Goal: Task Accomplishment & Management: Complete application form

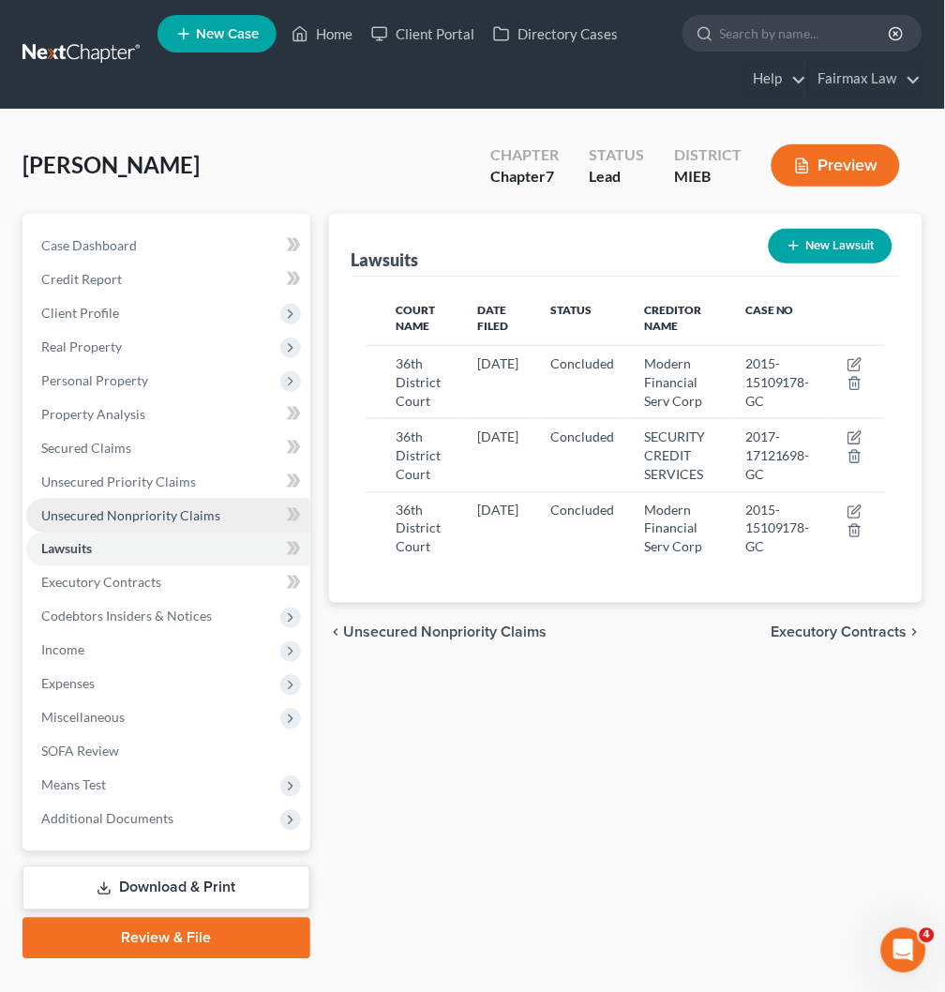
click at [128, 521] on span "Unsecured Nonpriority Claims" at bounding box center [130, 515] width 179 height 16
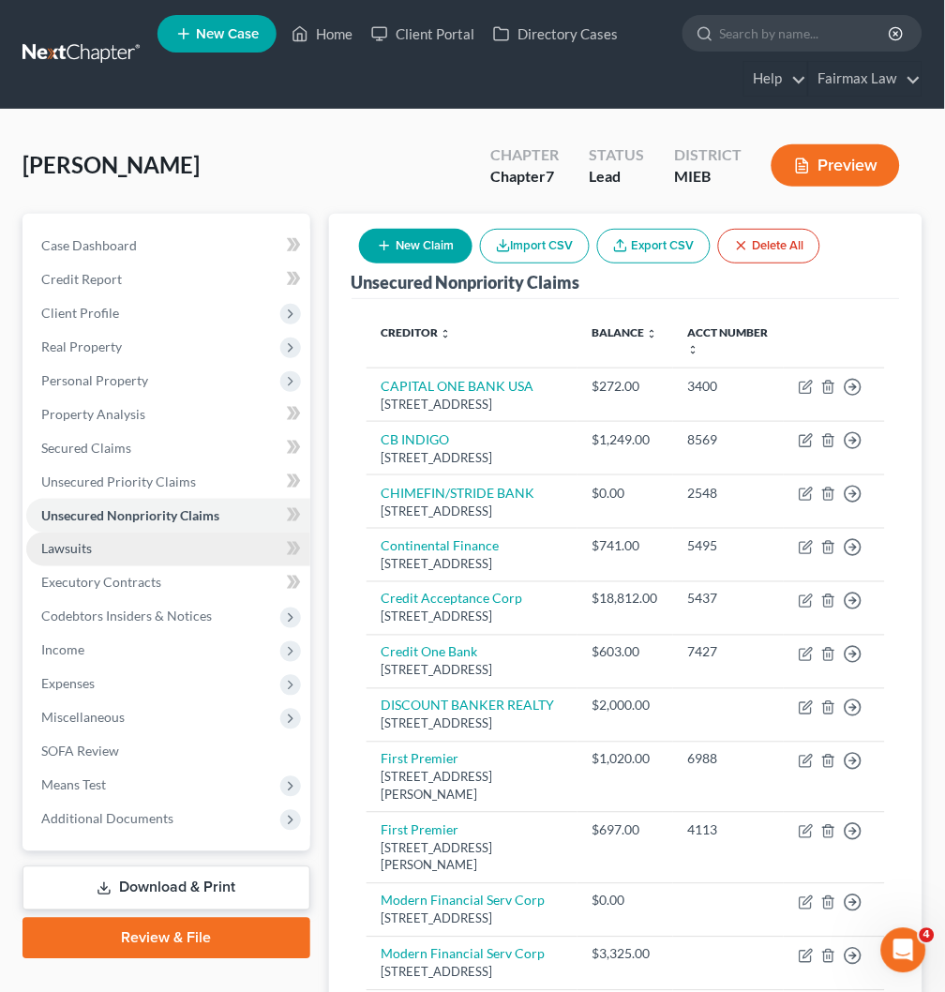
click at [220, 538] on link "Lawsuits" at bounding box center [168, 550] width 284 height 34
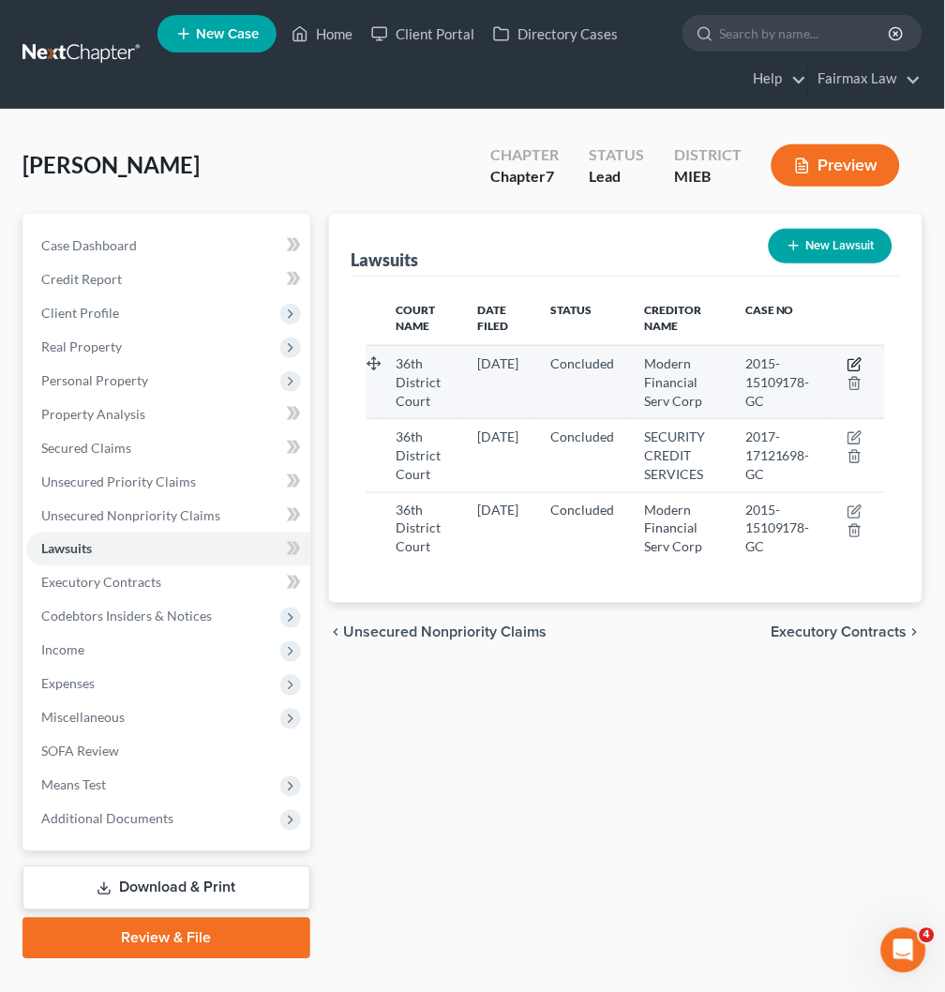
click at [857, 363] on icon "button" at bounding box center [855, 364] width 15 height 15
select select "23"
select select "2"
select select "3"
select select "23"
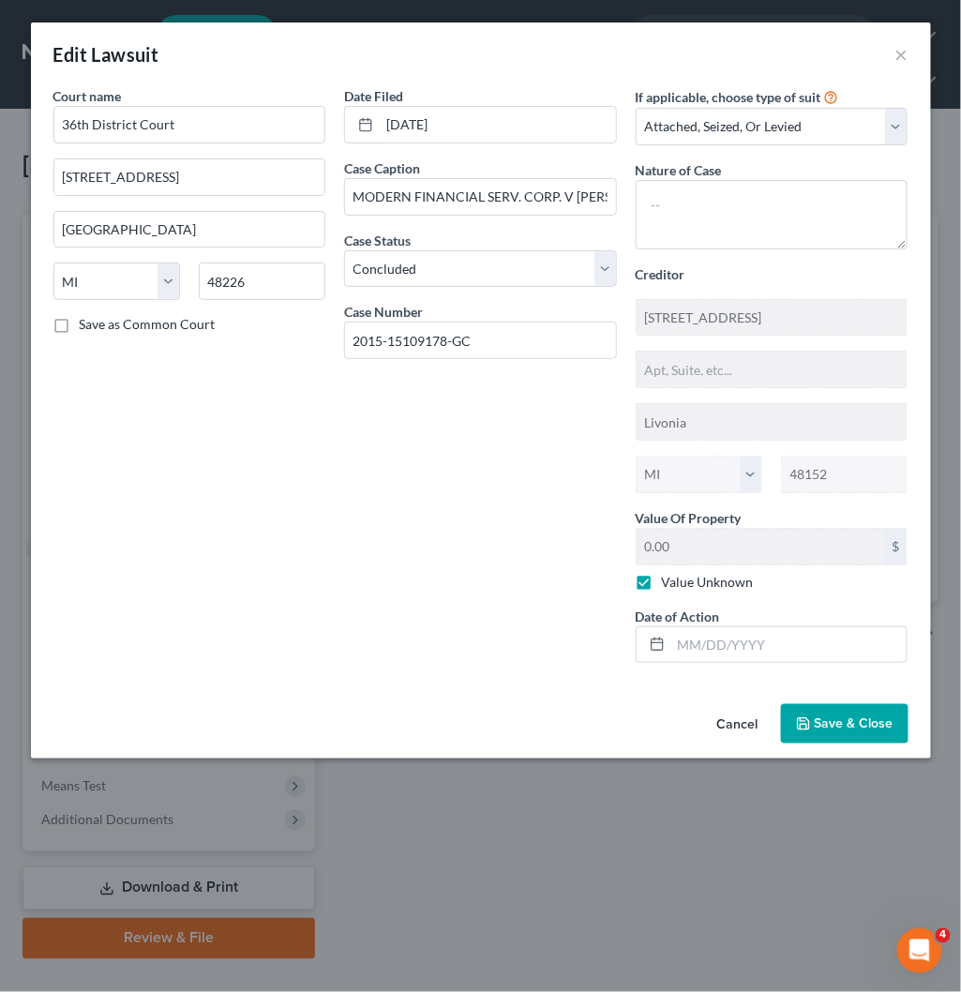
click at [745, 724] on button "Cancel" at bounding box center [737, 725] width 71 height 38
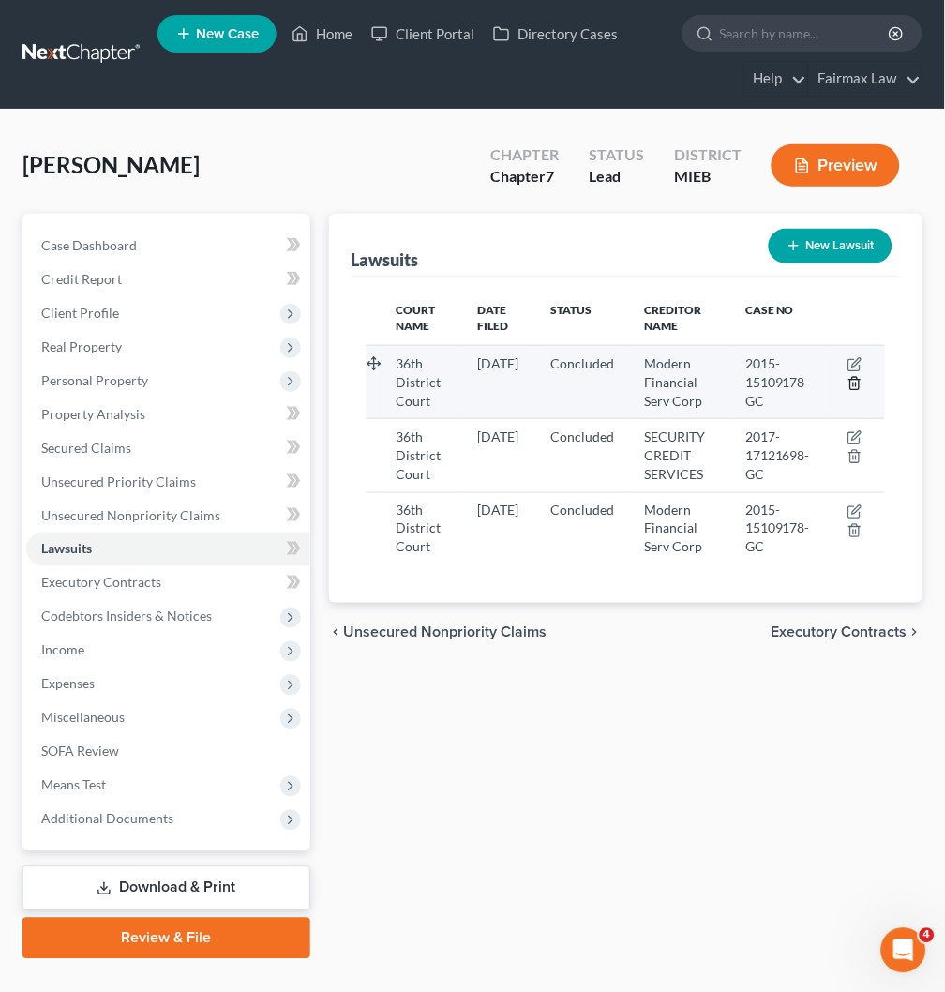
click at [860, 385] on icon "button" at bounding box center [855, 383] width 15 height 15
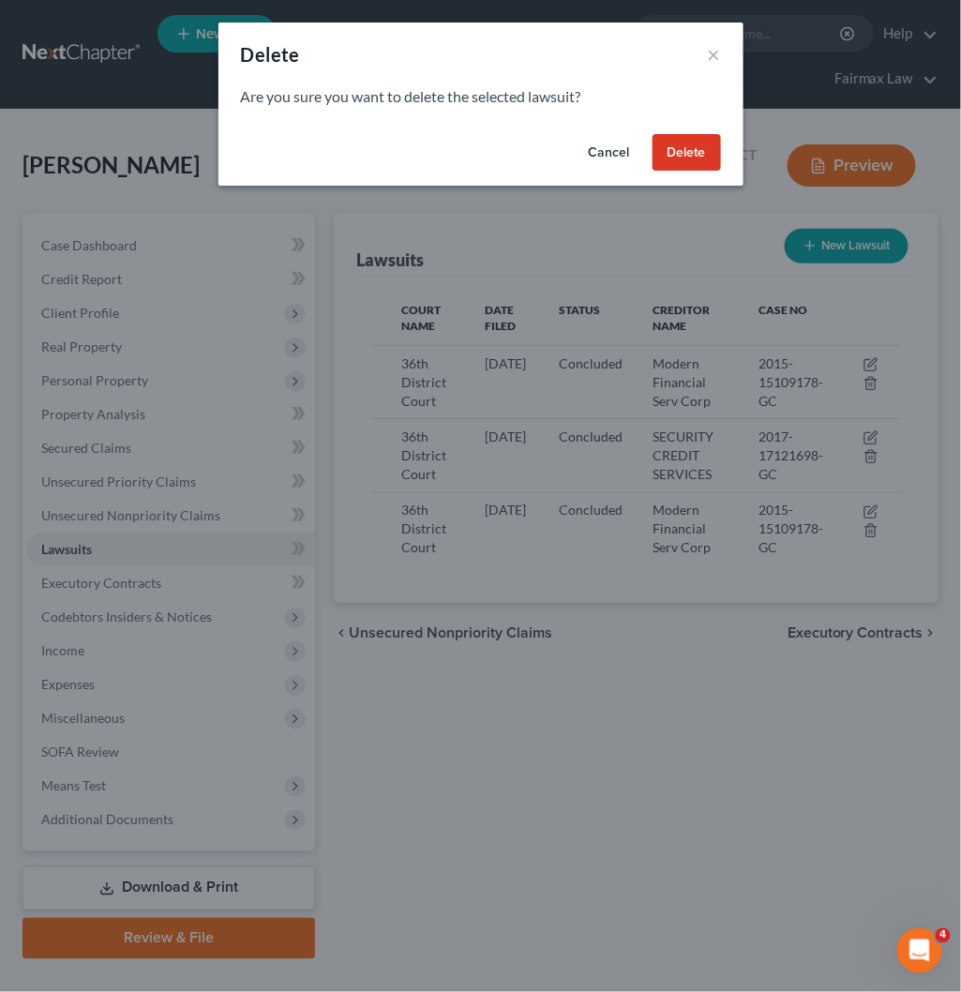
click at [689, 154] on button "Delete" at bounding box center [687, 153] width 68 height 38
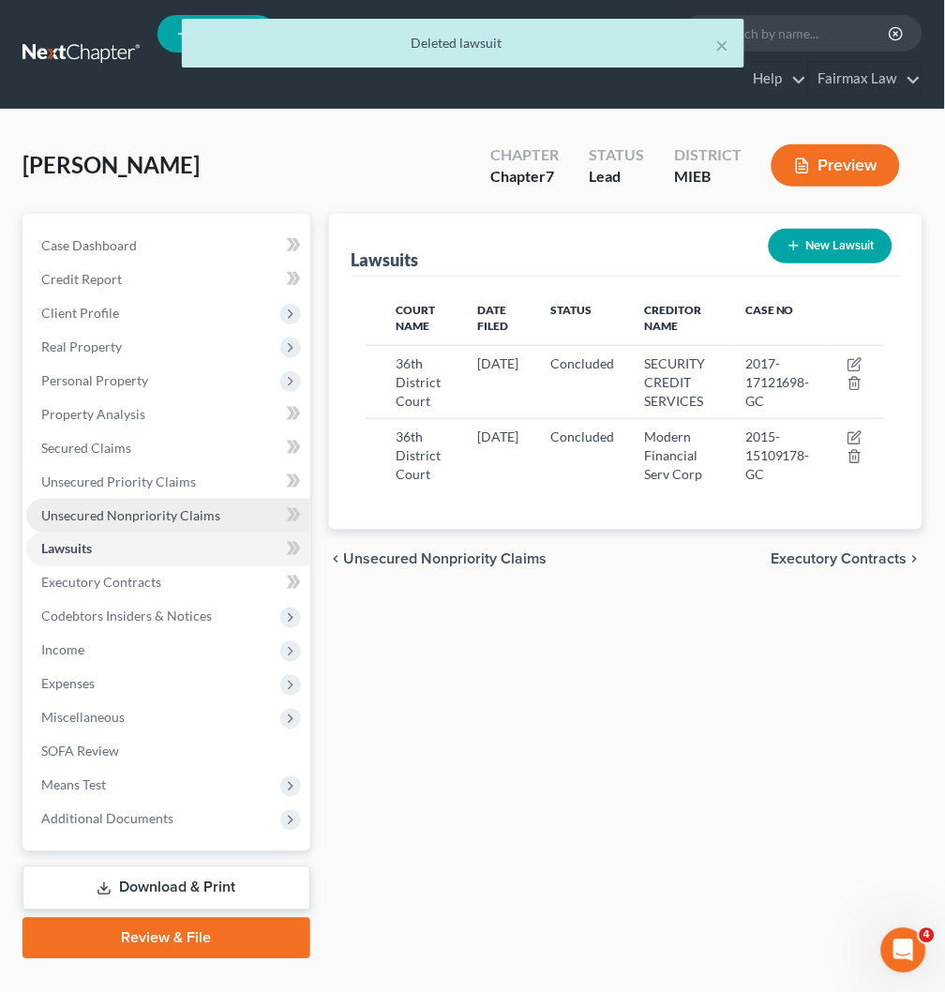
click at [208, 511] on span "Unsecured Nonpriority Claims" at bounding box center [130, 515] width 179 height 16
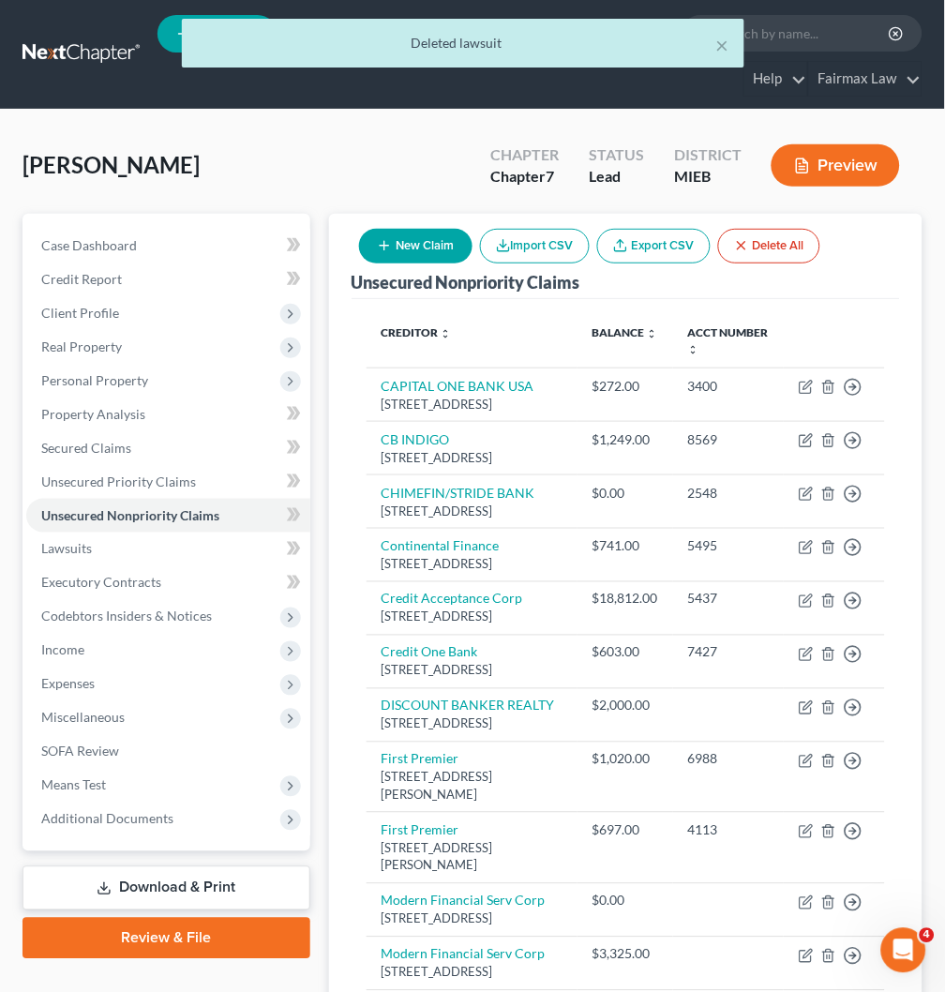
click at [447, 244] on button "New Claim" at bounding box center [415, 246] width 113 height 35
select select "0"
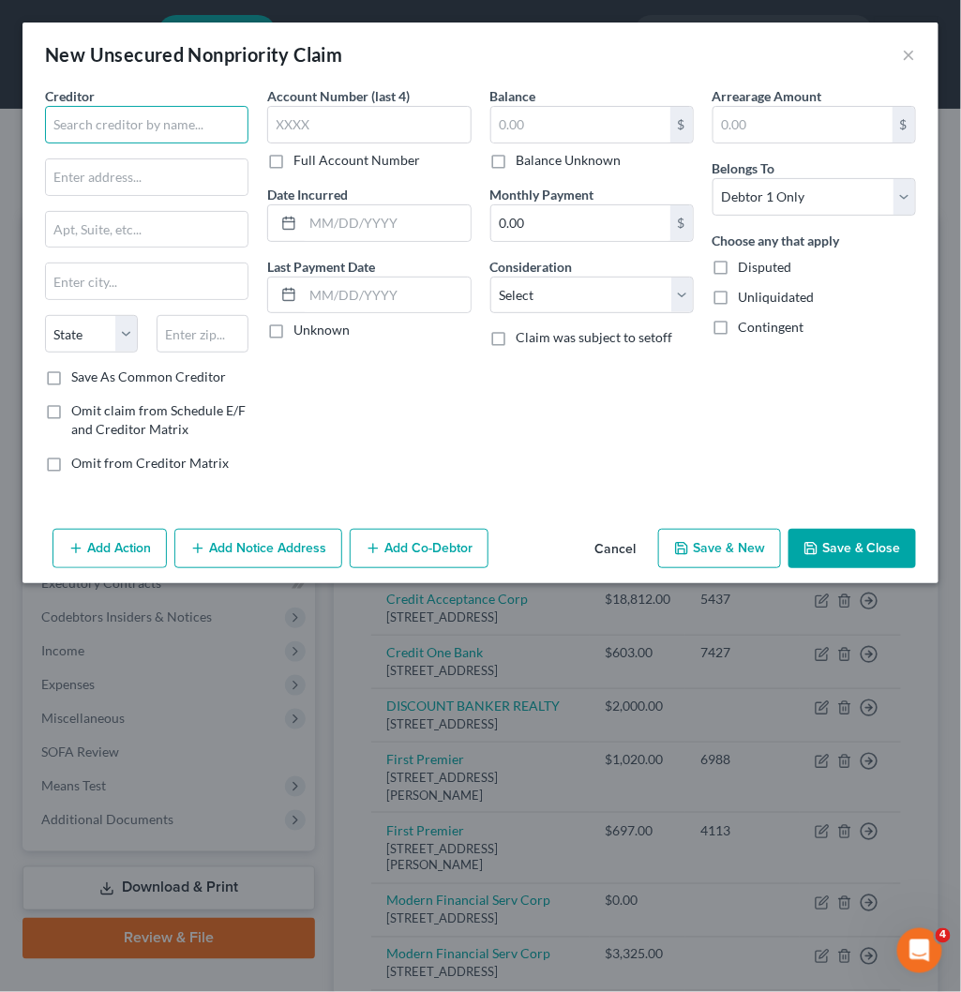
click at [101, 131] on input "text" at bounding box center [147, 125] width 204 height 38
paste input "DISCOUNT BANKER REALTY"
type input "DISCOUNT BANKER REALTY"
click at [156, 167] on input "text" at bounding box center [147, 177] width 202 height 36
paste input "[STREET_ADDRESS]"
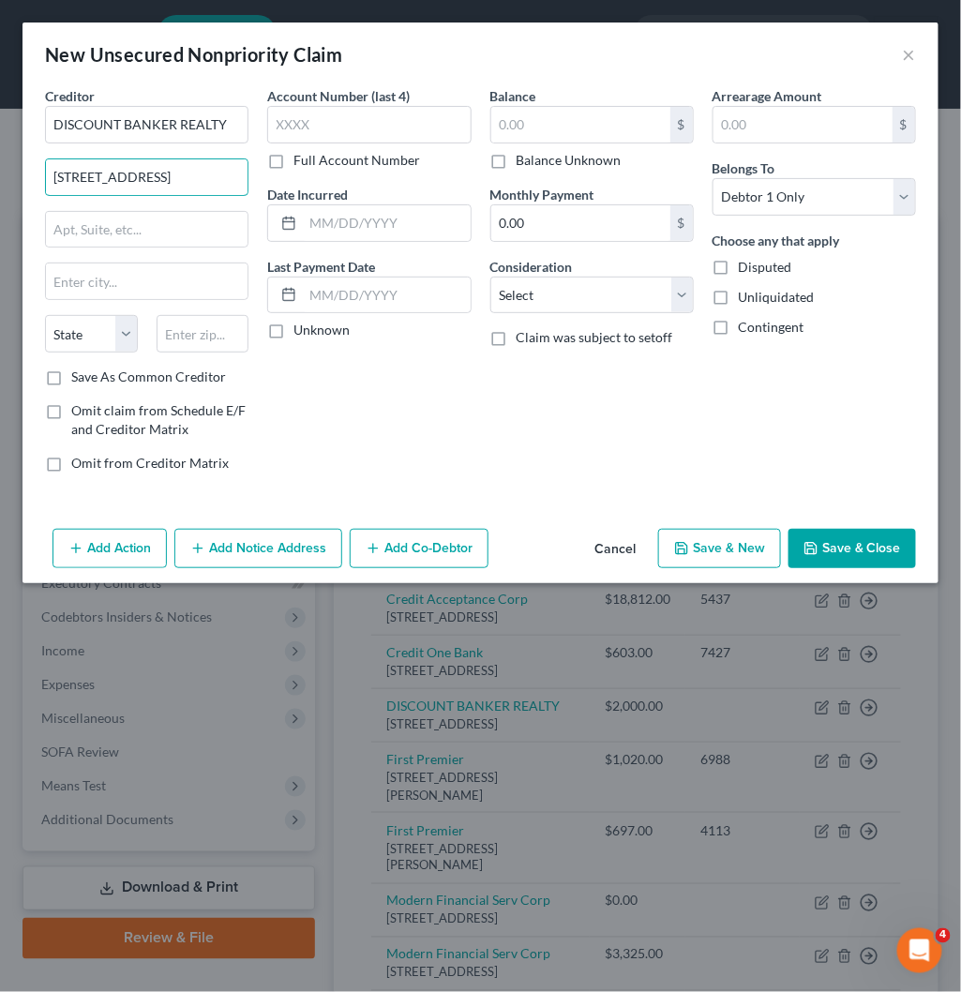
type input "[STREET_ADDRESS]"
click at [186, 334] on input "text" at bounding box center [203, 334] width 93 height 38
paste input "07940"
type input "07940"
type input "[GEOGRAPHIC_DATA]"
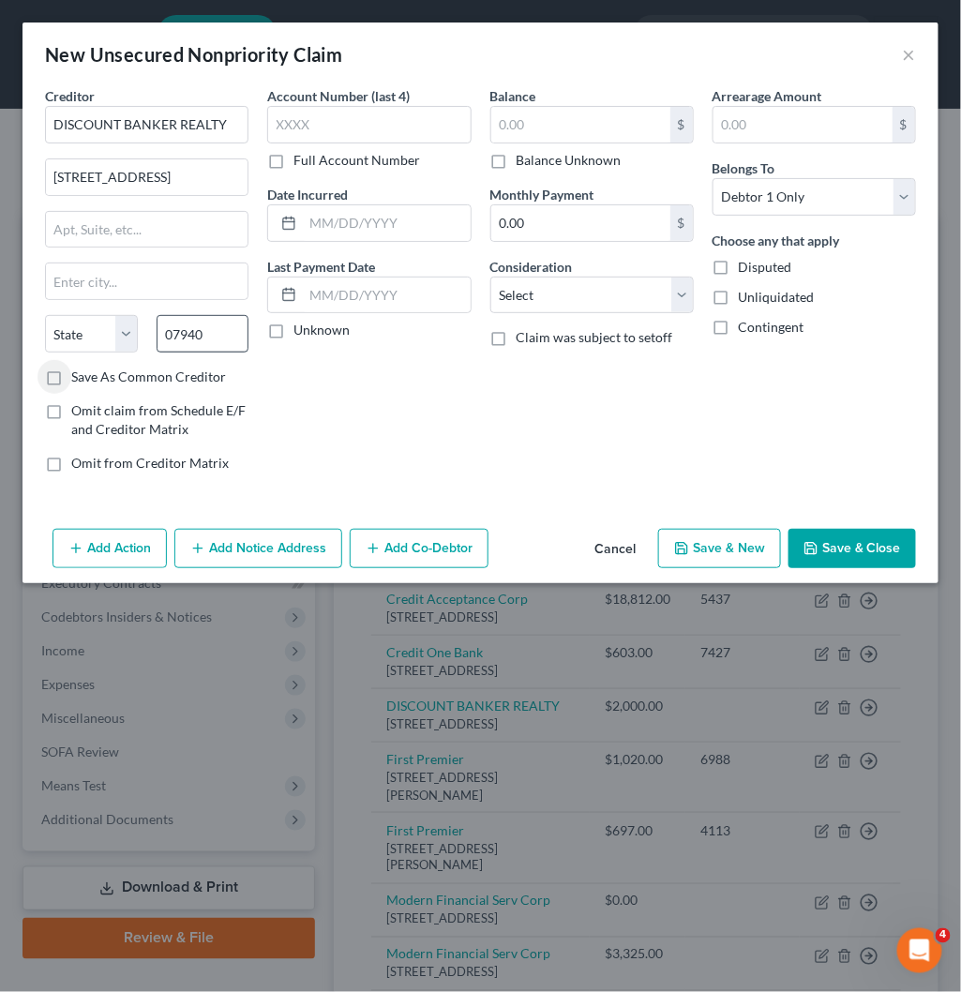
select select "33"
click at [611, 129] on input "text" at bounding box center [580, 125] width 179 height 36
click at [567, 127] on input "text" at bounding box center [580, 125] width 179 height 36
type input "2,000"
click at [81, 551] on icon "button" at bounding box center [75, 548] width 15 height 15
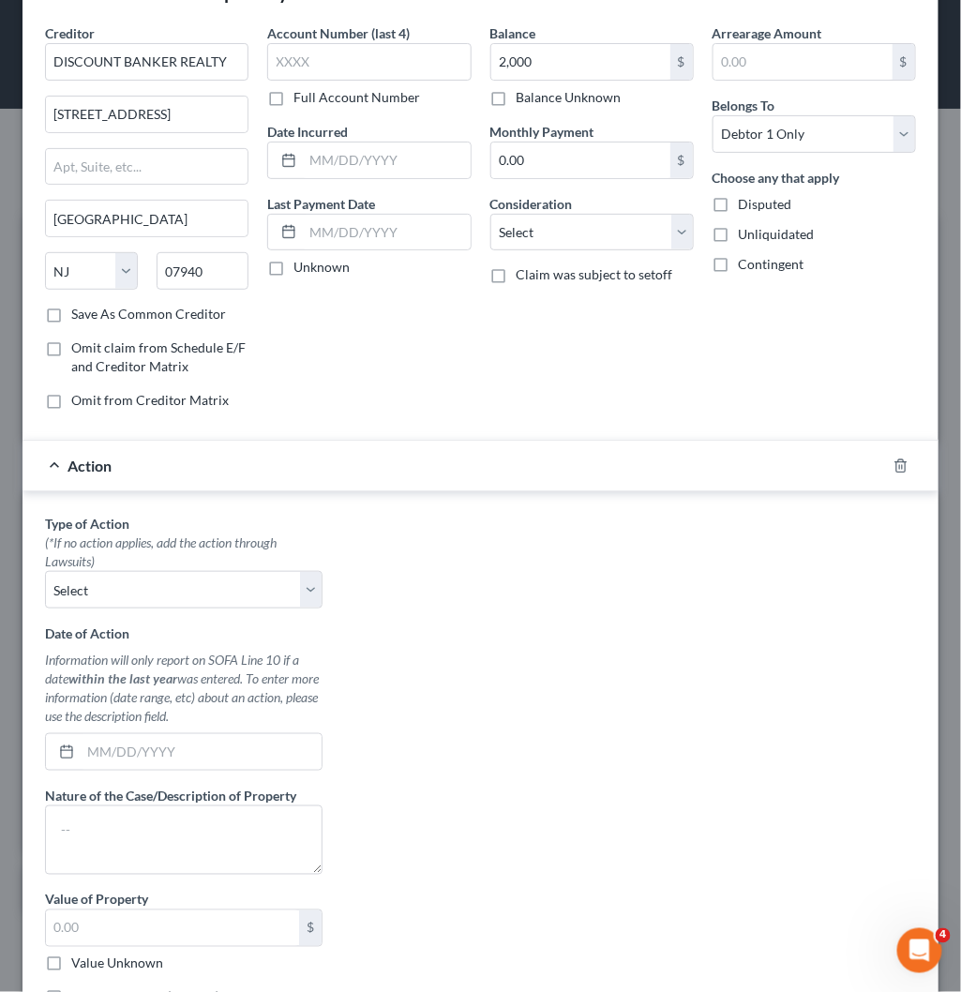
scroll to position [211, 0]
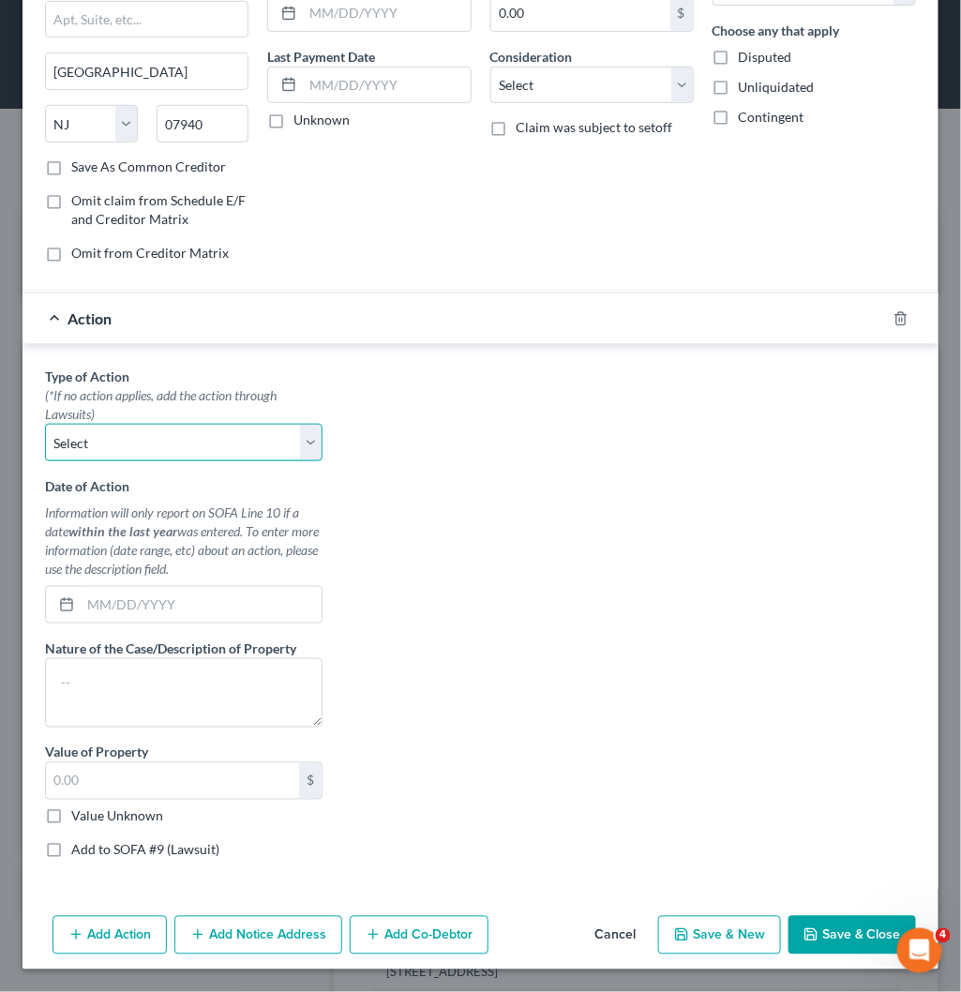
drag, startPoint x: 232, startPoint y: 444, endPoint x: 232, endPoint y: 458, distance: 14.1
click at [232, 444] on select "Select Repossession Garnishment Foreclosure Personal Injury Attached, Seized, O…" at bounding box center [184, 443] width 278 height 38
select select "4"
click at [45, 424] on select "Select Repossession Garnishment Foreclosure Personal Injury Attached, Seized, O…" at bounding box center [184, 443] width 278 height 38
click at [71, 816] on label "Value Unknown" at bounding box center [117, 816] width 92 height 19
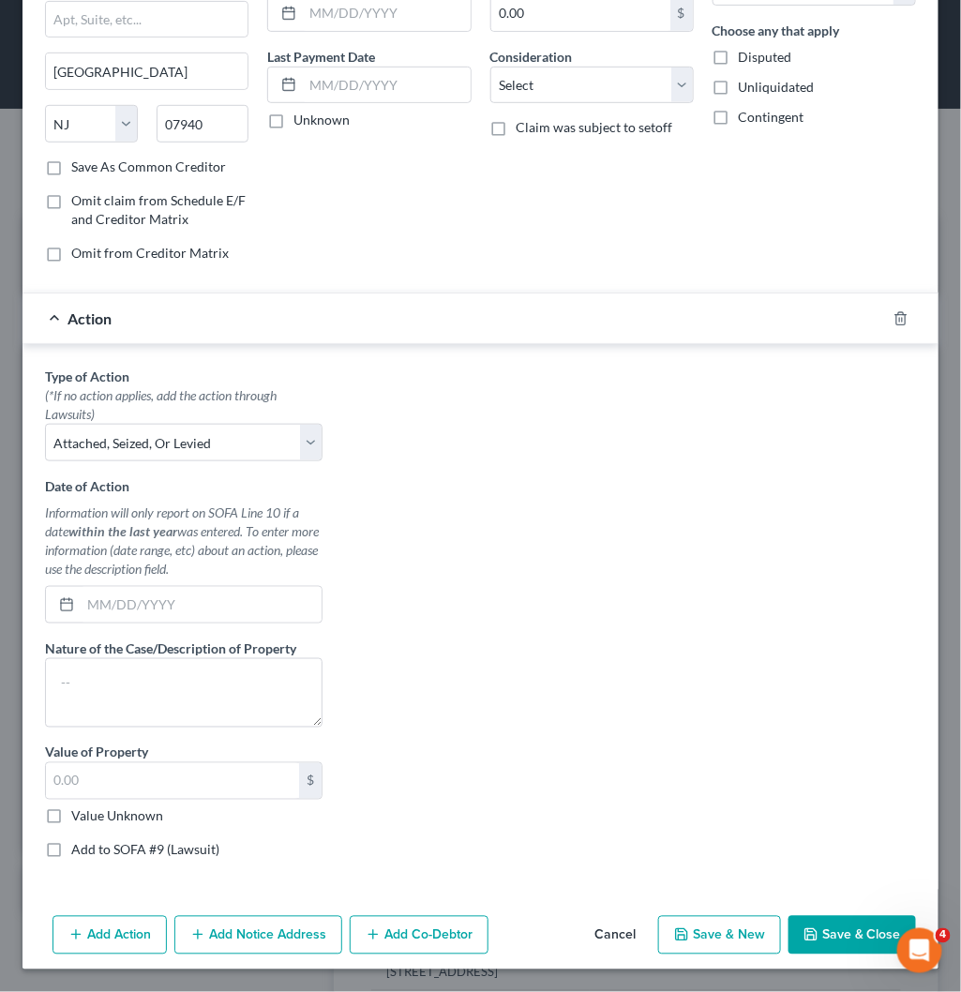
click at [79, 816] on input "Value Unknown" at bounding box center [85, 813] width 12 height 12
checkbox input "true"
type input "0.00"
click at [71, 851] on label "Add to SOFA #9 (Lawsuit)" at bounding box center [145, 850] width 148 height 19
click at [79, 851] on input "Add to SOFA #9 (Lawsuit)" at bounding box center [85, 847] width 12 height 12
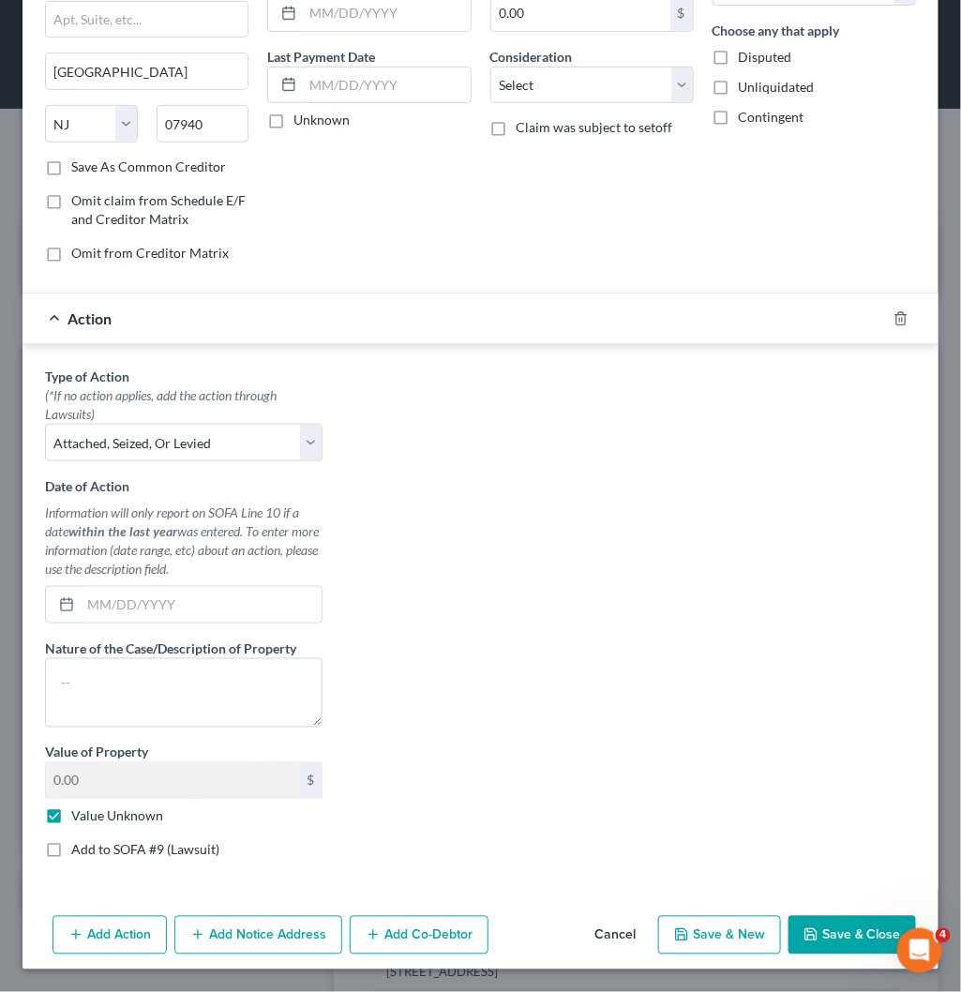
checkbox input "true"
select select "0"
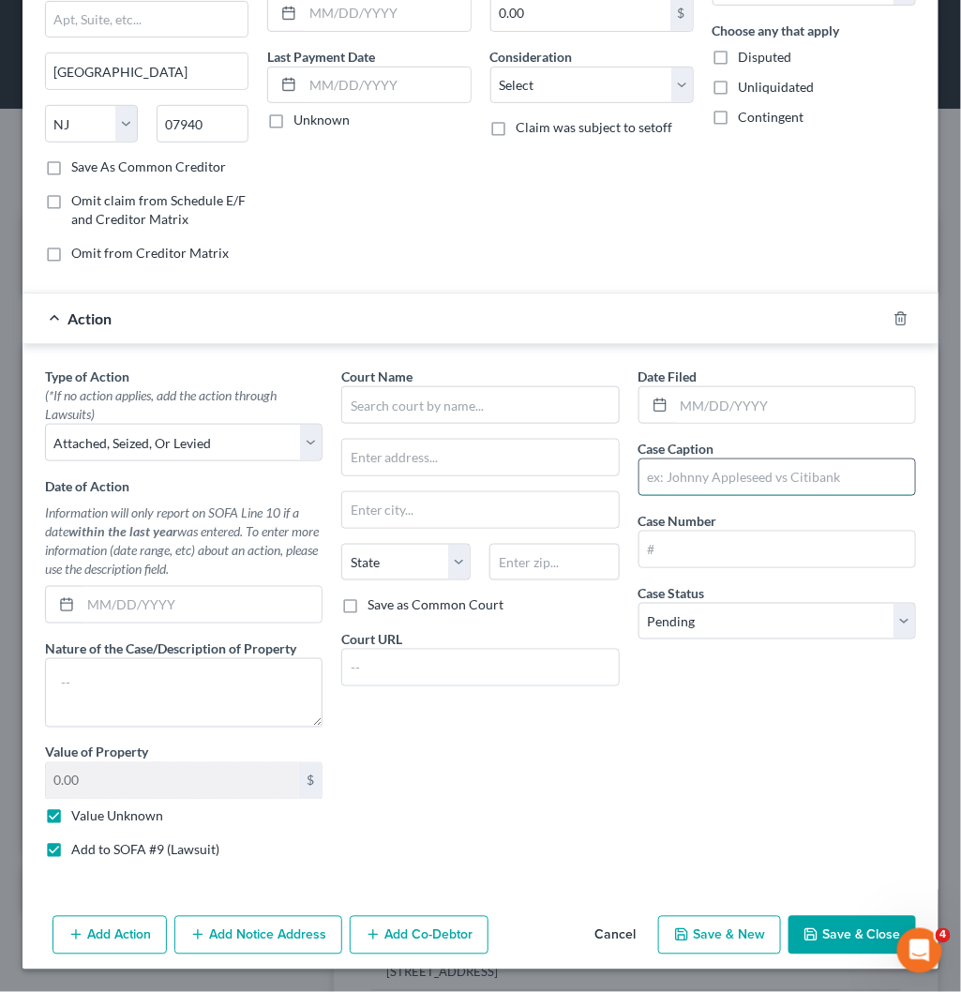
click at [752, 483] on input "text" at bounding box center [778, 478] width 276 height 36
paste input "DISCOUNT BANKER REALTY V [GEOGRAPHIC_DATA]"
click at [823, 475] on input "DISCOUNT BANKER REALTY V [GEOGRAPHIC_DATA]" at bounding box center [778, 478] width 276 height 36
type input "DISCOUNT BANKER REALTY V [PERSON_NAME]"
click at [745, 408] on input "text" at bounding box center [794, 405] width 241 height 36
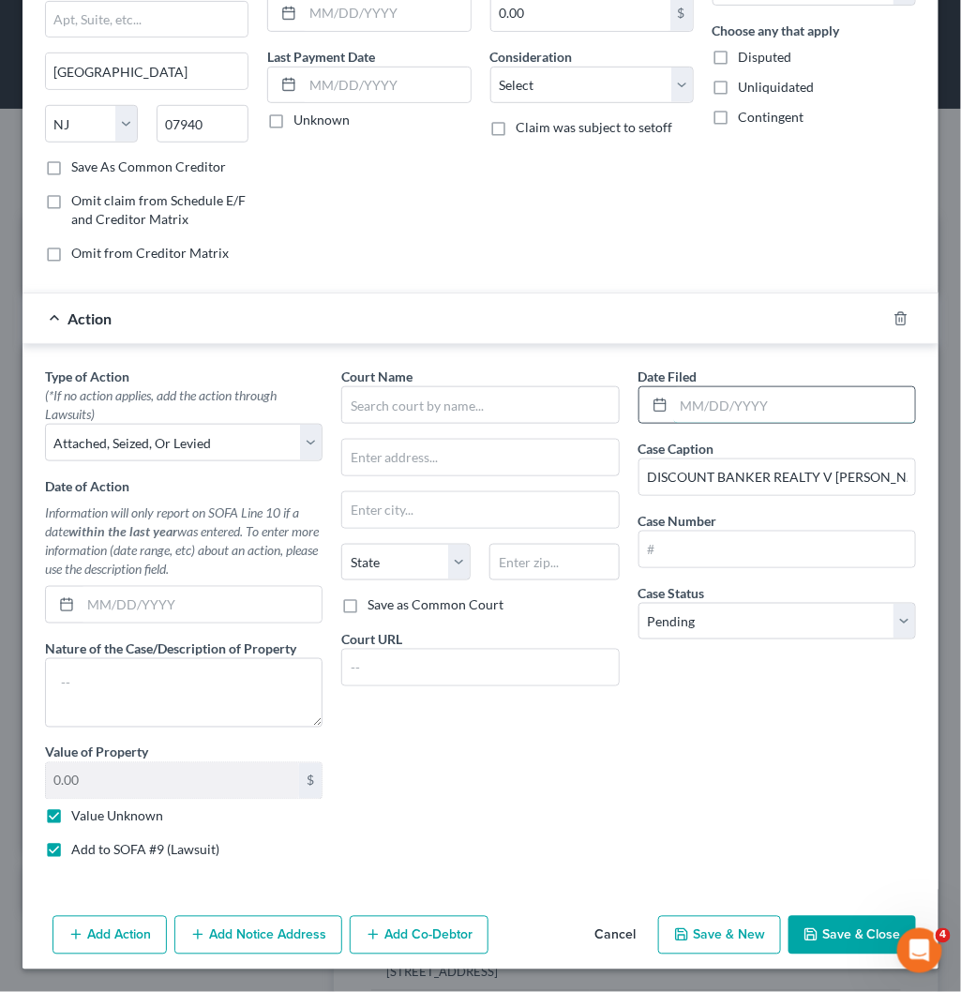
paste input "[DATE]"
type input "[DATE]"
click at [448, 406] on input "text" at bounding box center [480, 405] width 278 height 38
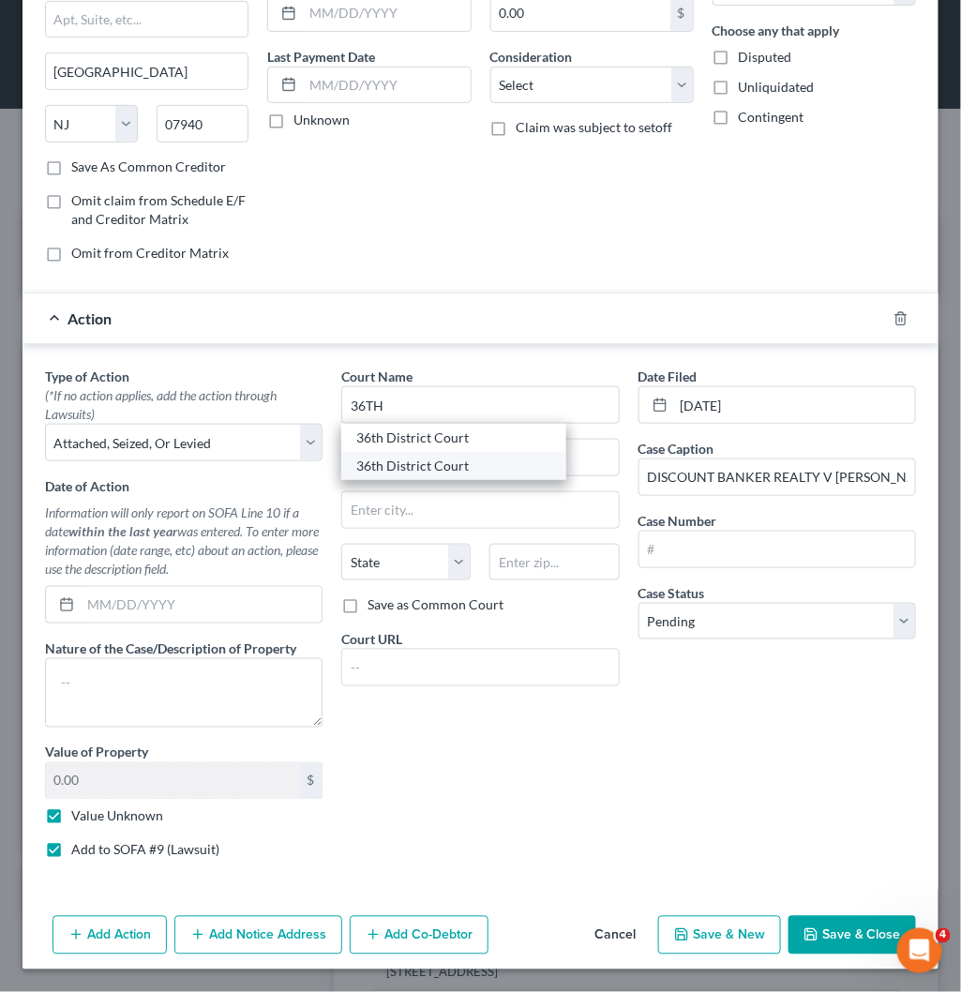
click at [433, 460] on div "36th District Court" at bounding box center [453, 466] width 195 height 19
type input "36th District Court"
type input "[STREET_ADDRESS]"
type input "[GEOGRAPHIC_DATA]"
select select "23"
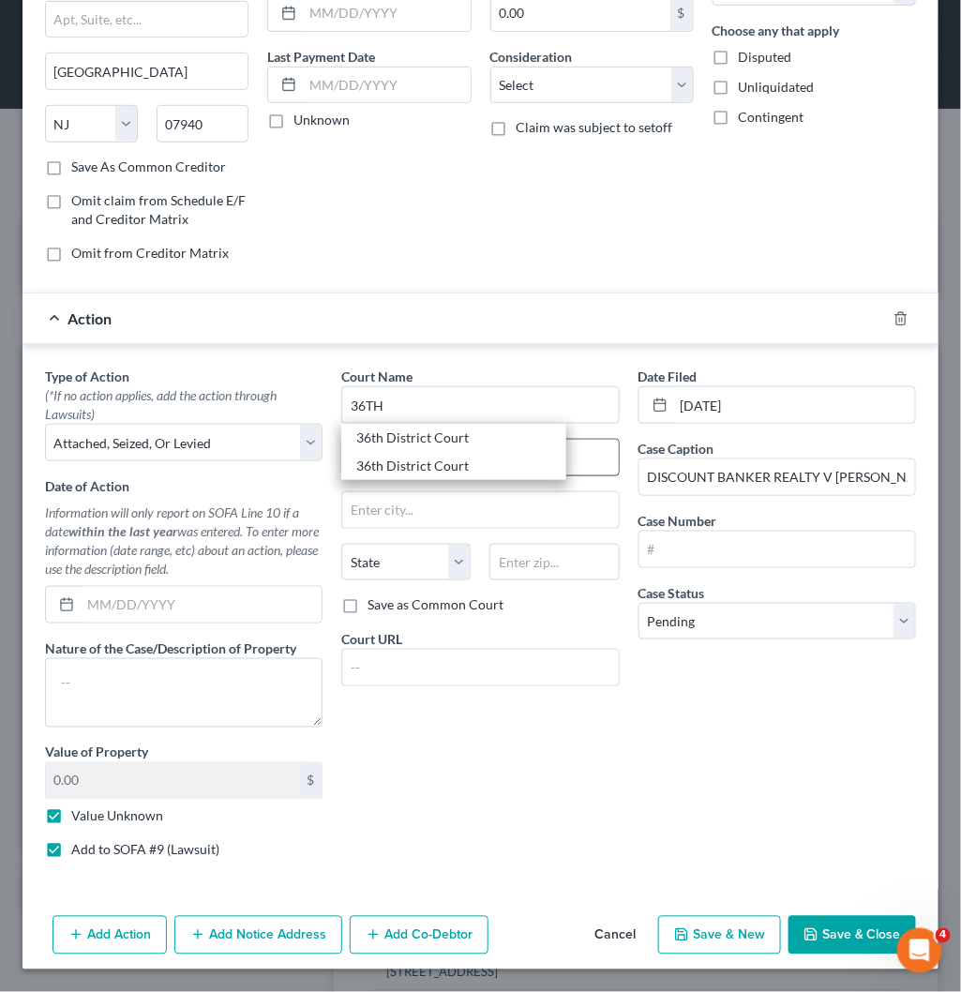
type input "48226"
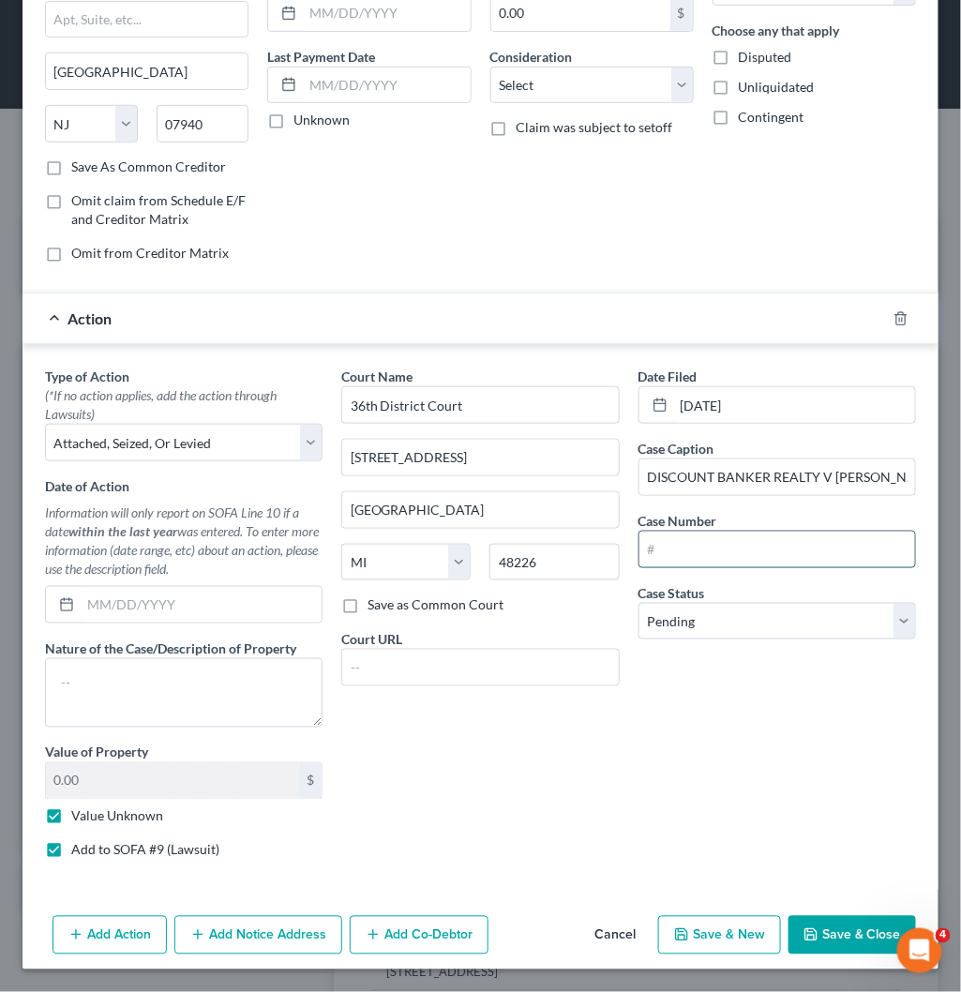
click at [738, 550] on input "text" at bounding box center [778, 550] width 276 height 36
paste input "2014-14306385-SP"
type input "2014-14306385-SP"
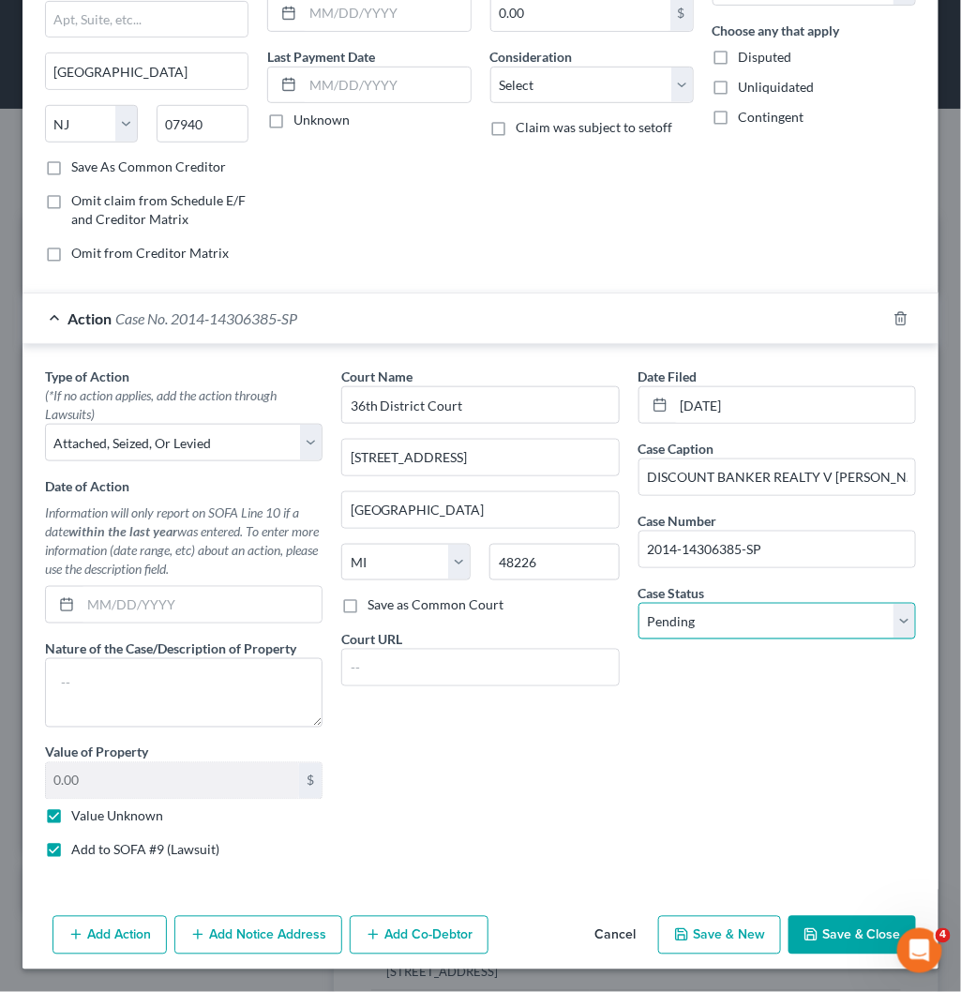
drag, startPoint x: 774, startPoint y: 629, endPoint x: 764, endPoint y: 639, distance: 13.3
click at [774, 629] on select "Select Pending On Appeal Concluded" at bounding box center [778, 622] width 278 height 38
select select "2"
click at [639, 603] on select "Select Pending On Appeal Concluded" at bounding box center [778, 622] width 278 height 38
click at [857, 928] on button "Save & Close" at bounding box center [853, 935] width 128 height 39
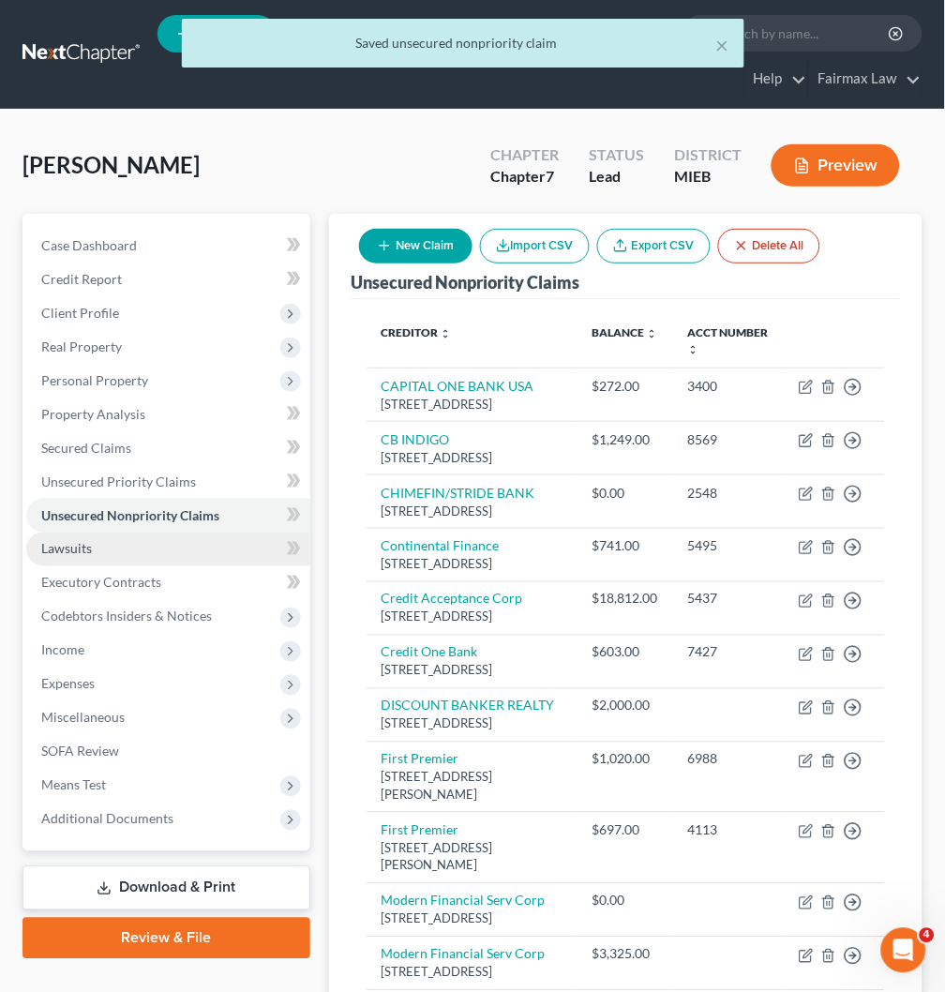
click at [172, 555] on link "Lawsuits" at bounding box center [168, 550] width 284 height 34
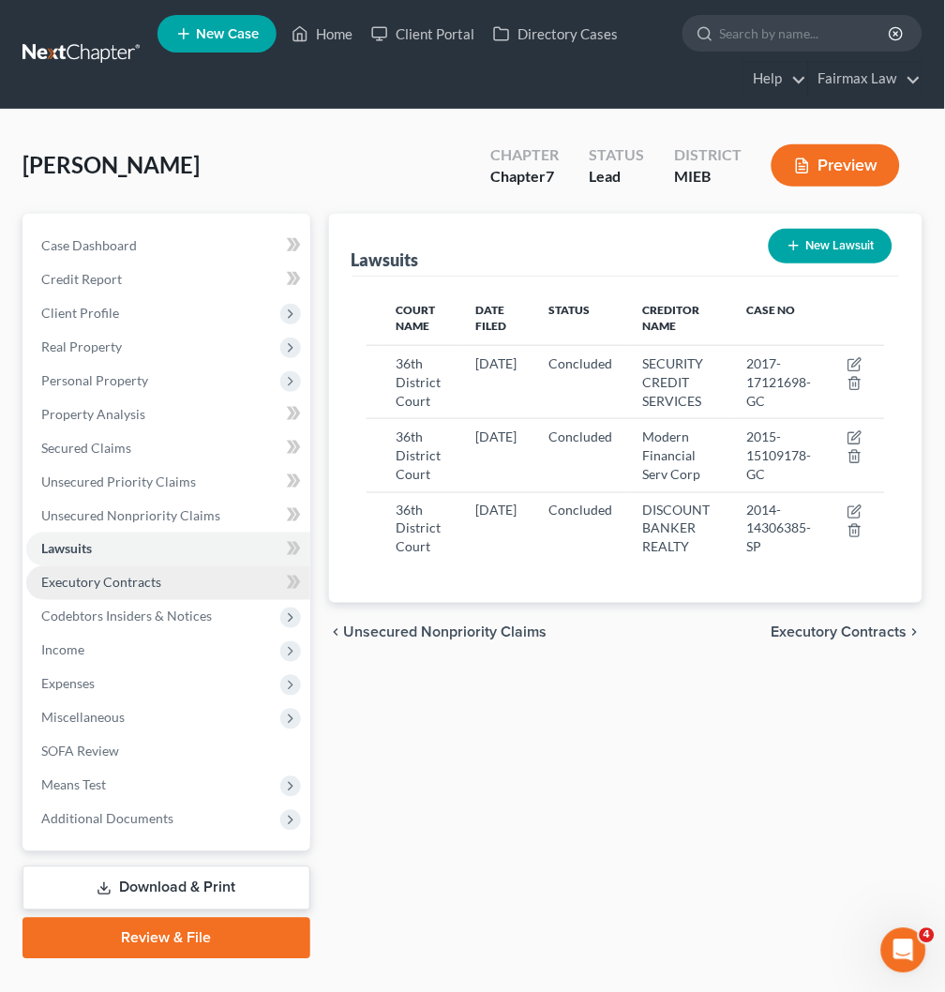
click at [160, 583] on link "Executory Contracts" at bounding box center [168, 583] width 284 height 34
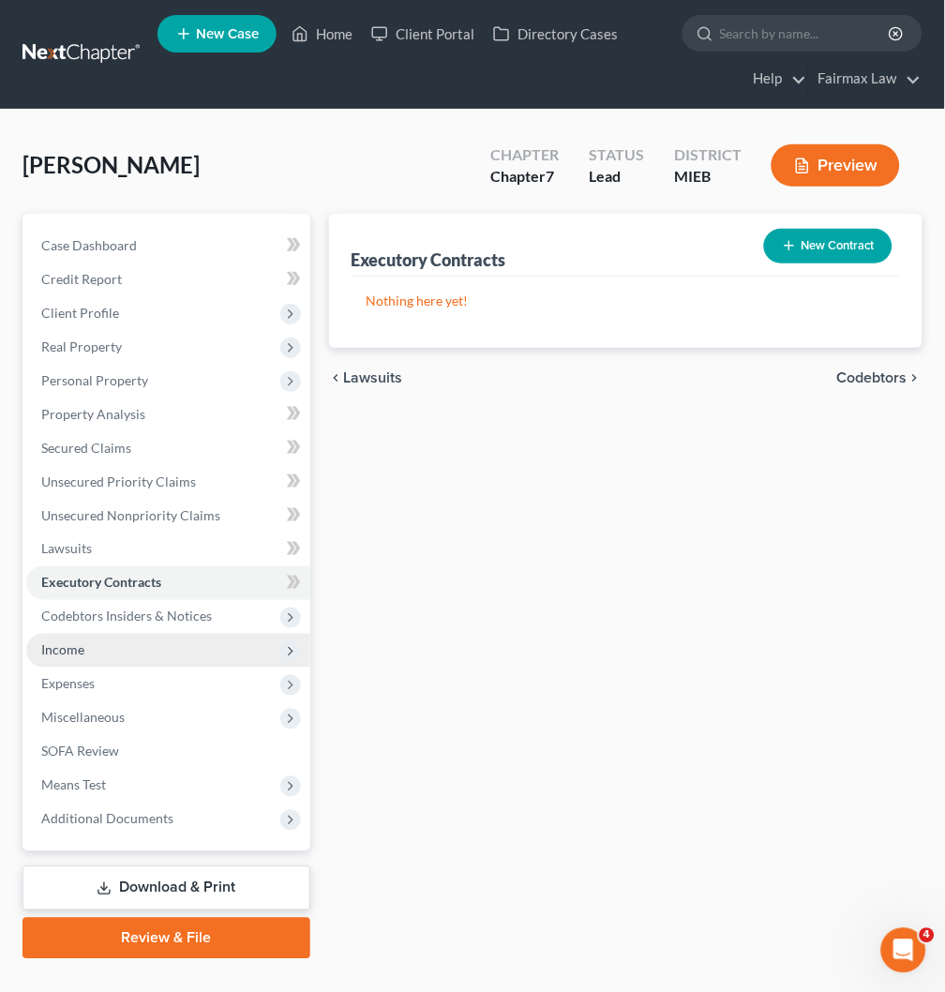
drag, startPoint x: 163, startPoint y: 645, endPoint x: 165, endPoint y: 655, distance: 9.6
click at [163, 645] on span "Income" at bounding box center [168, 651] width 284 height 34
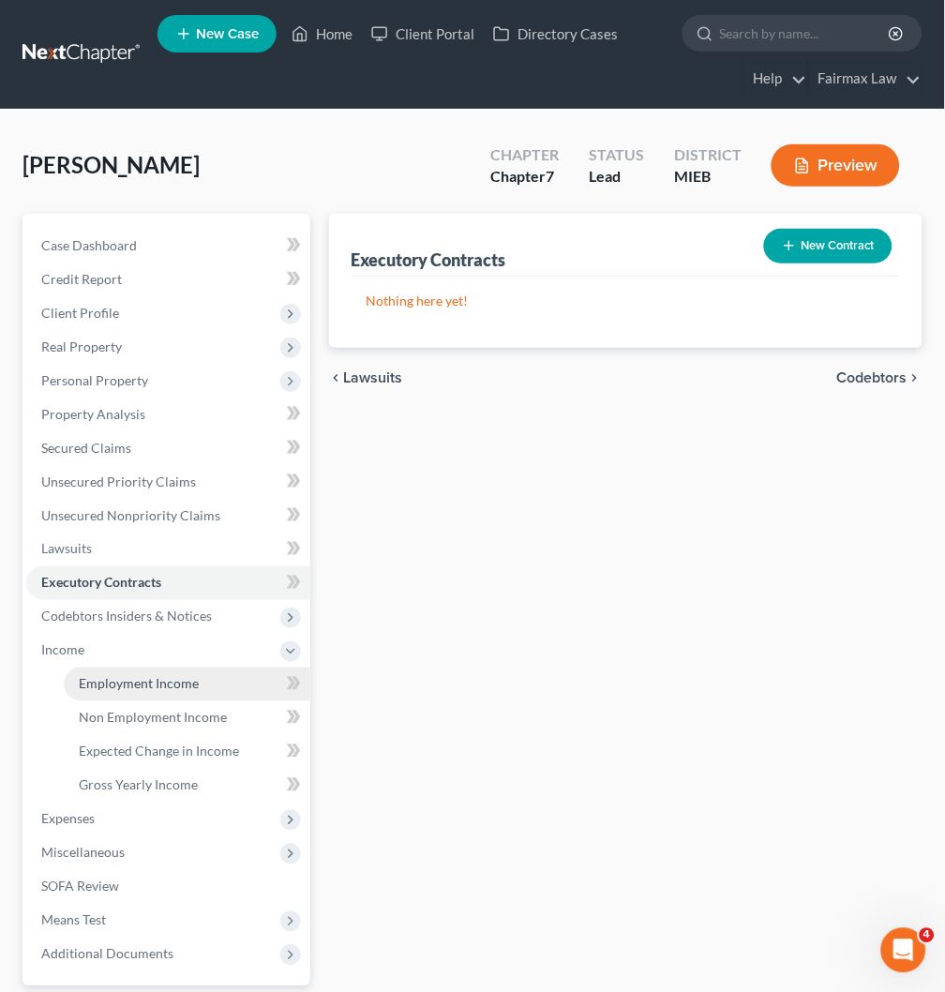
click at [208, 686] on link "Employment Income" at bounding box center [187, 685] width 247 height 34
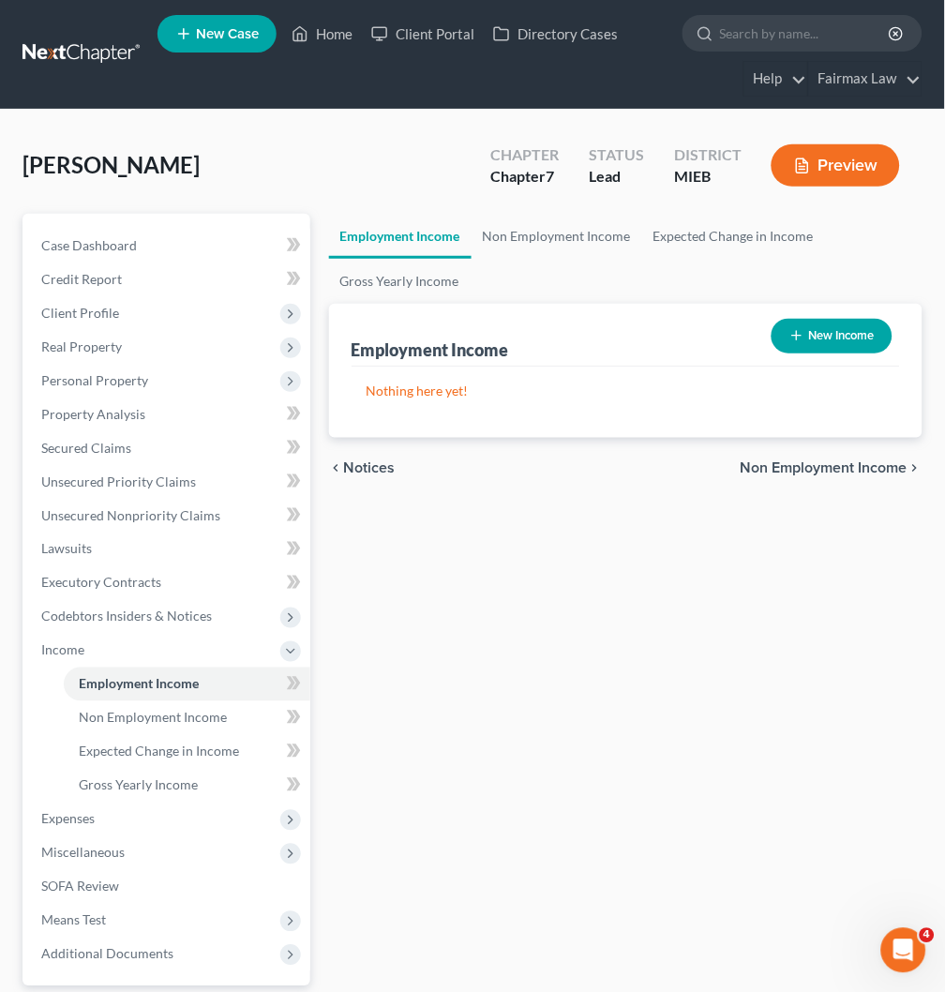
click at [804, 332] on button "New Income" at bounding box center [832, 336] width 121 height 35
select select "0"
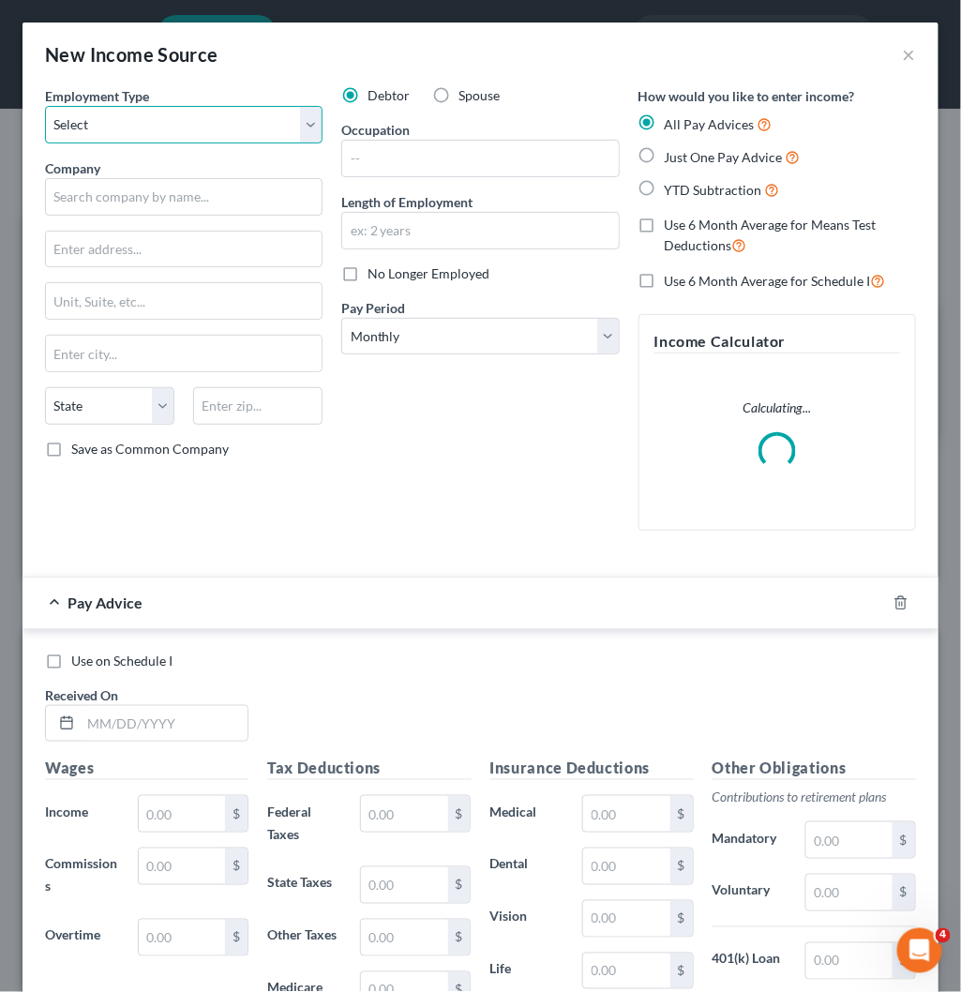
click at [212, 120] on select "Select Full or [DEMOGRAPHIC_DATA] Employment Self Employment" at bounding box center [184, 125] width 278 height 38
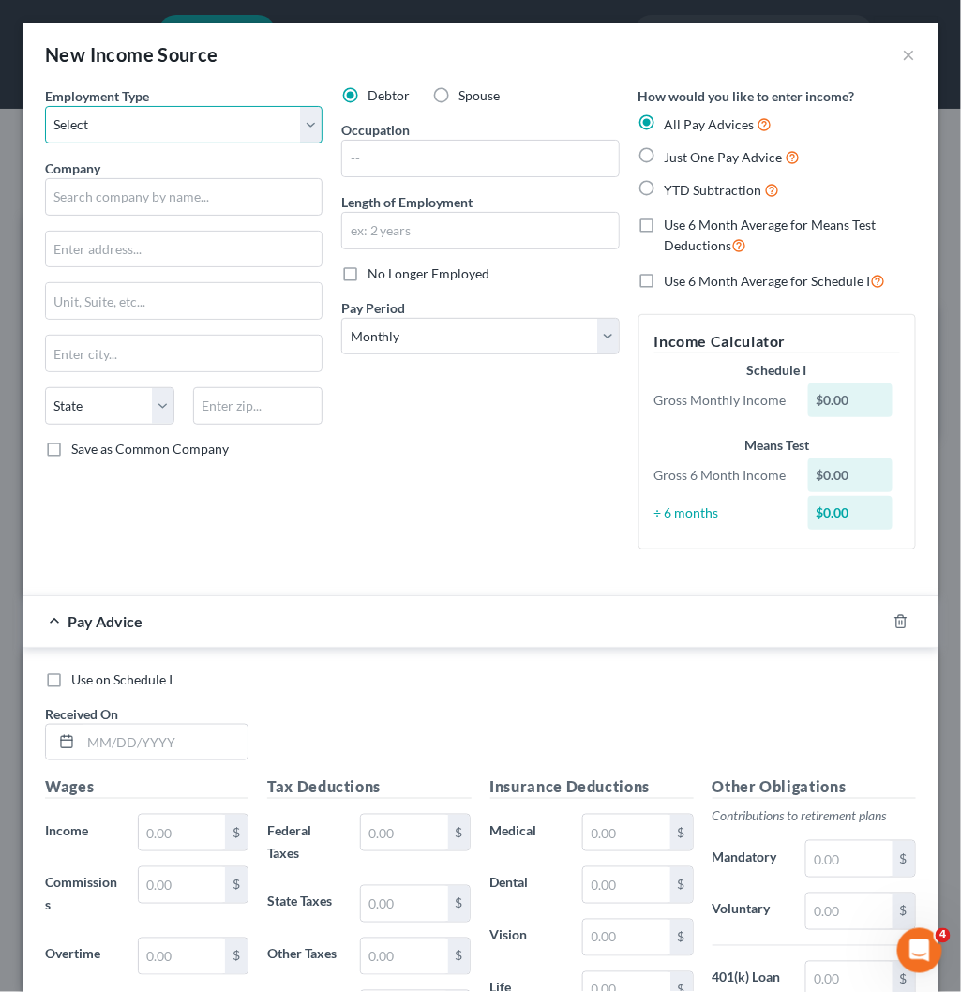
select select "0"
click at [45, 106] on select "Select Full or [DEMOGRAPHIC_DATA] Employment Self Employment" at bounding box center [184, 125] width 278 height 38
click at [405, 498] on div "Debtor Spouse Occupation Length of Employment No Longer Employed Pay Period * S…" at bounding box center [480, 325] width 296 height 478
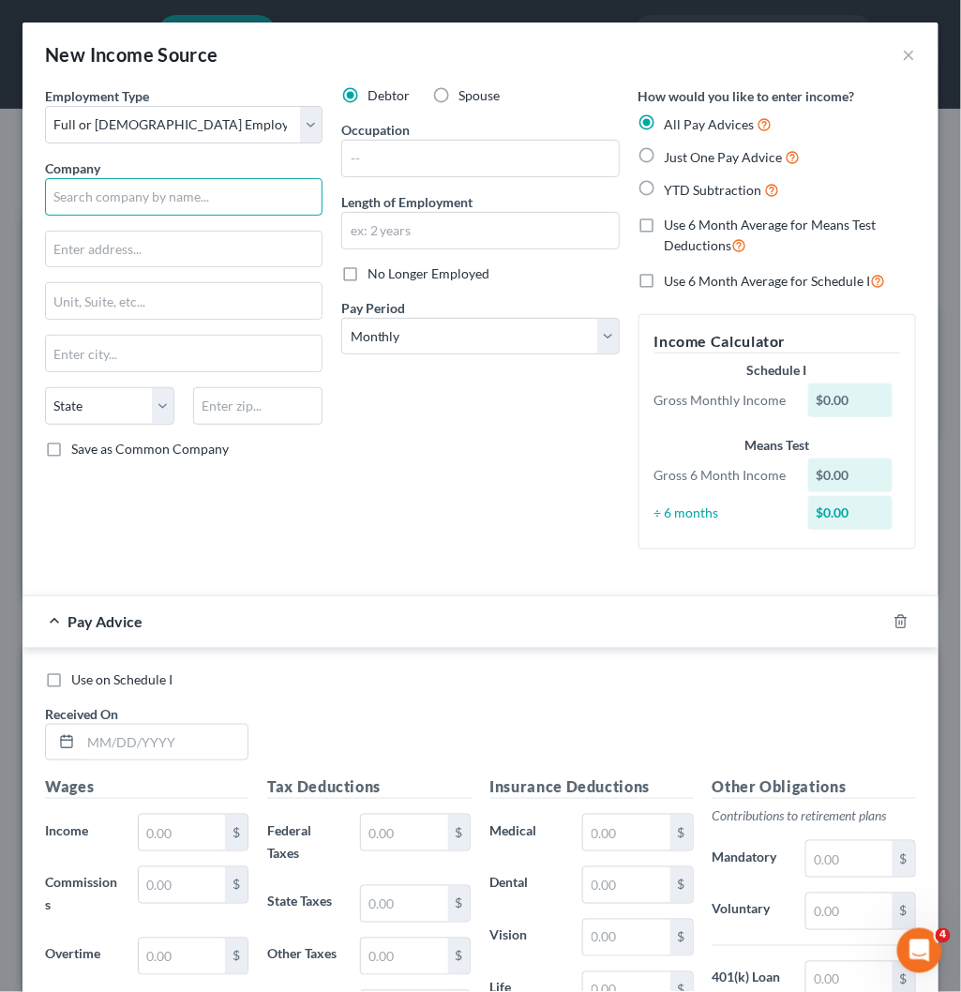
click at [191, 198] on input "text" at bounding box center [184, 197] width 278 height 38
paste input "Superior Management"
type input "Superior Management"
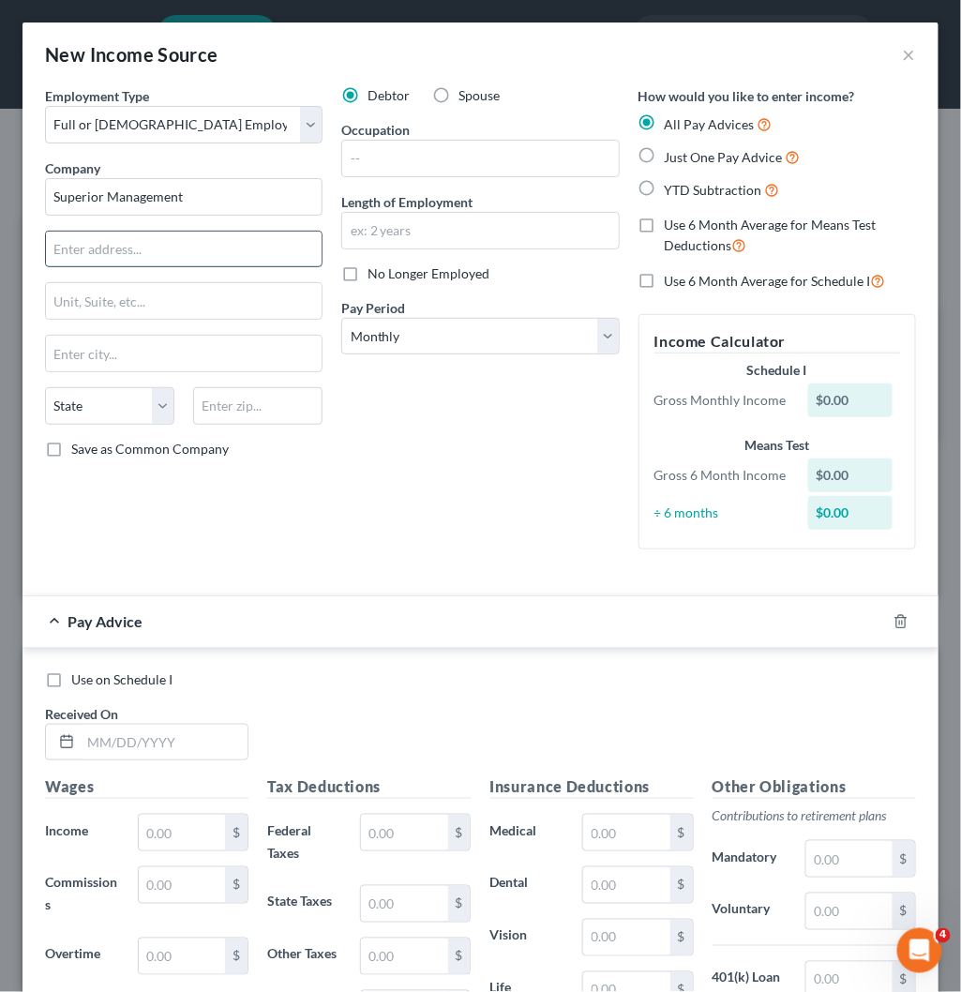
click at [142, 246] on input "text" at bounding box center [184, 250] width 276 height 36
paste input "[STREET_ADDRESS]"
drag, startPoint x: 48, startPoint y: 242, endPoint x: 7, endPoint y: 240, distance: 41.3
click at [7, 240] on div "New Income Source × Employment Type * Select Full or [DEMOGRAPHIC_DATA] Employm…" at bounding box center [480, 496] width 961 height 992
paste input "2001 E 11 mile Rd"
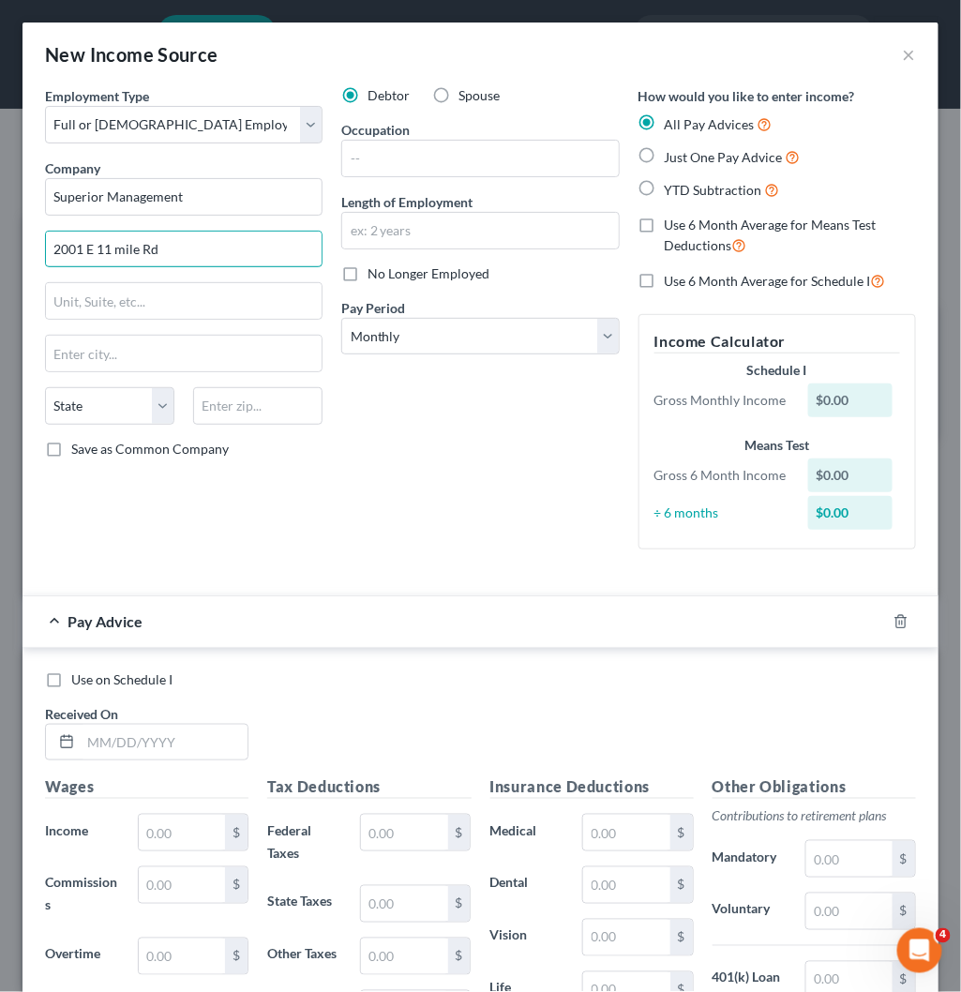
type input "2001 E 11 mile Rd"
click at [223, 414] on input "text" at bounding box center [257, 406] width 129 height 38
paste input "48092"
type input "48092"
type input "[PERSON_NAME]"
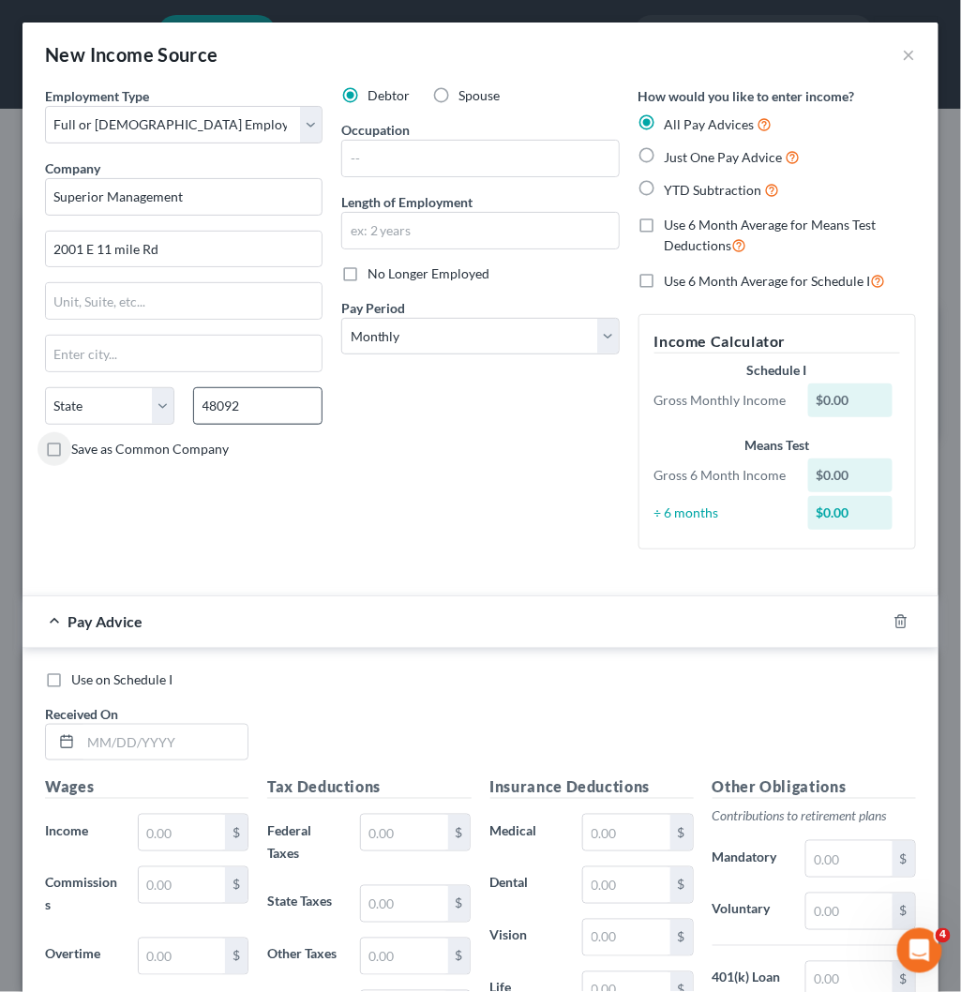
select select "23"
click at [447, 163] on input "text" at bounding box center [480, 159] width 276 height 36
paste input "Manager"
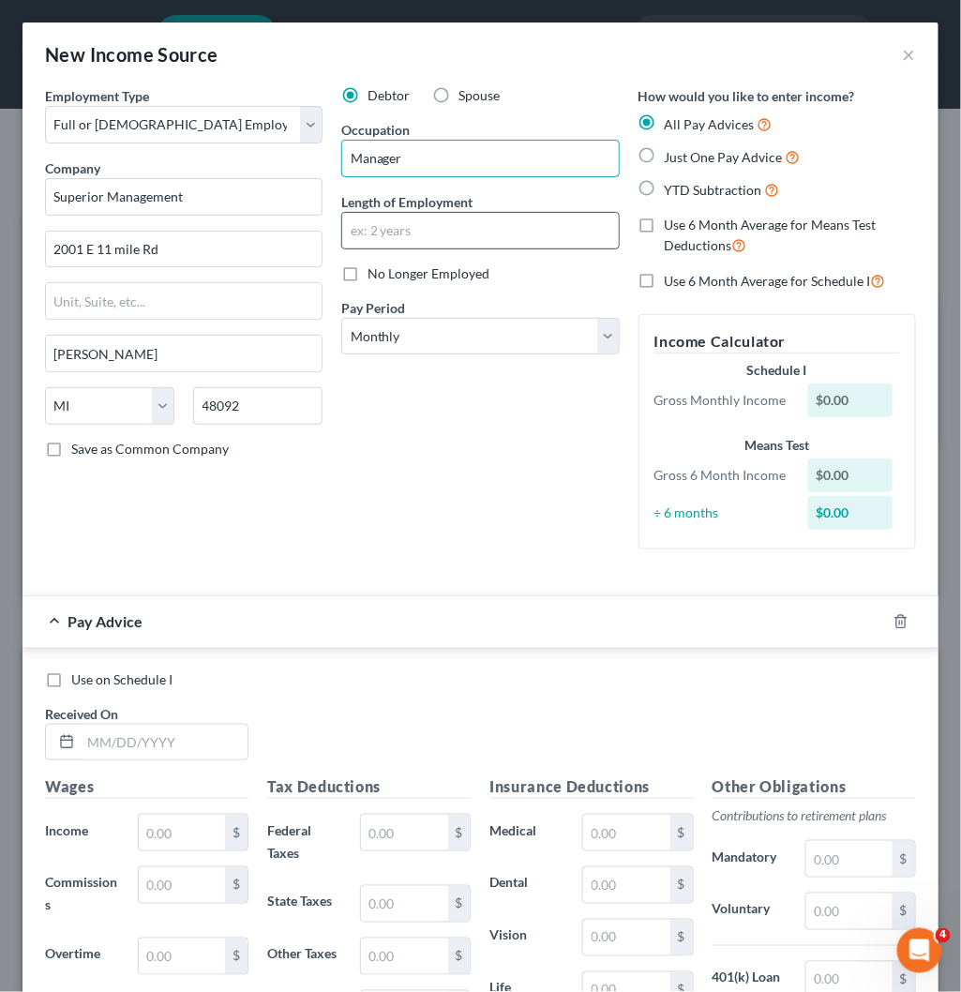
type input "Manager"
click at [415, 241] on input "text" at bounding box center [480, 231] width 276 height 36
type input "8 years and 2 months"
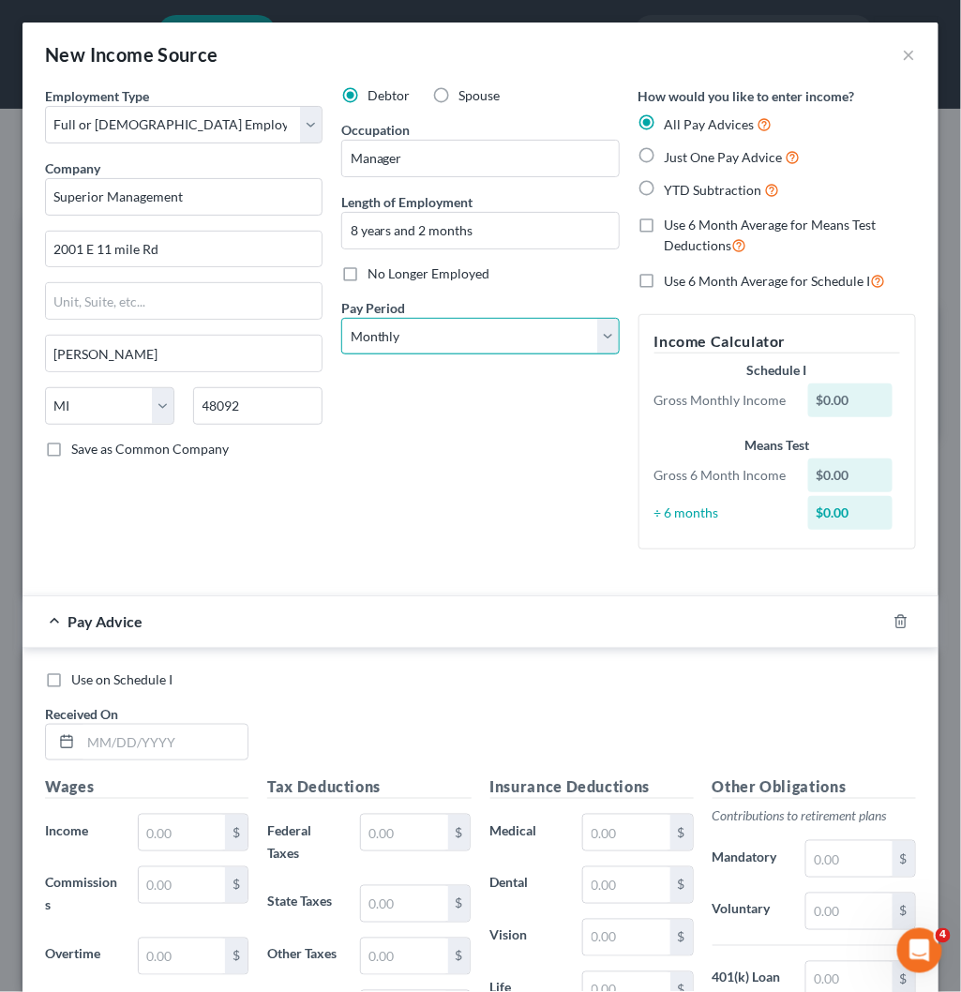
click at [461, 339] on select "Select Monthly Twice Monthly Every Other Week Weekly" at bounding box center [480, 337] width 278 height 38
select select "2"
click at [341, 318] on select "Select Monthly Twice Monthly Every Other Week Weekly" at bounding box center [480, 337] width 278 height 38
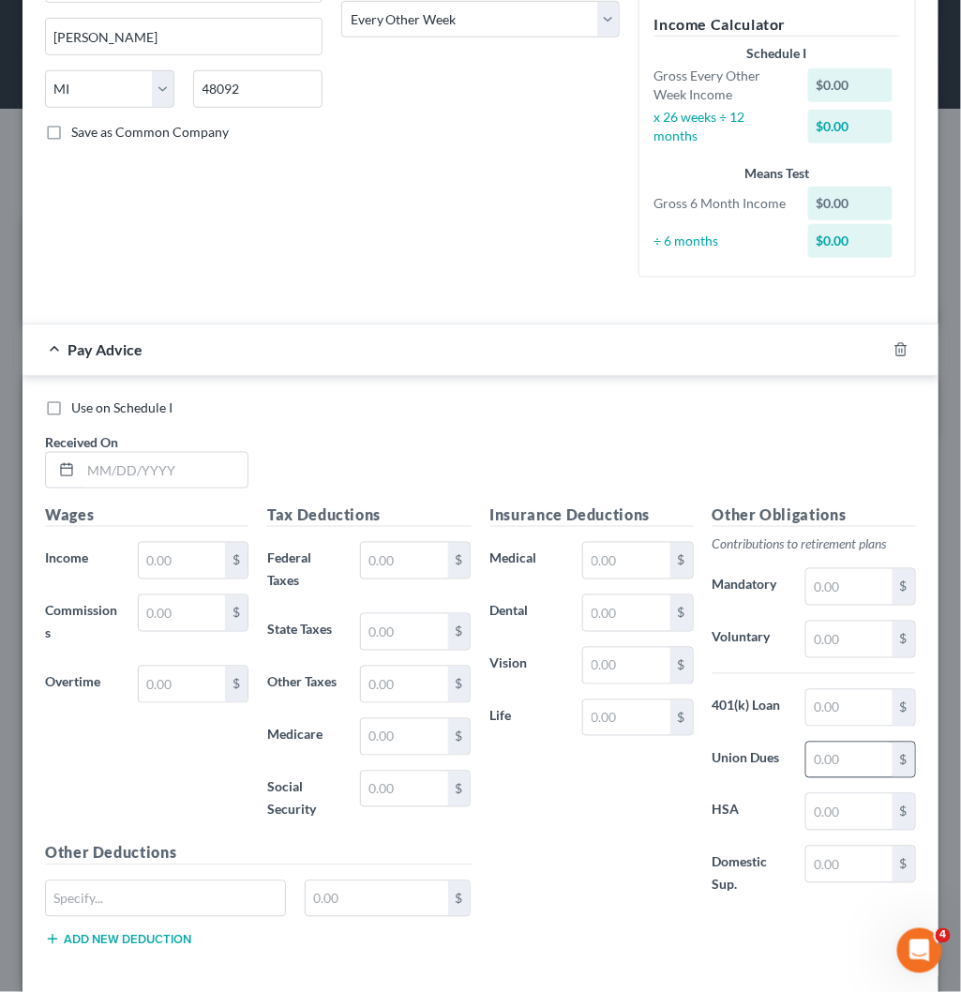
scroll to position [405, 0]
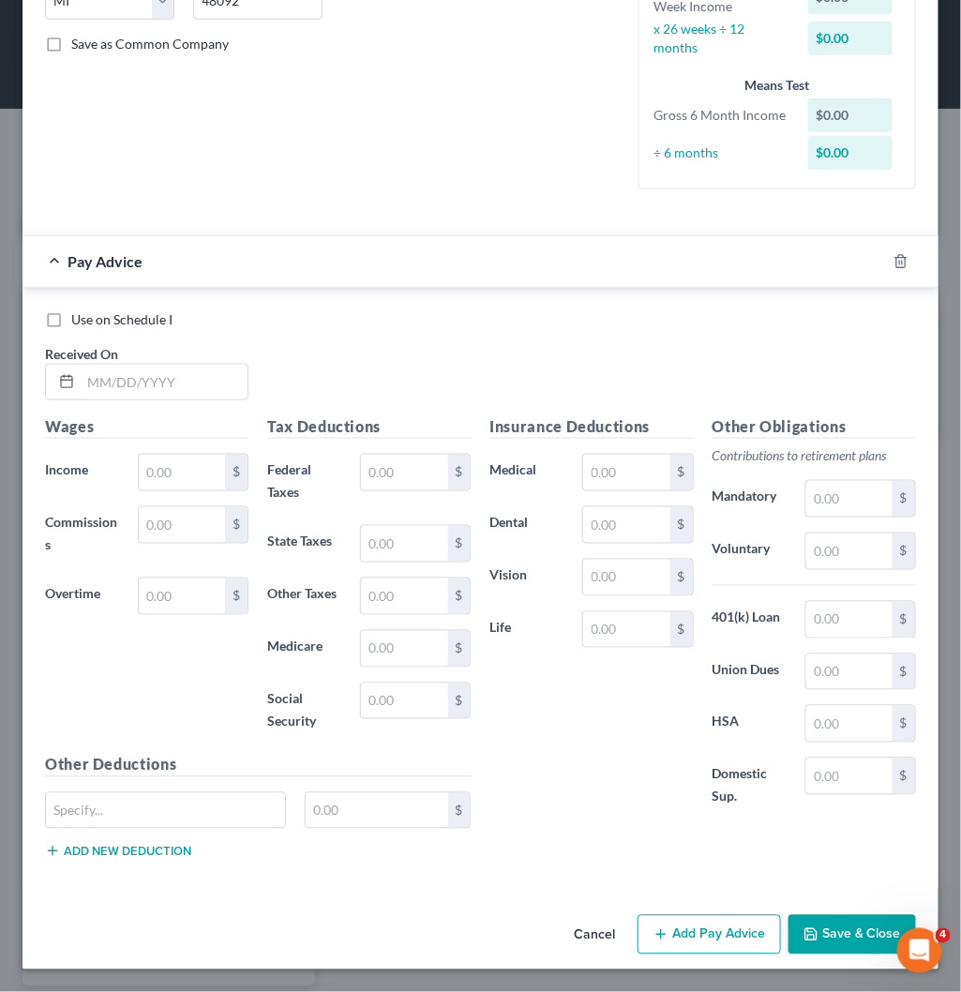
click at [832, 930] on button "Save & Close" at bounding box center [853, 934] width 128 height 39
click at [894, 264] on icon "button" at bounding box center [901, 261] width 15 height 15
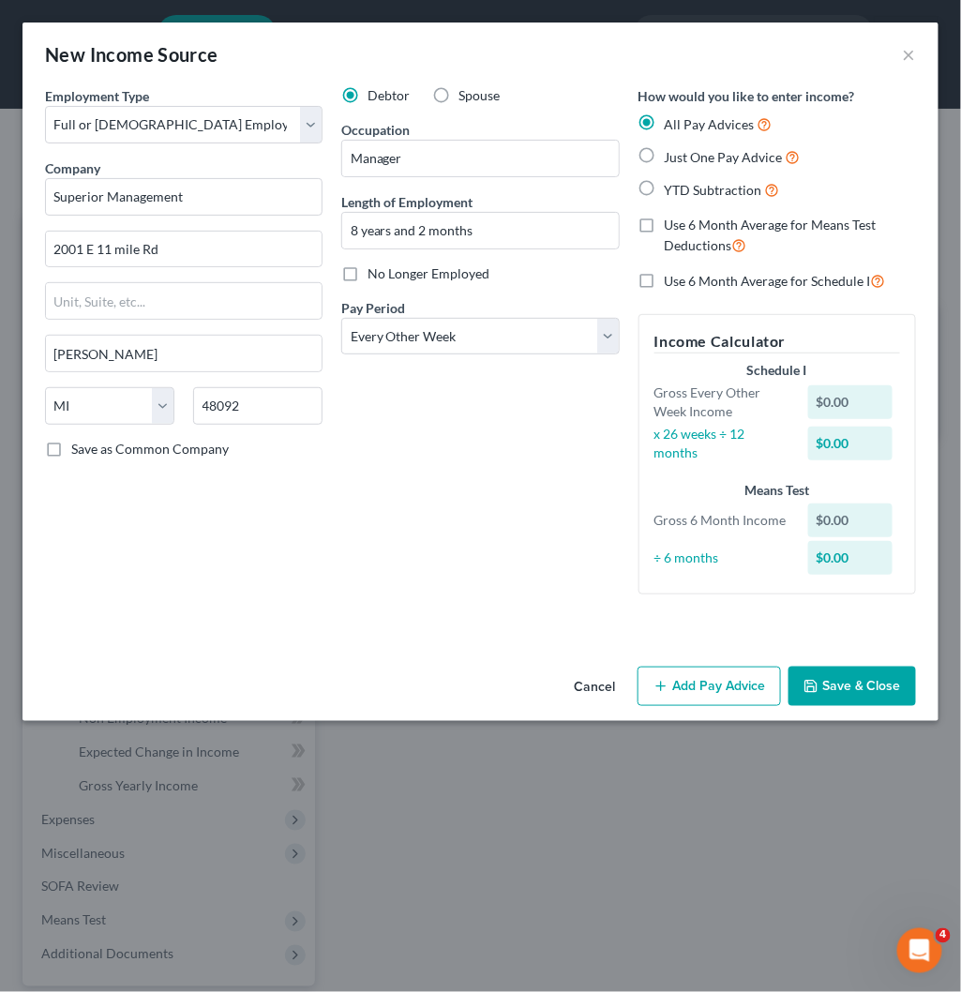
scroll to position [0, 0]
click at [865, 673] on button "Save & Close" at bounding box center [853, 686] width 128 height 39
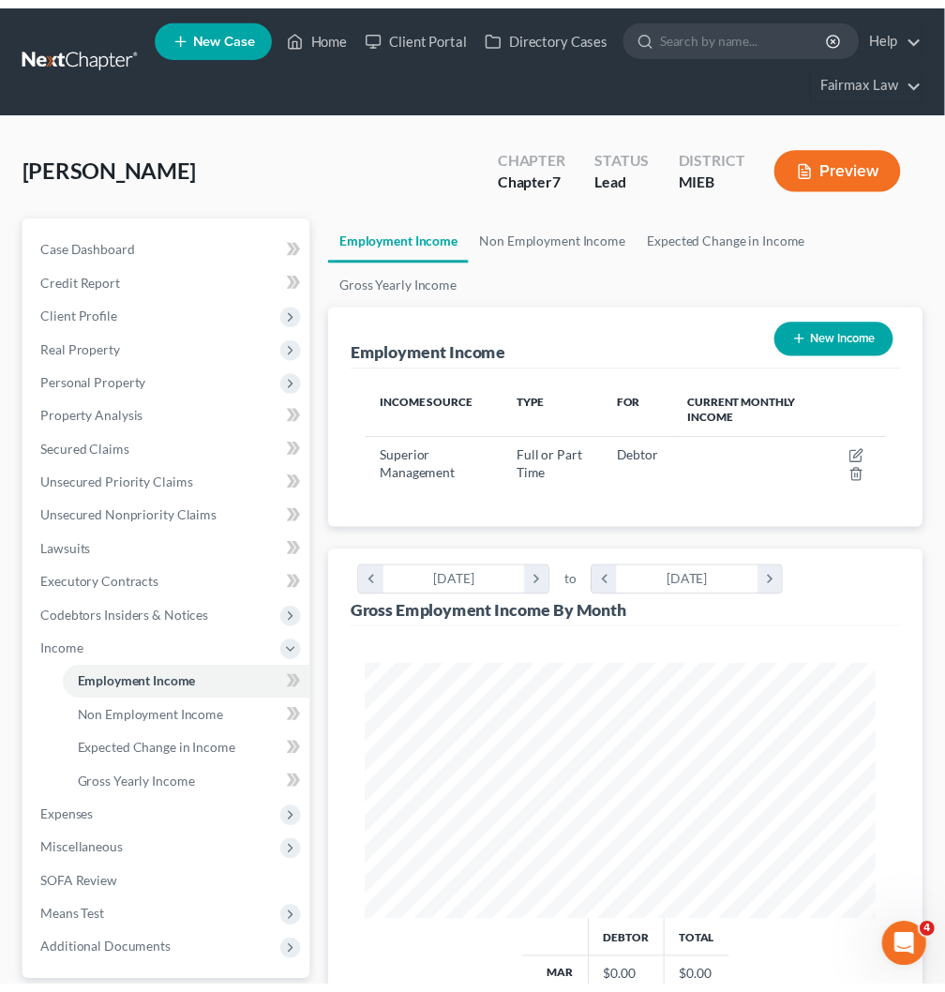
scroll to position [937580, 937281]
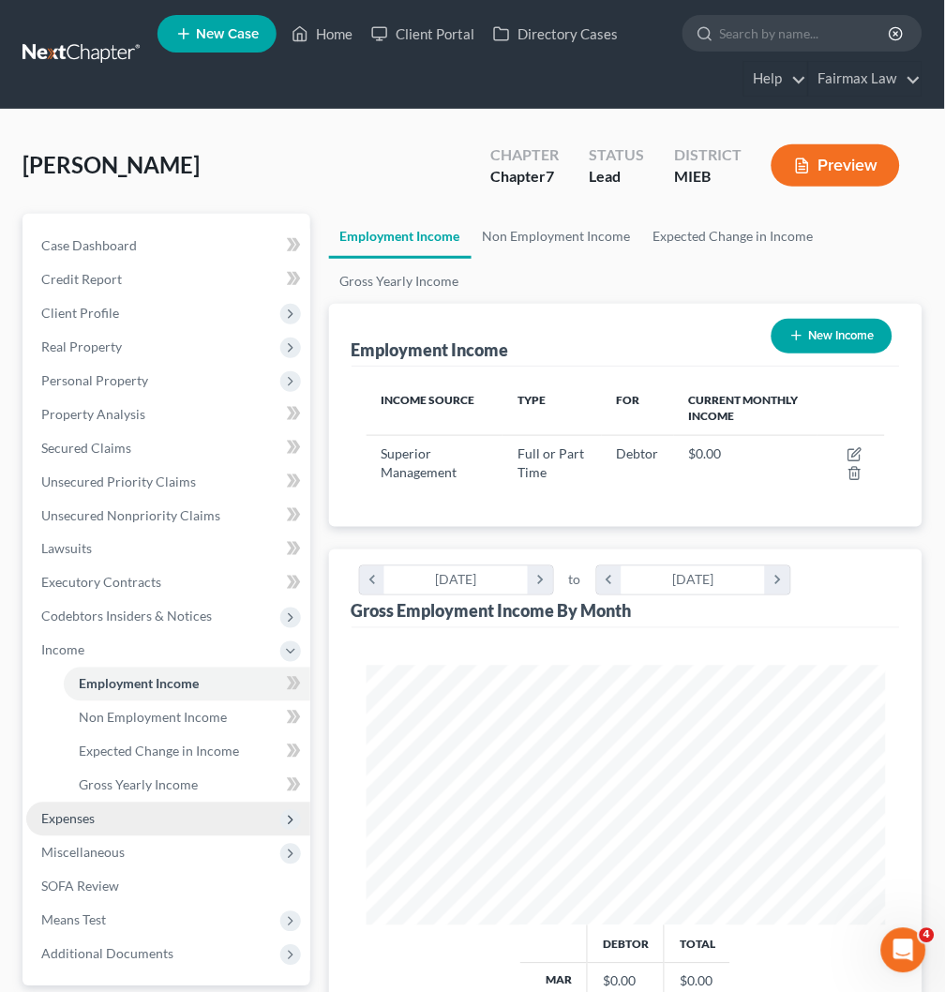
click at [142, 821] on span "Expenses" at bounding box center [168, 820] width 284 height 34
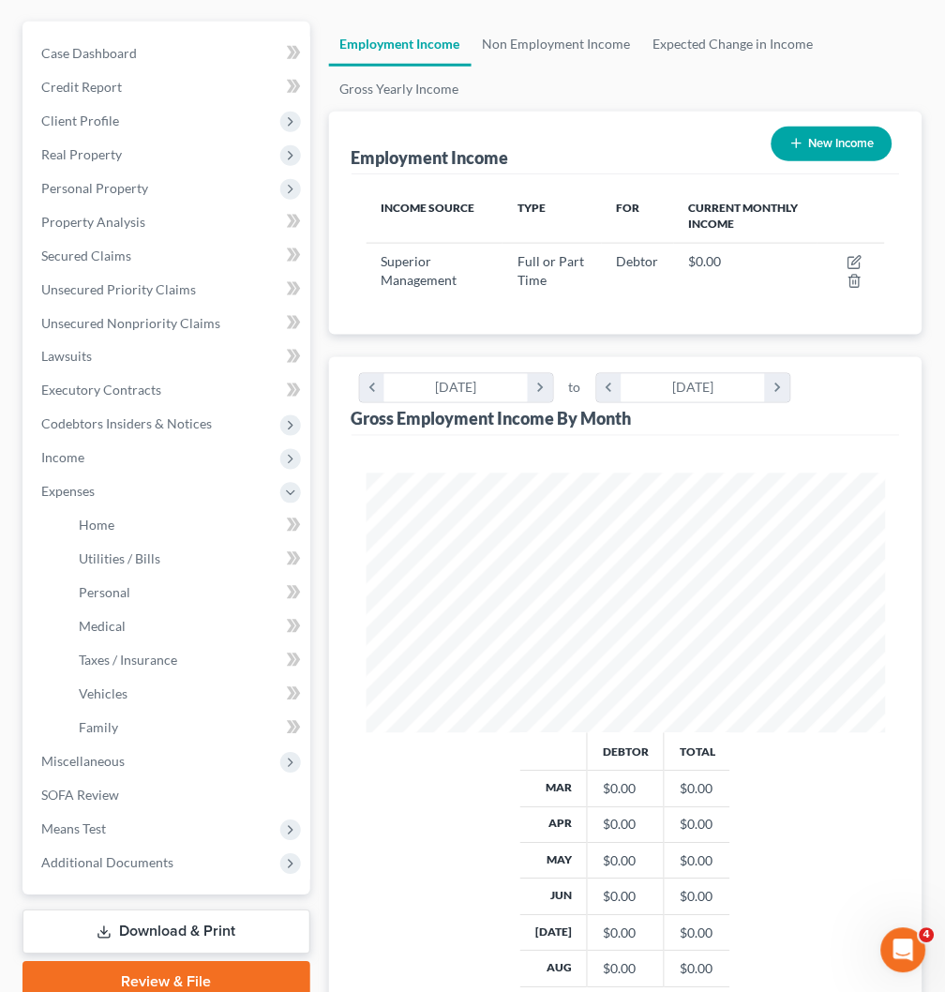
scroll to position [208, 0]
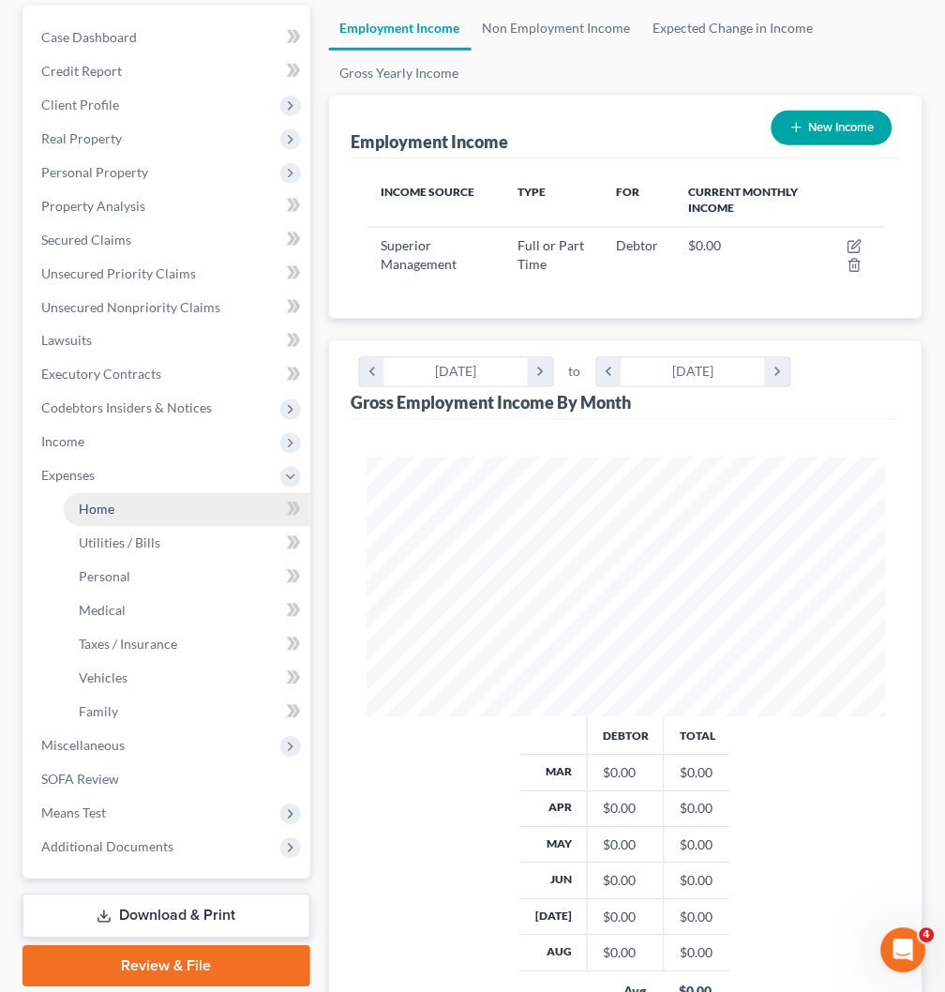
click at [139, 514] on link "Home" at bounding box center [187, 510] width 247 height 34
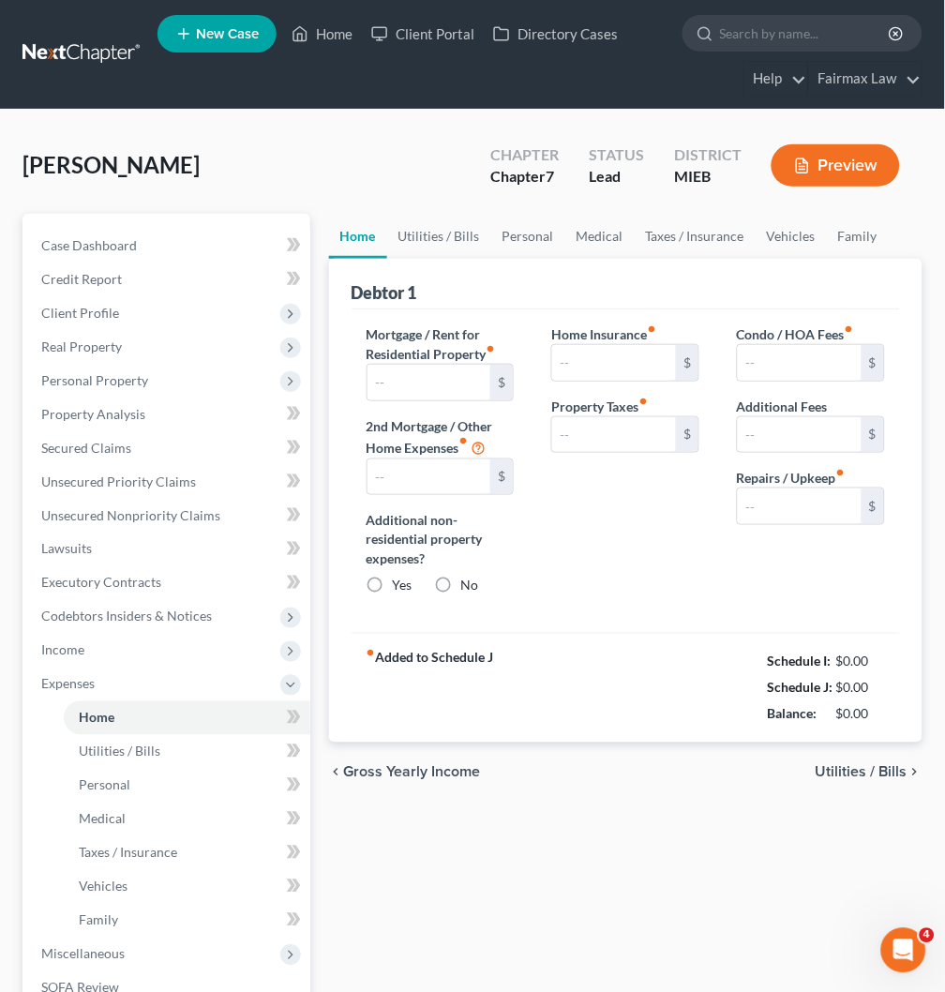
type input "0.00"
radio input "true"
type input "0.00"
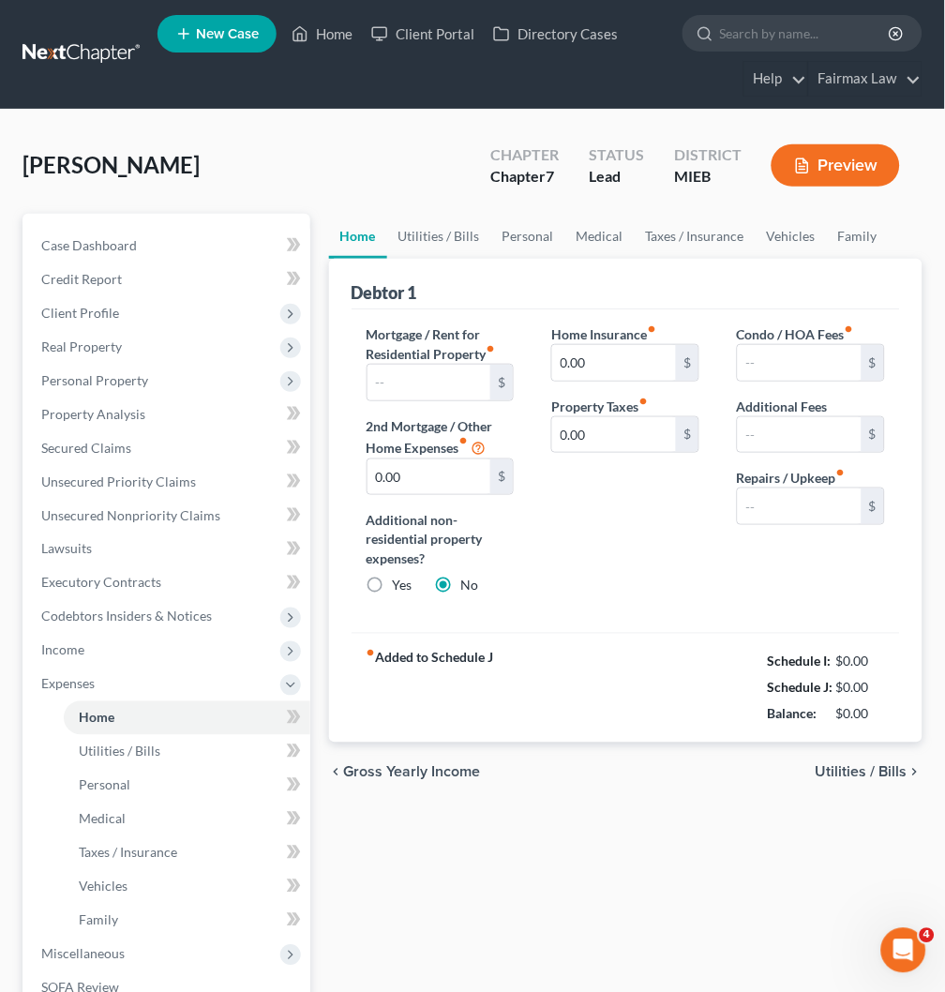
type input "0.00"
click at [405, 378] on input "text" at bounding box center [430, 383] width 124 height 36
type input "600"
click at [455, 234] on link "Utilities / Bills" at bounding box center [439, 236] width 104 height 45
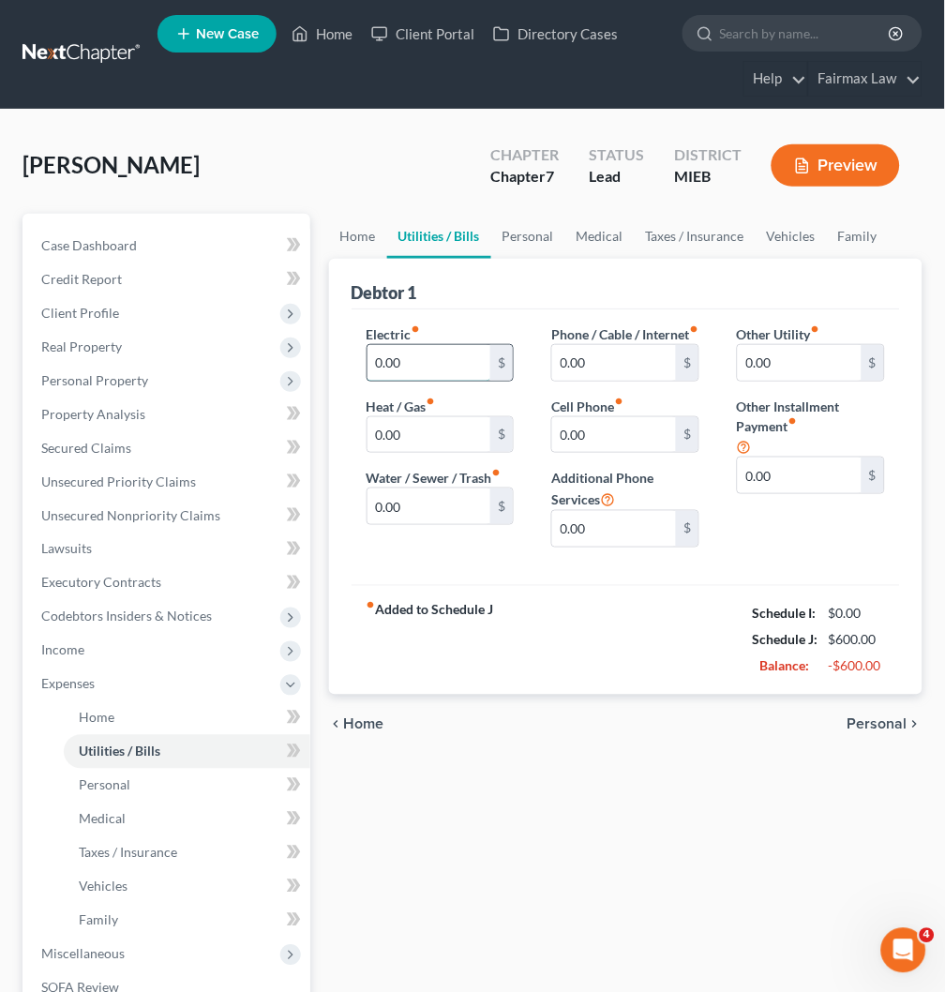
click at [457, 367] on input "0.00" at bounding box center [430, 363] width 124 height 36
type input "145"
click at [445, 431] on input "0.00" at bounding box center [430, 435] width 124 height 36
type input "145"
click at [633, 370] on input "0.00" at bounding box center [614, 363] width 124 height 36
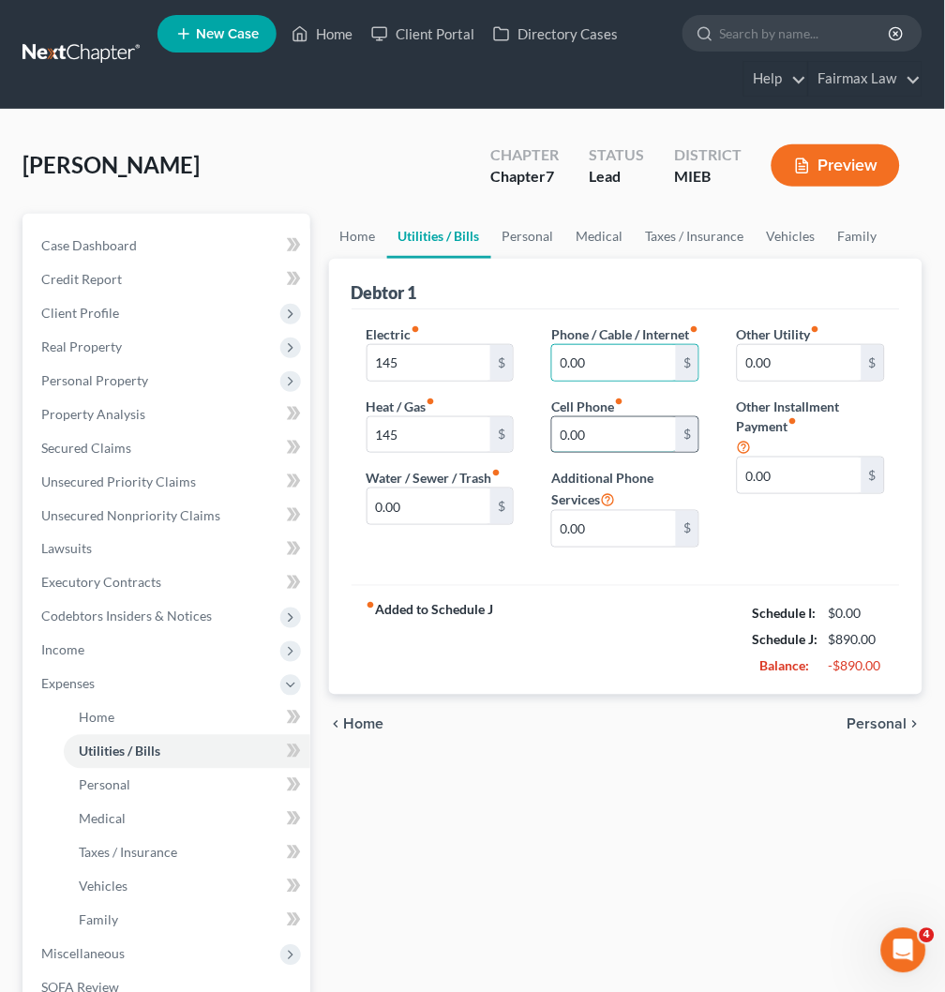
click at [630, 448] on input "0.00" at bounding box center [614, 435] width 124 height 36
type input "120"
click at [461, 510] on input "0.00" at bounding box center [430, 507] width 124 height 36
type input "84"
click at [605, 381] on input "0.00" at bounding box center [614, 363] width 124 height 36
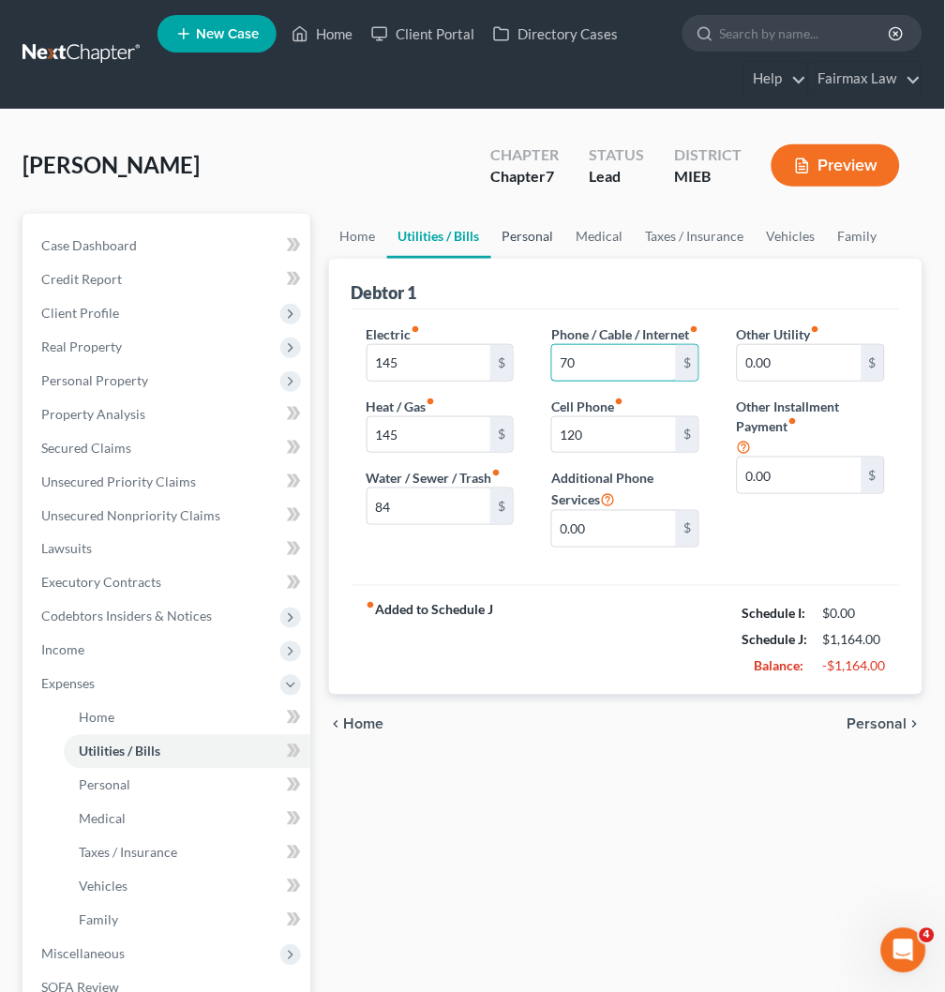
type input "70"
drag, startPoint x: 527, startPoint y: 234, endPoint x: 518, endPoint y: 246, distance: 14.6
click at [526, 234] on link "Personal" at bounding box center [528, 236] width 74 height 45
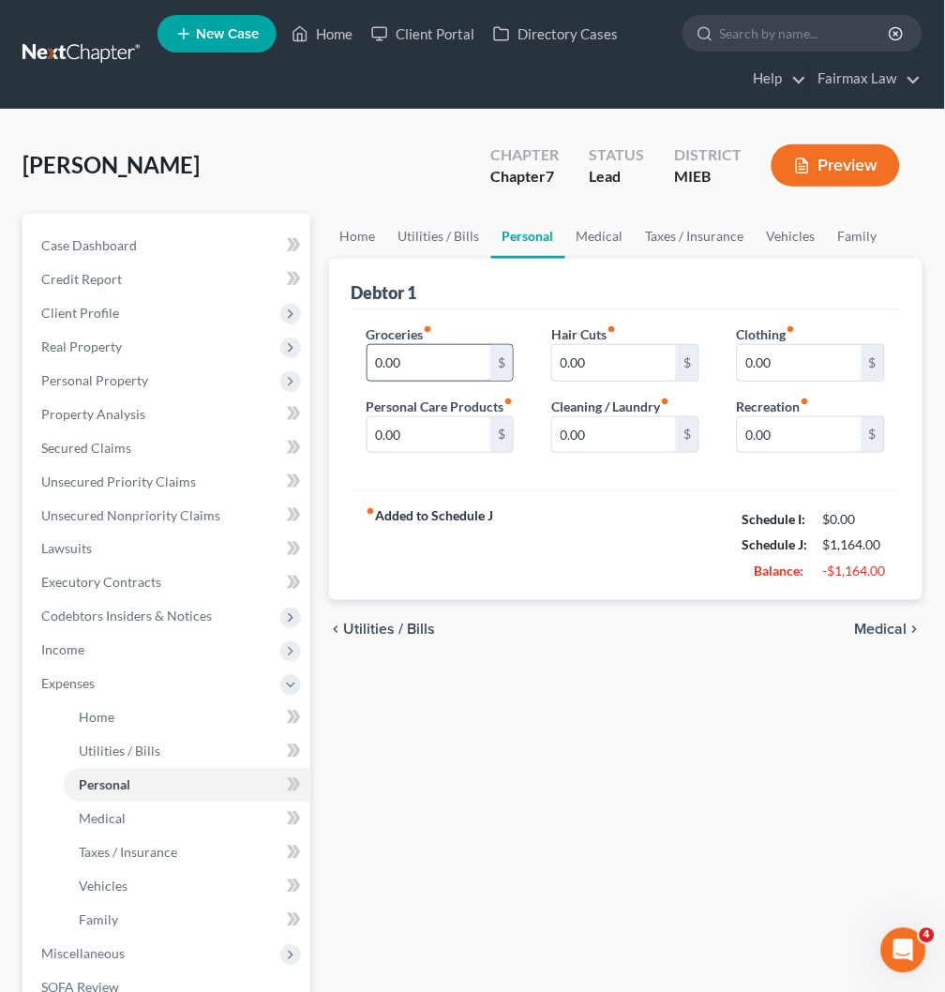
click at [407, 367] on input "0.00" at bounding box center [430, 363] width 124 height 36
click at [115, 312] on span "Client Profile" at bounding box center [80, 313] width 78 height 16
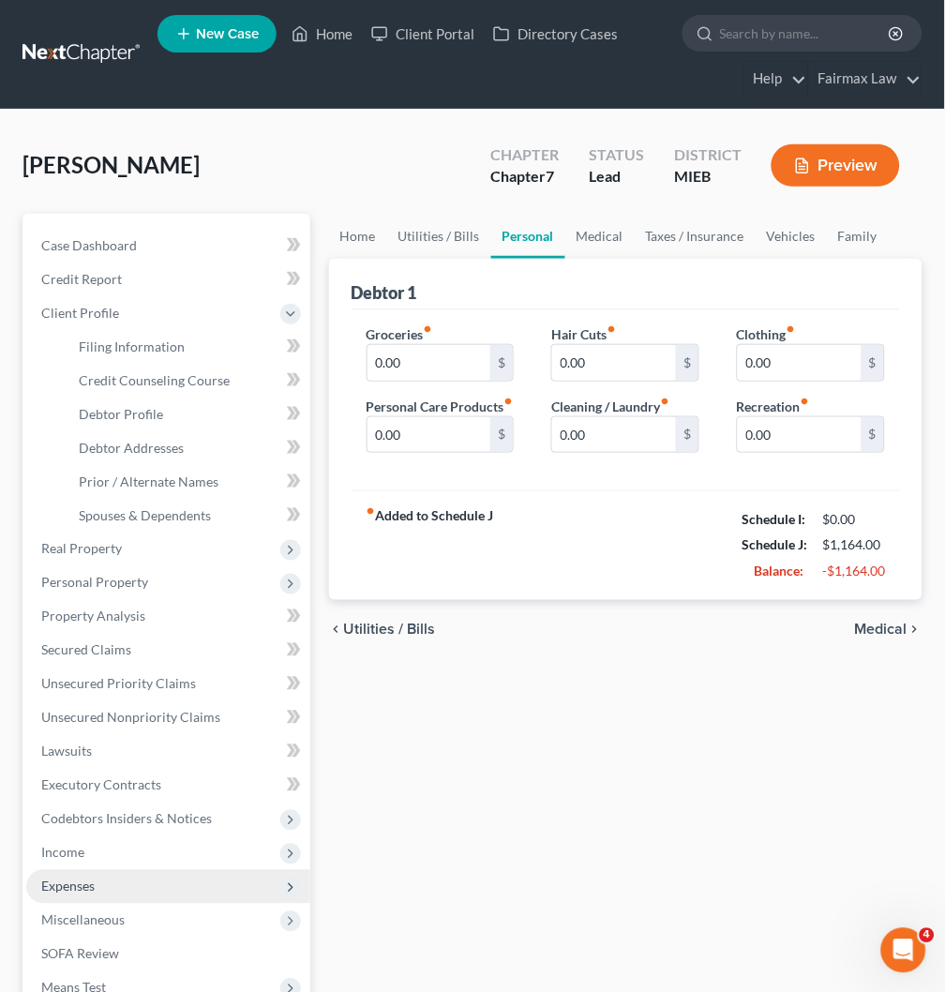
click at [125, 880] on span "Expenses" at bounding box center [168, 887] width 284 height 34
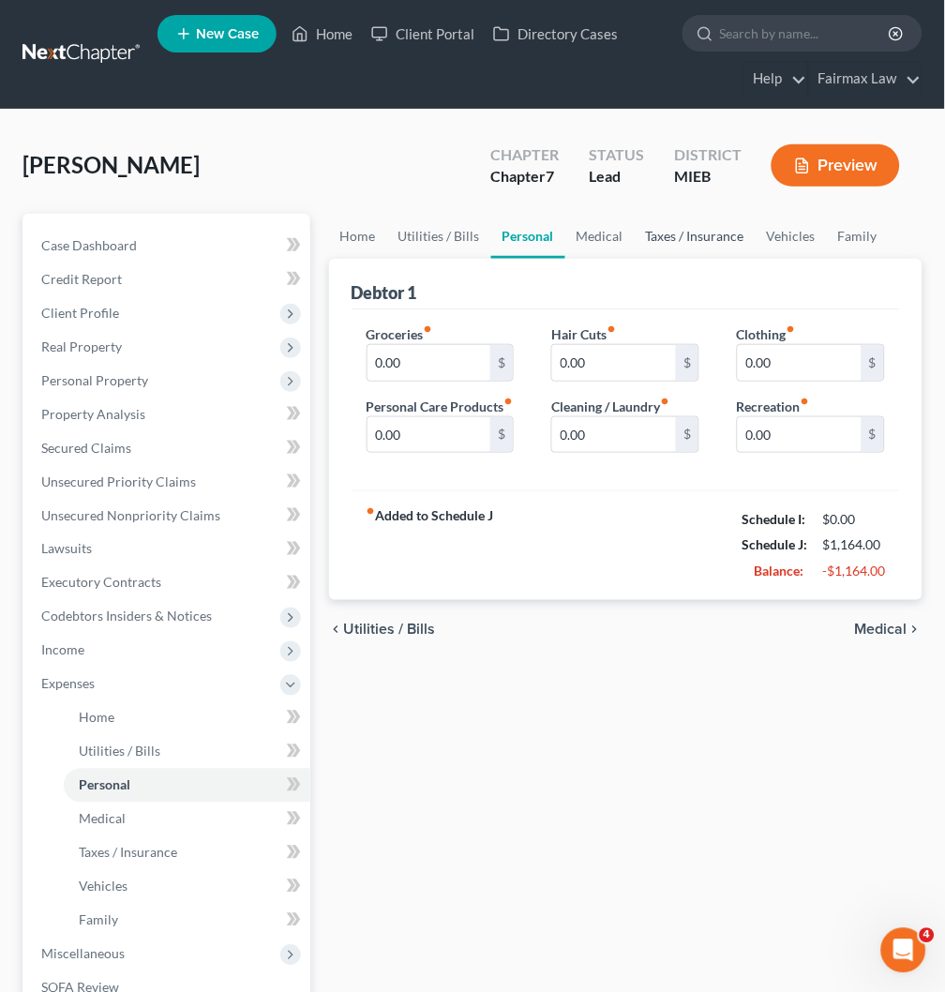
click at [678, 228] on link "Taxes / Insurance" at bounding box center [695, 236] width 121 height 45
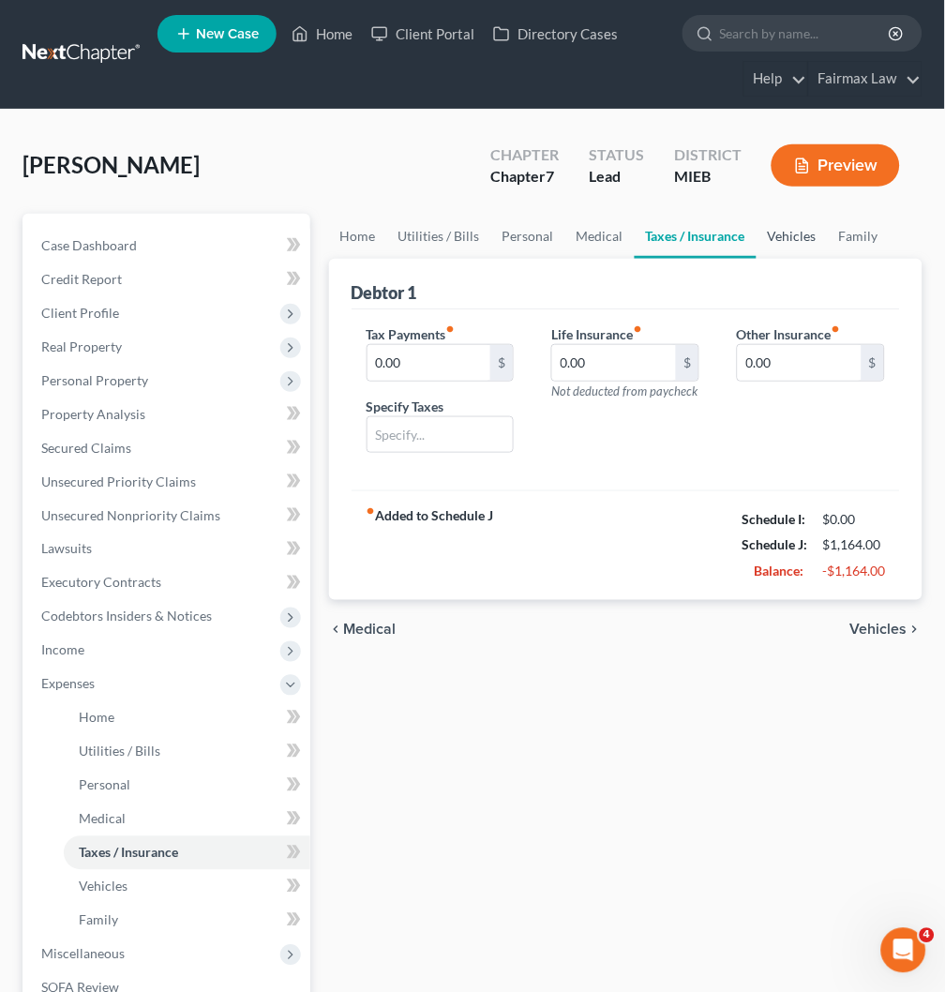
click at [799, 241] on link "Vehicles" at bounding box center [792, 236] width 71 height 45
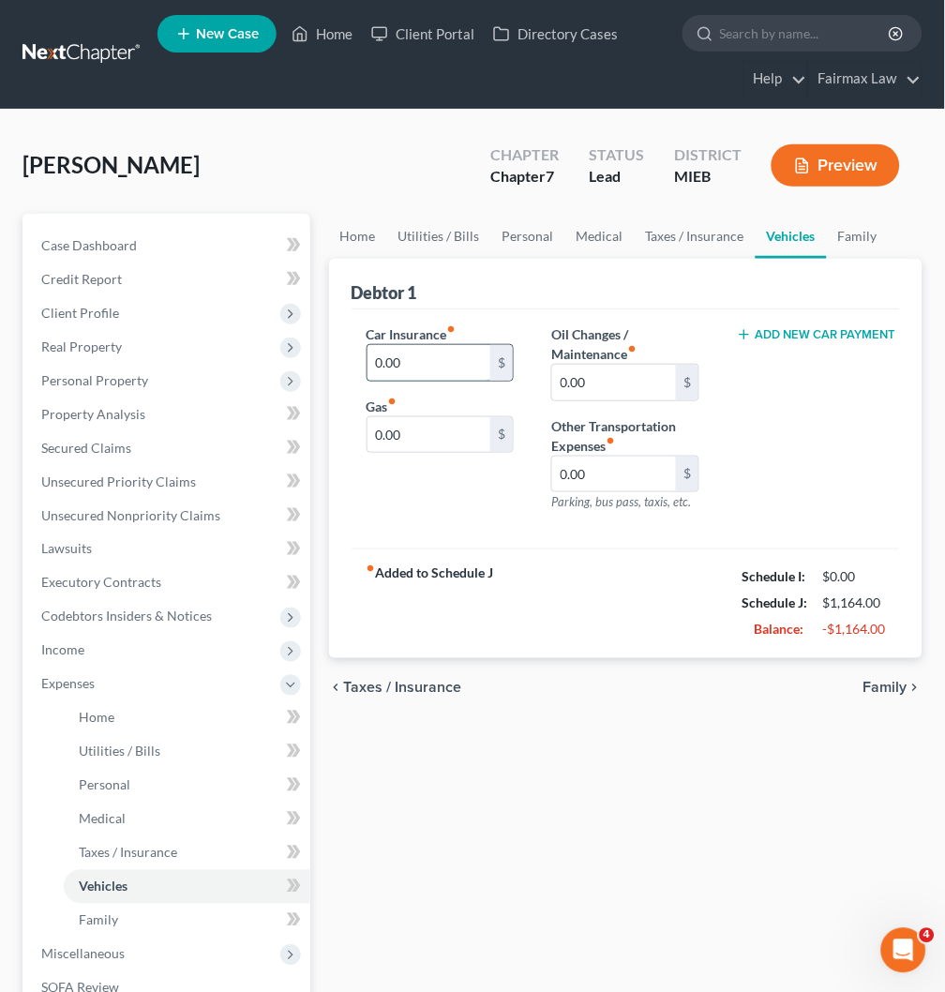
click at [455, 367] on input "0.00" at bounding box center [430, 363] width 124 height 36
type input "111"
click at [598, 238] on link "Medical" at bounding box center [600, 236] width 69 height 45
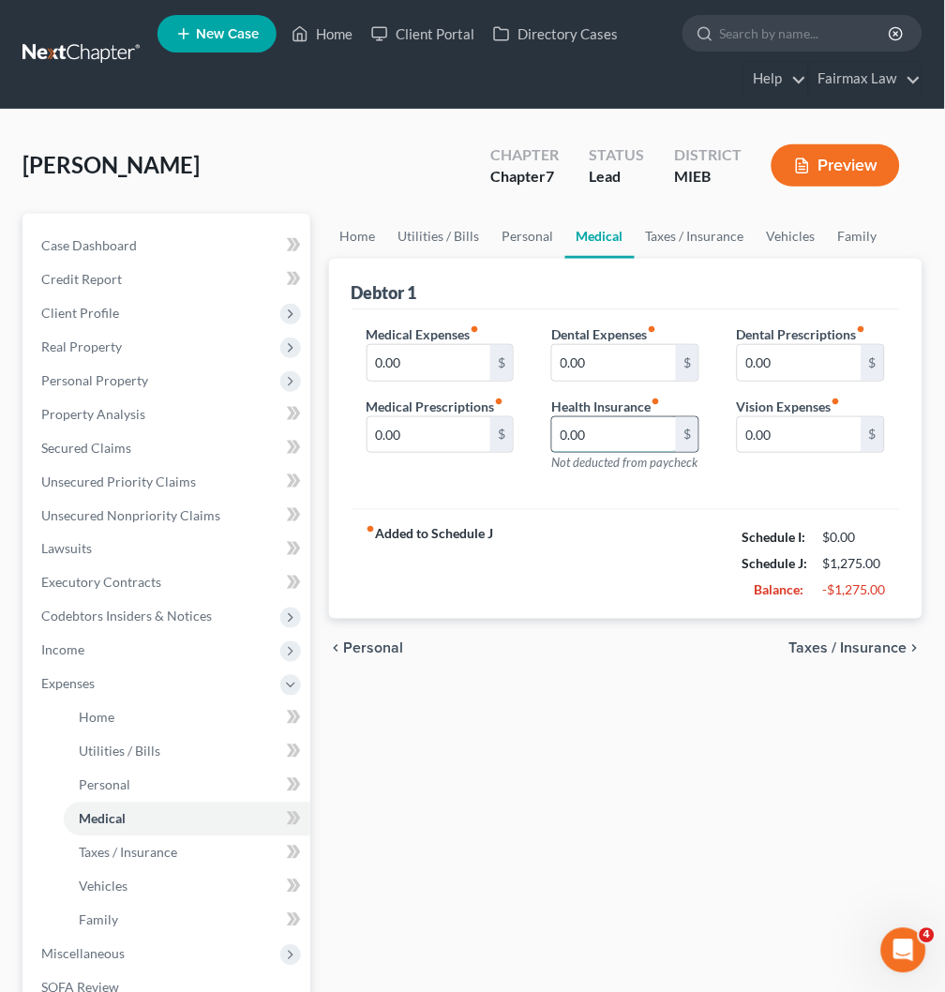
click at [650, 437] on input "0.00" at bounding box center [614, 435] width 124 height 36
type input "532"
click at [415, 435] on input "0.00" at bounding box center [430, 435] width 124 height 36
type input "60"
click at [846, 247] on link "Family" at bounding box center [858, 236] width 62 height 45
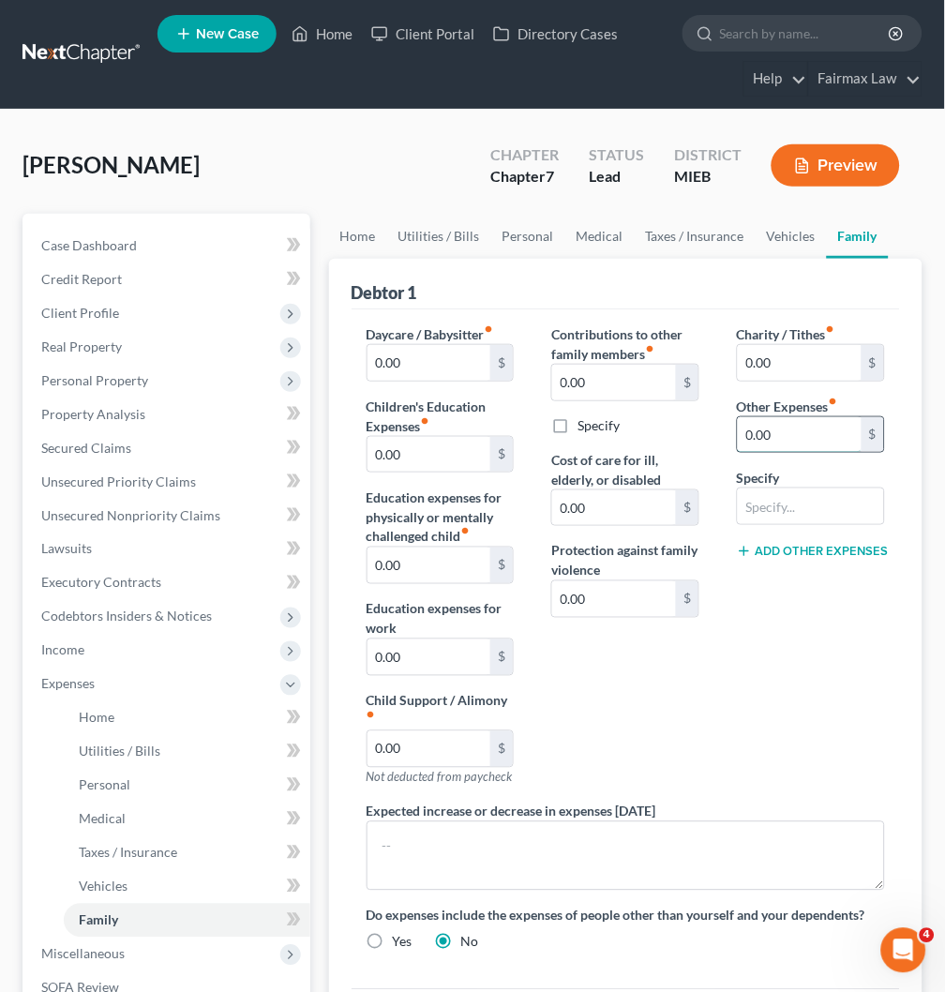
click at [774, 442] on input "0.00" at bounding box center [800, 435] width 124 height 36
type input "180"
drag, startPoint x: 765, startPoint y: 508, endPoint x: 765, endPoint y: 523, distance: 15.0
click at [765, 509] on input "text" at bounding box center [811, 507] width 146 height 36
type input "Attorney Fees for Bankruptcy"
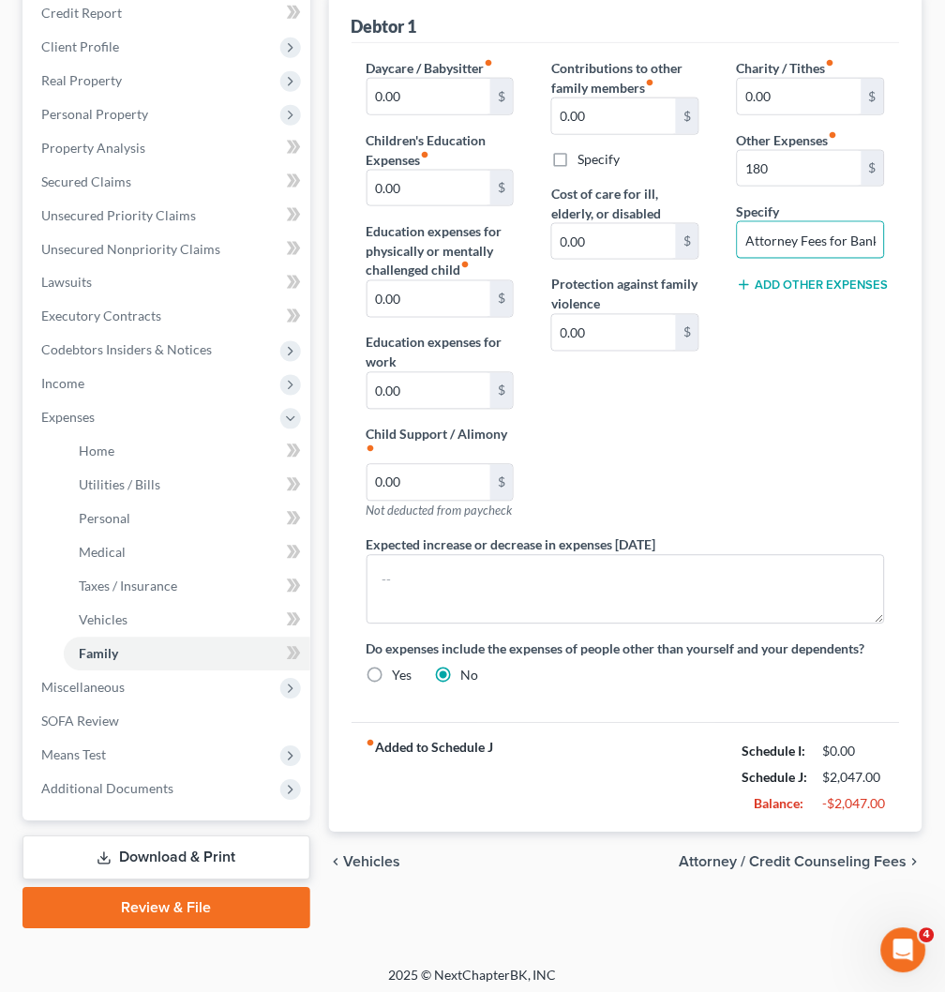
scroll to position [272, 0]
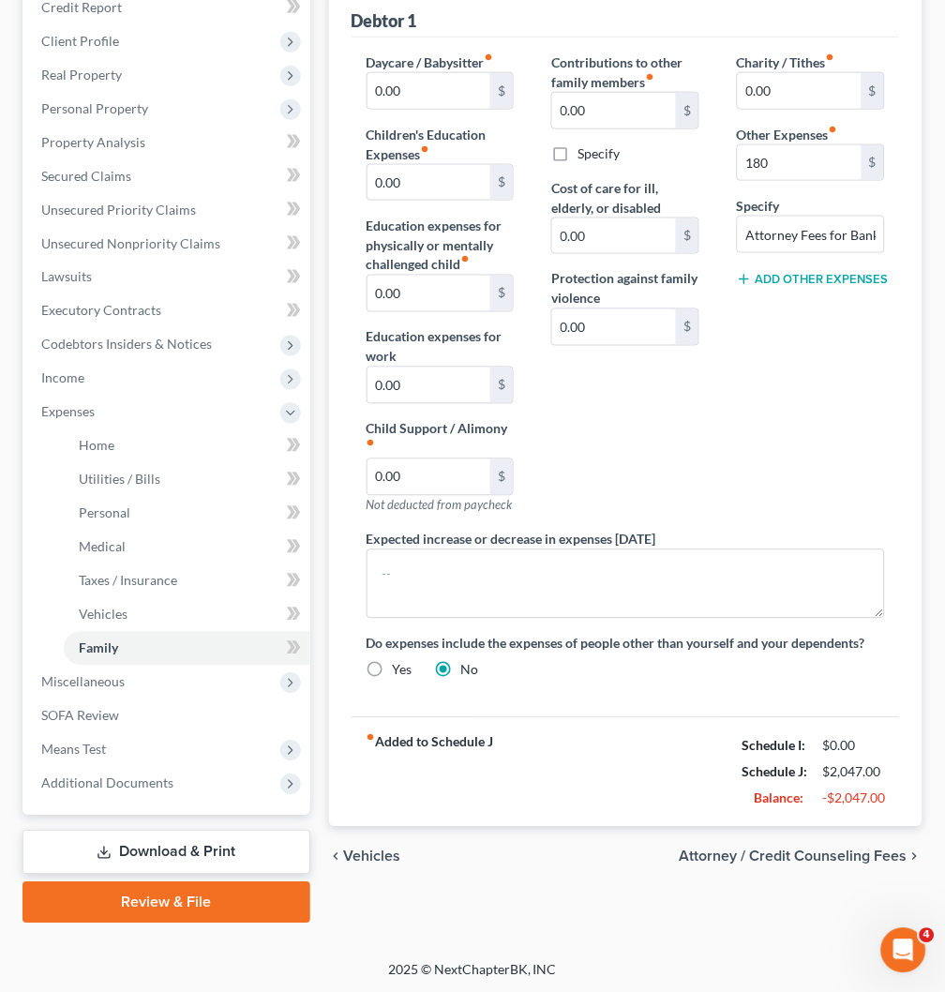
click at [811, 855] on span "Attorney / Credit Counseling Fees" at bounding box center [794, 857] width 228 height 15
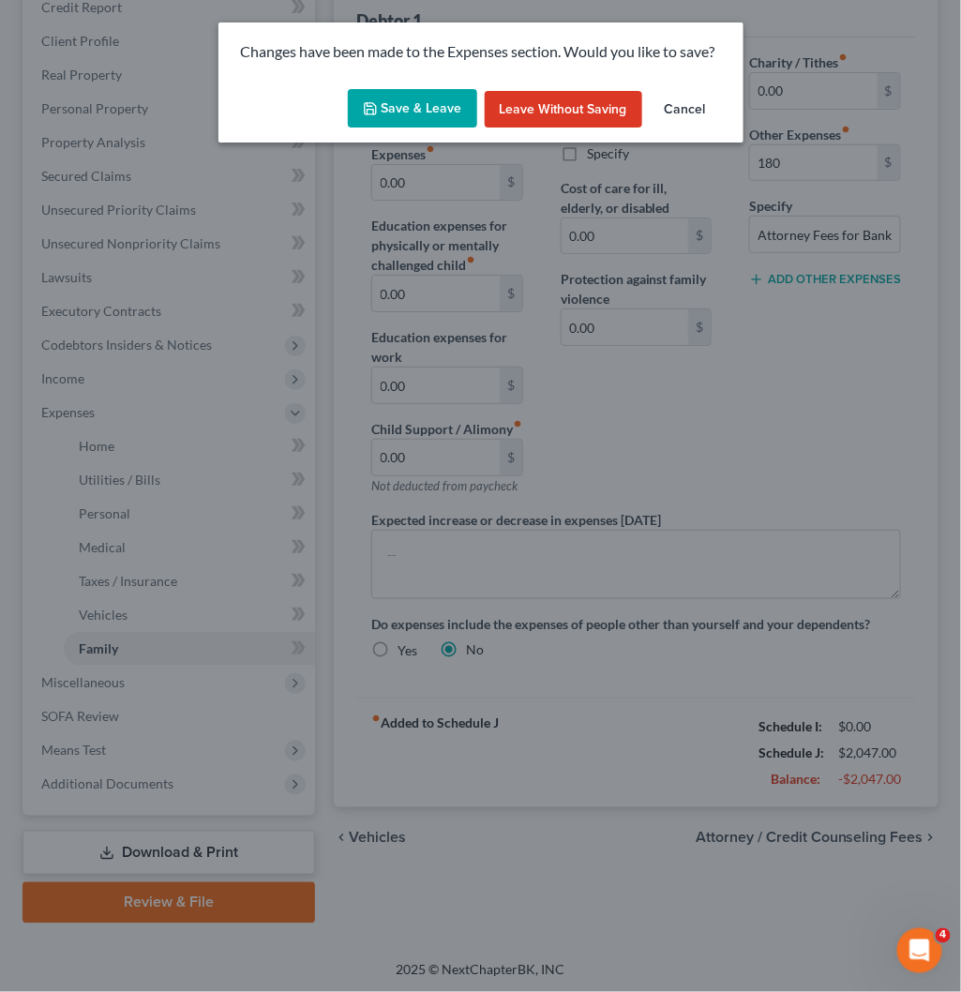
click at [381, 100] on button "Save & Leave" at bounding box center [412, 108] width 129 height 39
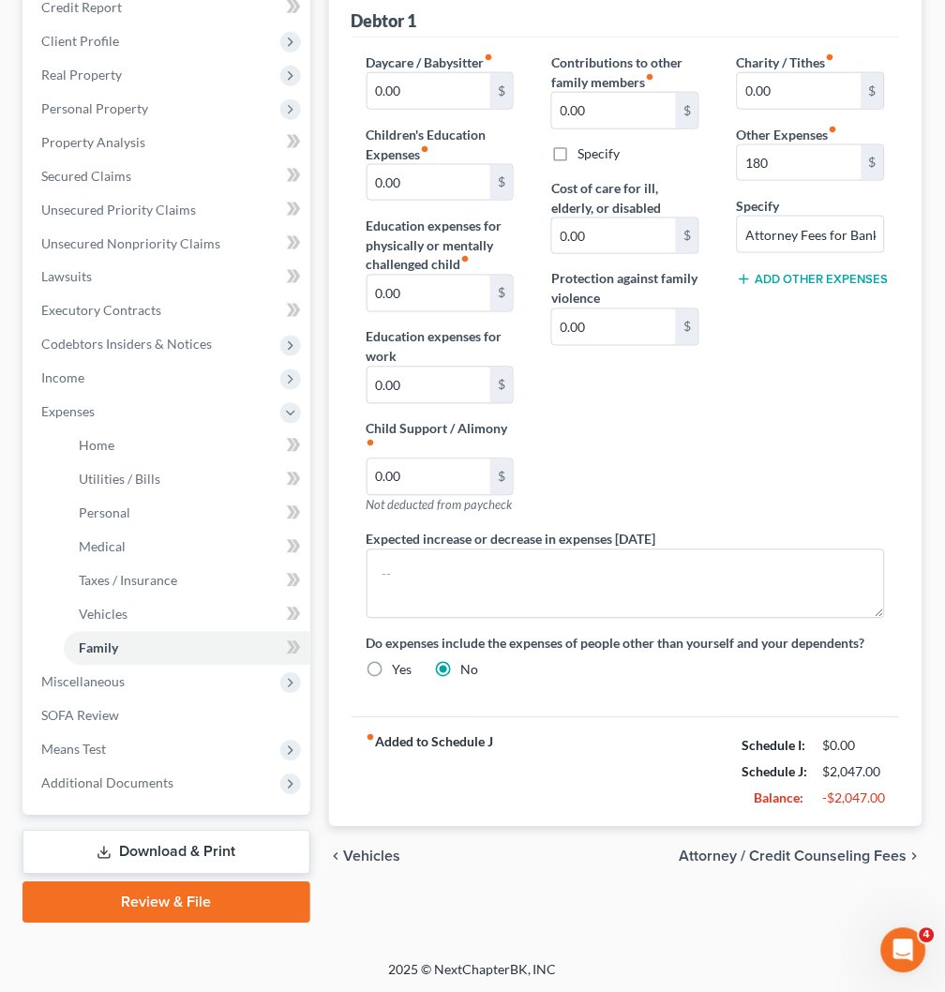
type input "180.00"
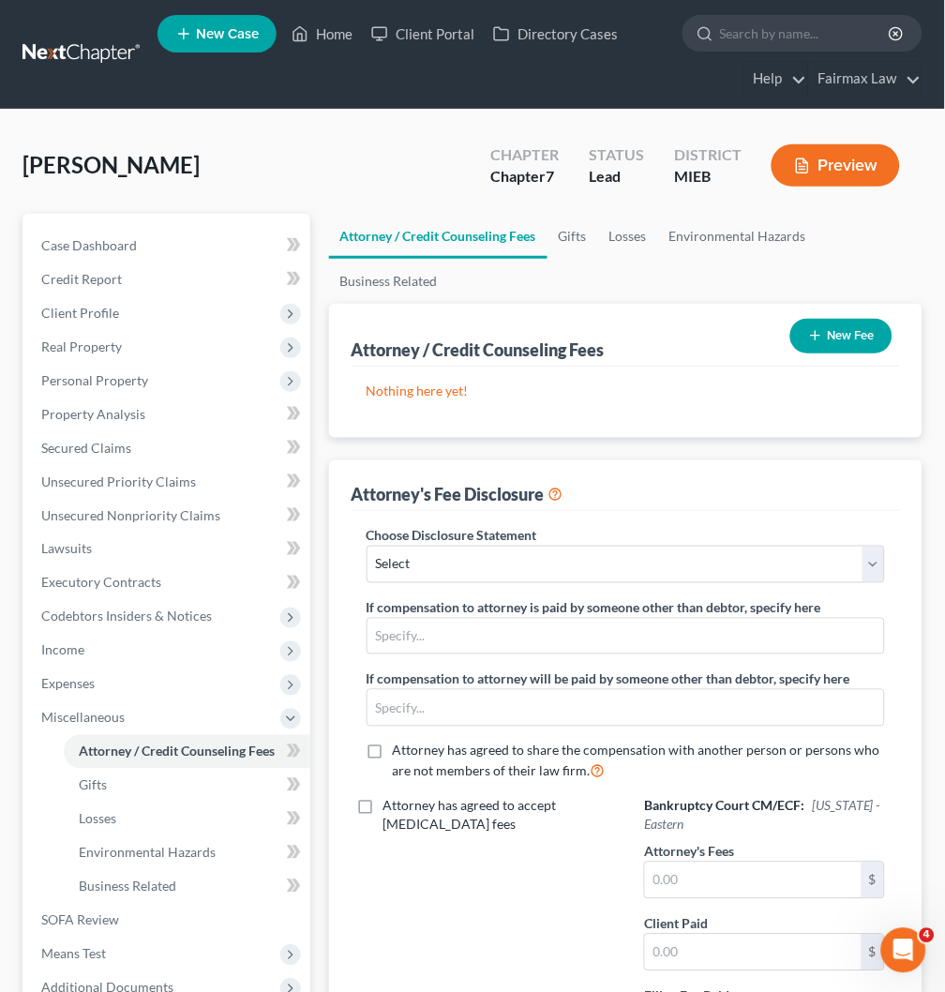
click at [842, 343] on button "New Fee" at bounding box center [842, 336] width 102 height 35
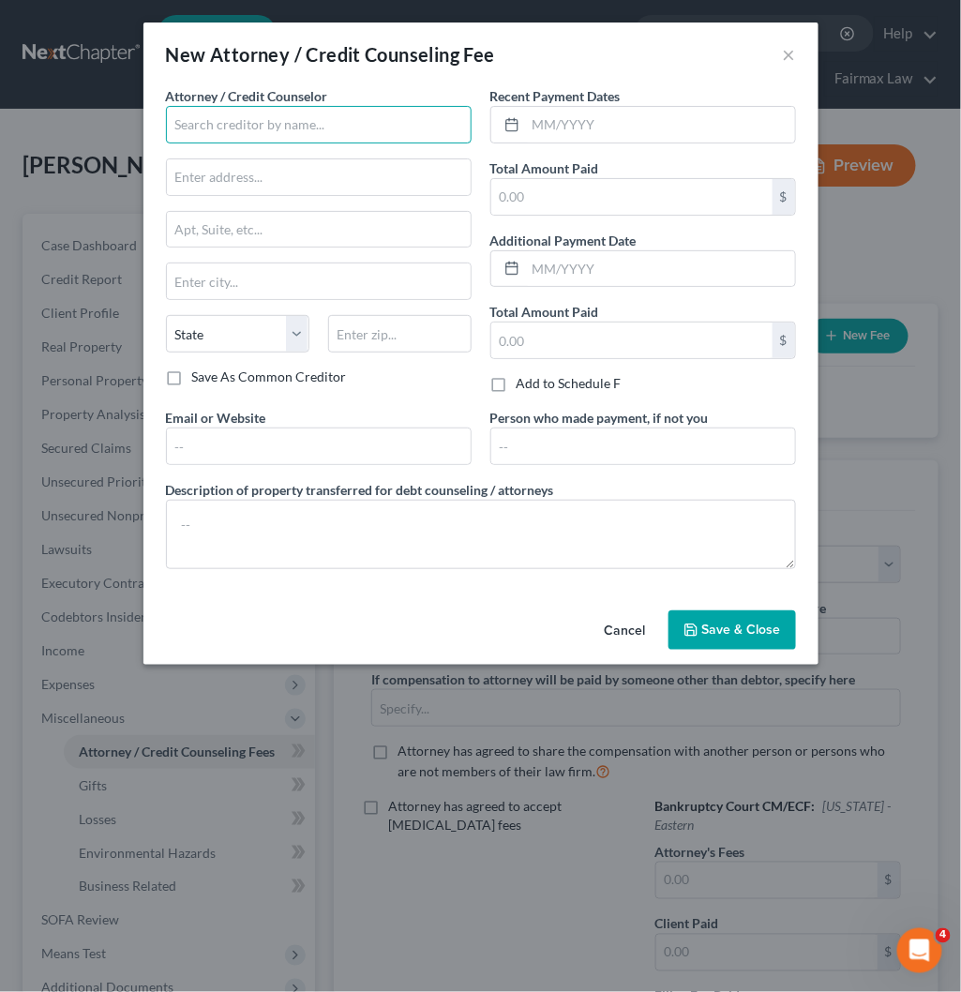
click at [375, 128] on input "text" at bounding box center [319, 125] width 306 height 38
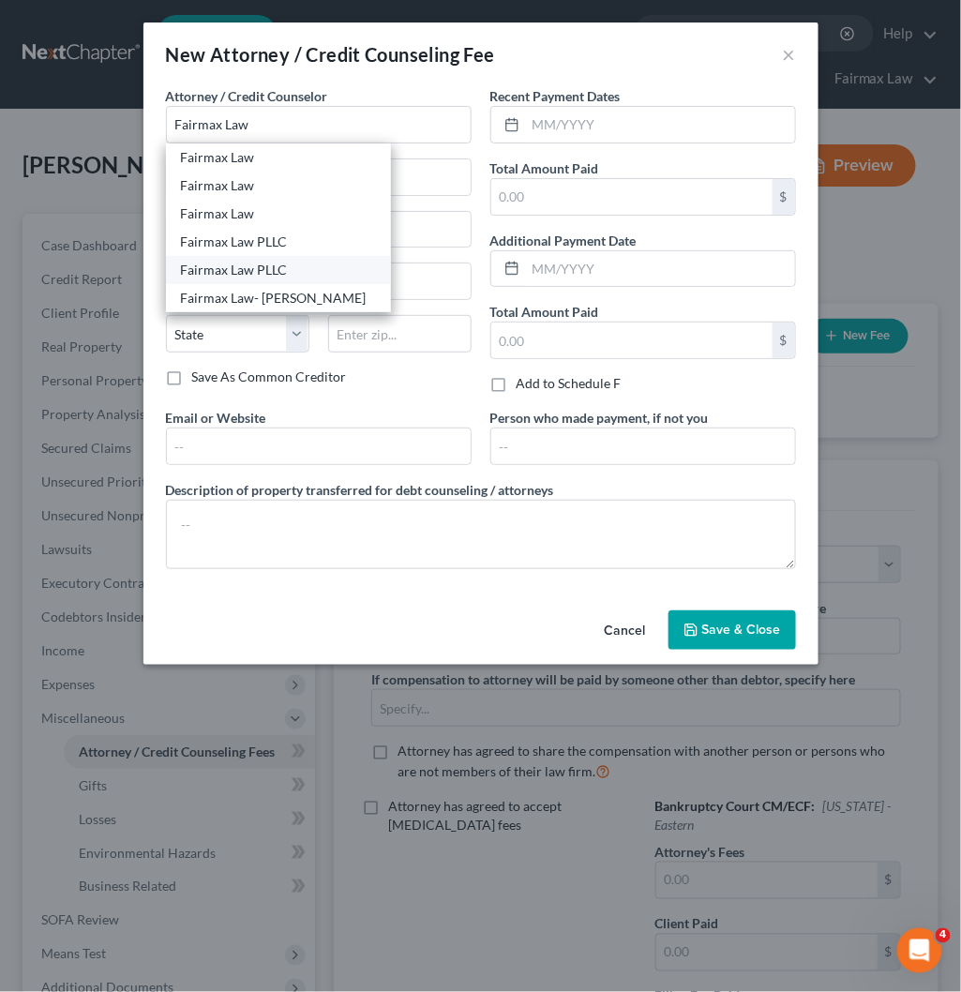
click at [324, 263] on div "Fairmax Law PLLC" at bounding box center [278, 270] width 195 height 19
type input "Fairmax Law PLLC"
type input "[STREET_ADDRESS]"
type input "Suite 201"
type input "[GEOGRAPHIC_DATA]"
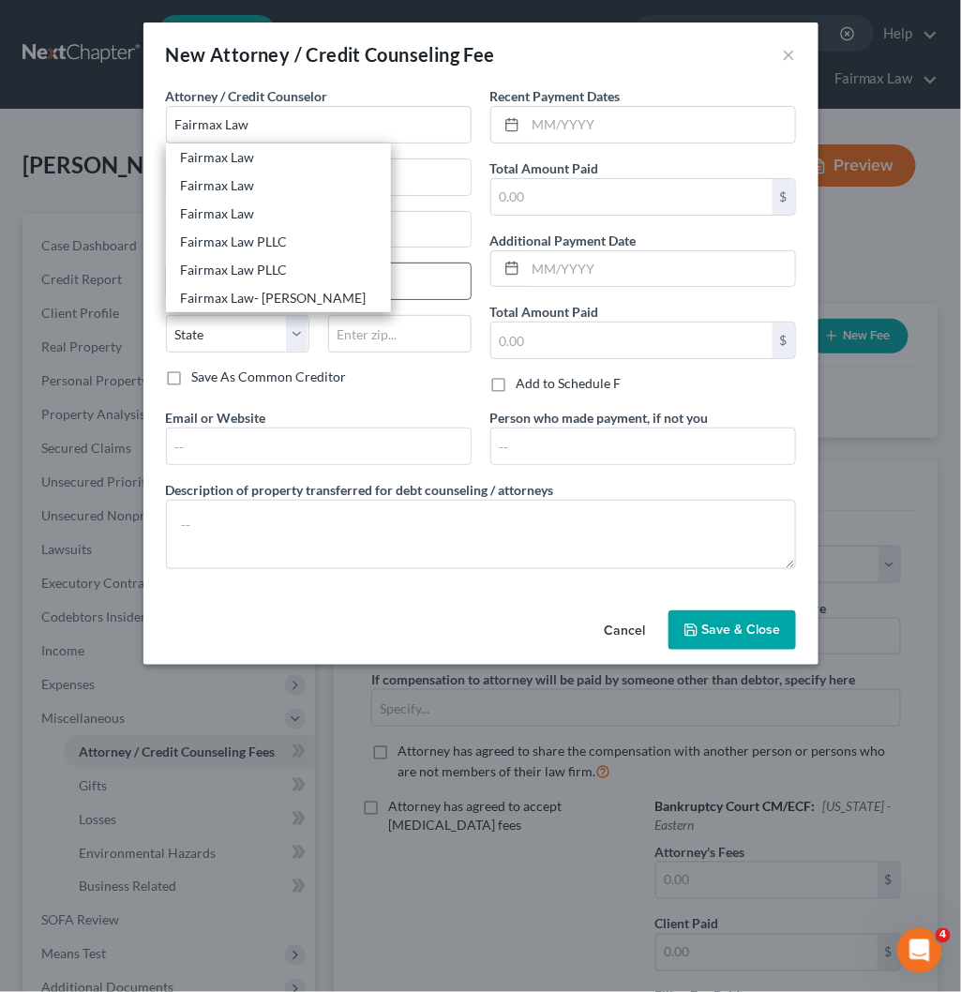
select select "23"
type input "48127"
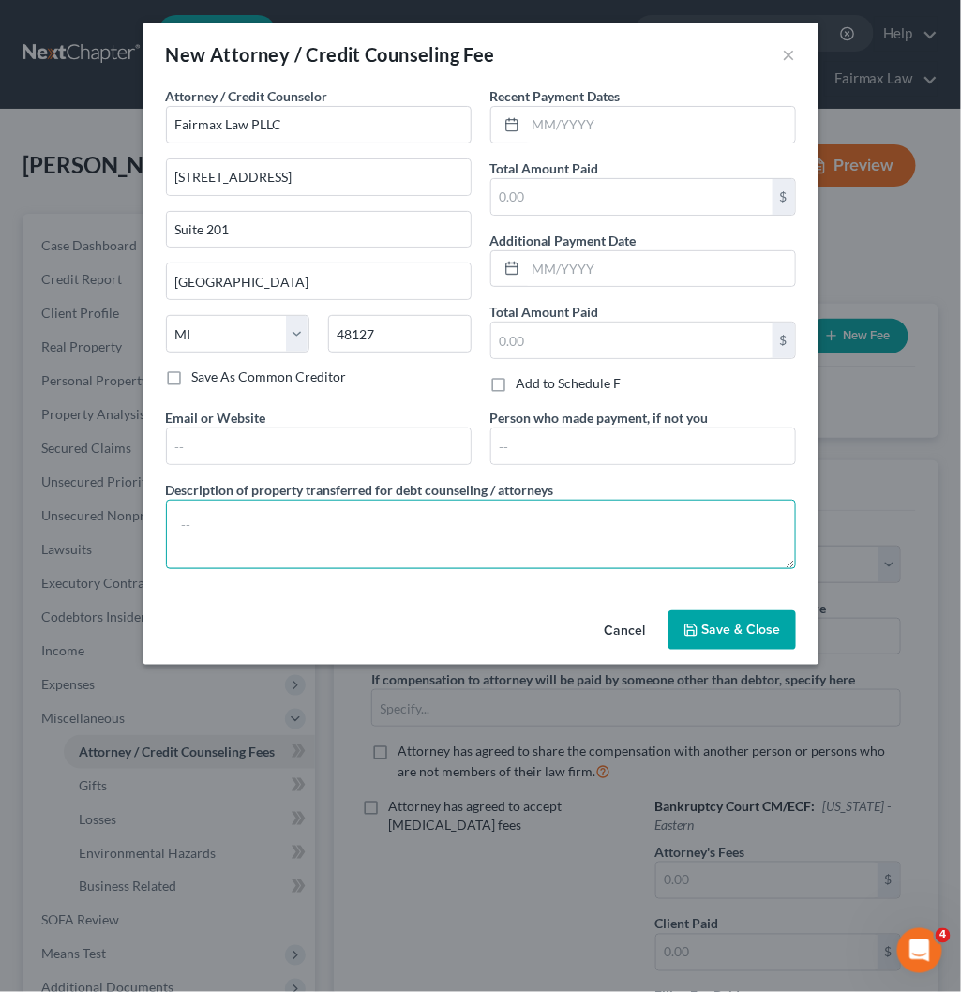
drag, startPoint x: 594, startPoint y: 530, endPoint x: 626, endPoint y: 548, distance: 37.3
click at [594, 530] on textarea at bounding box center [481, 534] width 630 height 69
paste textarea "Due to the debtor’s limited monthly budget surplus, they are unable to reasonab…"
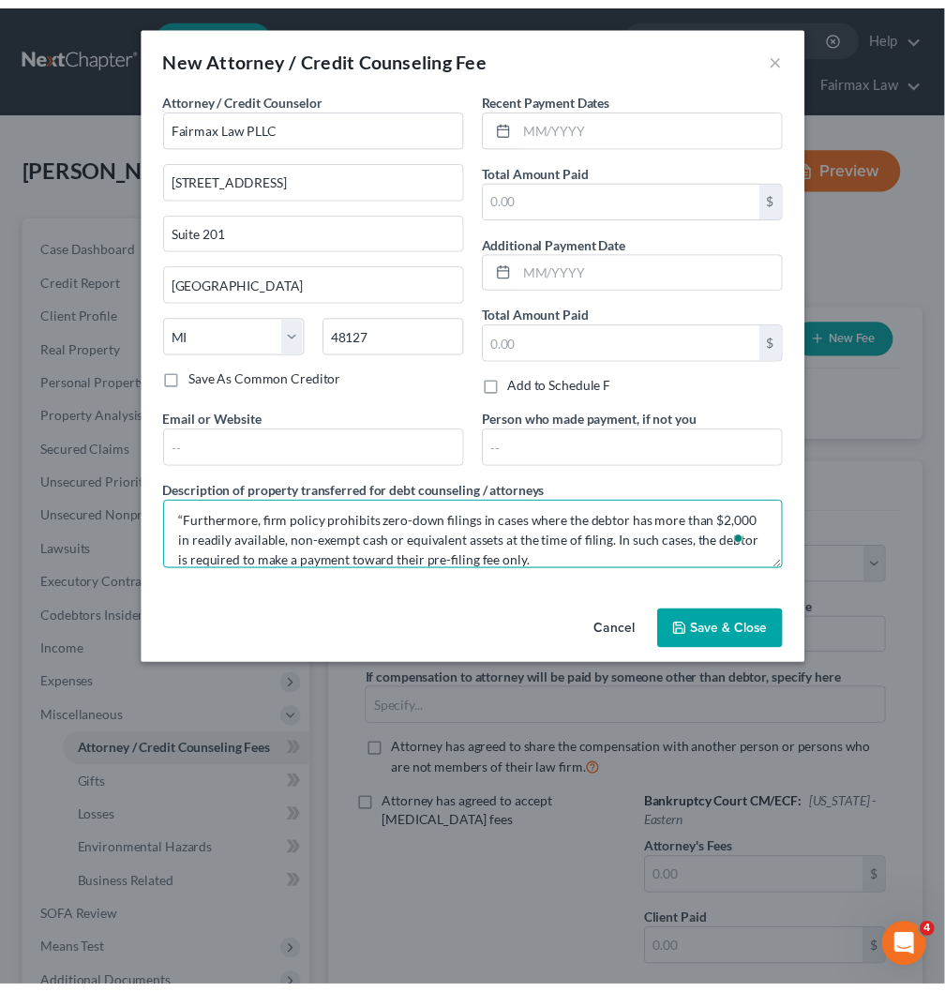
scroll to position [122, 0]
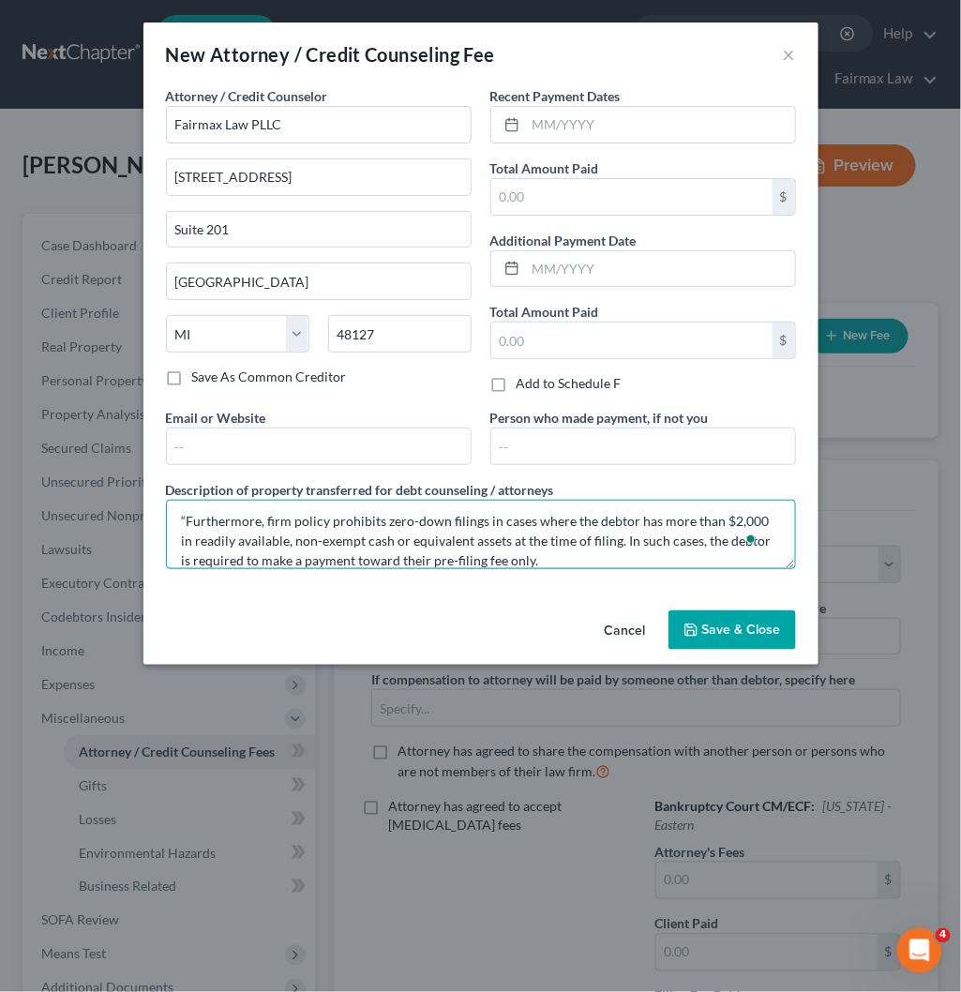
type textarea "Due to the debtor’s limited monthly budget surplus, they are unable to reasonab…"
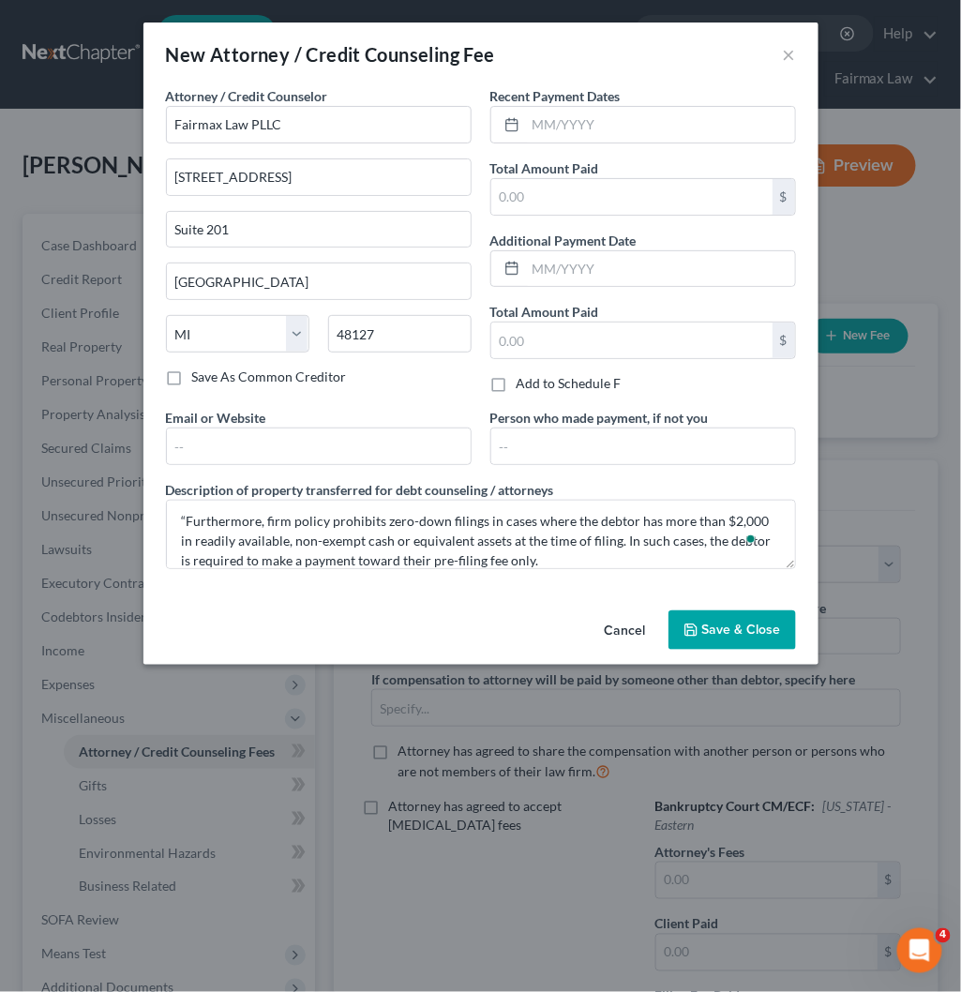
click at [765, 624] on span "Save & Close" at bounding box center [741, 630] width 79 height 16
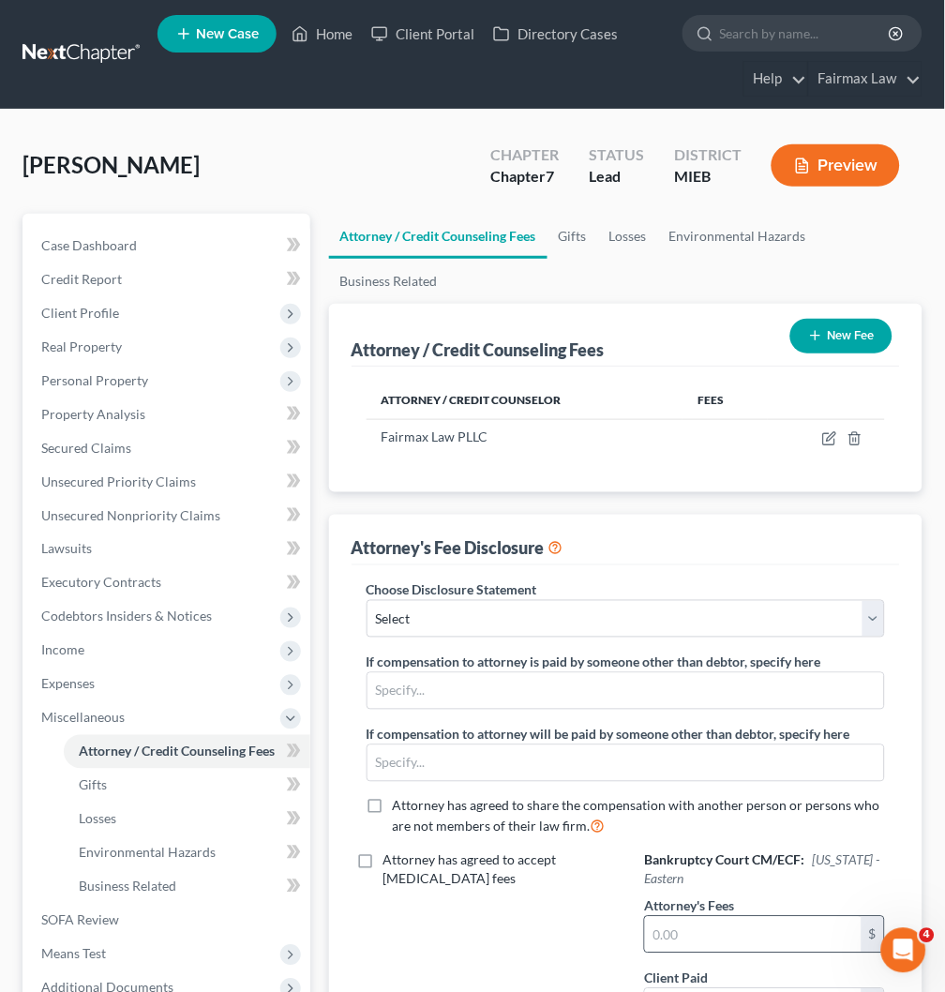
click at [746, 916] on div "$" at bounding box center [764, 935] width 241 height 38
click at [746, 922] on input "text" at bounding box center [753, 935] width 217 height 36
paste input "1836"
type input "1,836"
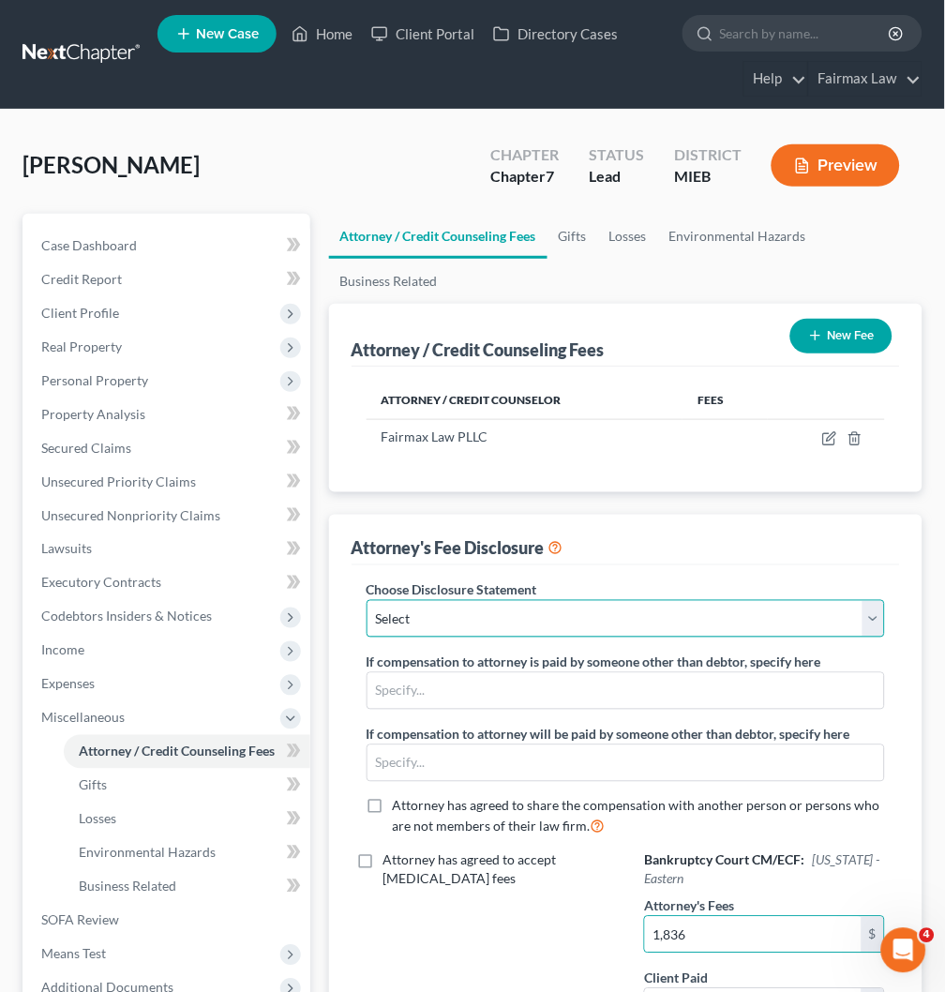
click at [585, 616] on select "Select WDMI - Chapter 13 - Disclosure of Attorney Compensation OHNB & MIWB Disc…" at bounding box center [626, 619] width 519 height 38
select select "2"
click at [367, 600] on select "Select WDMI - Chapter 13 - Disclosure of Attorney Compensation OHNB & MIWB Disc…" at bounding box center [626, 619] width 519 height 38
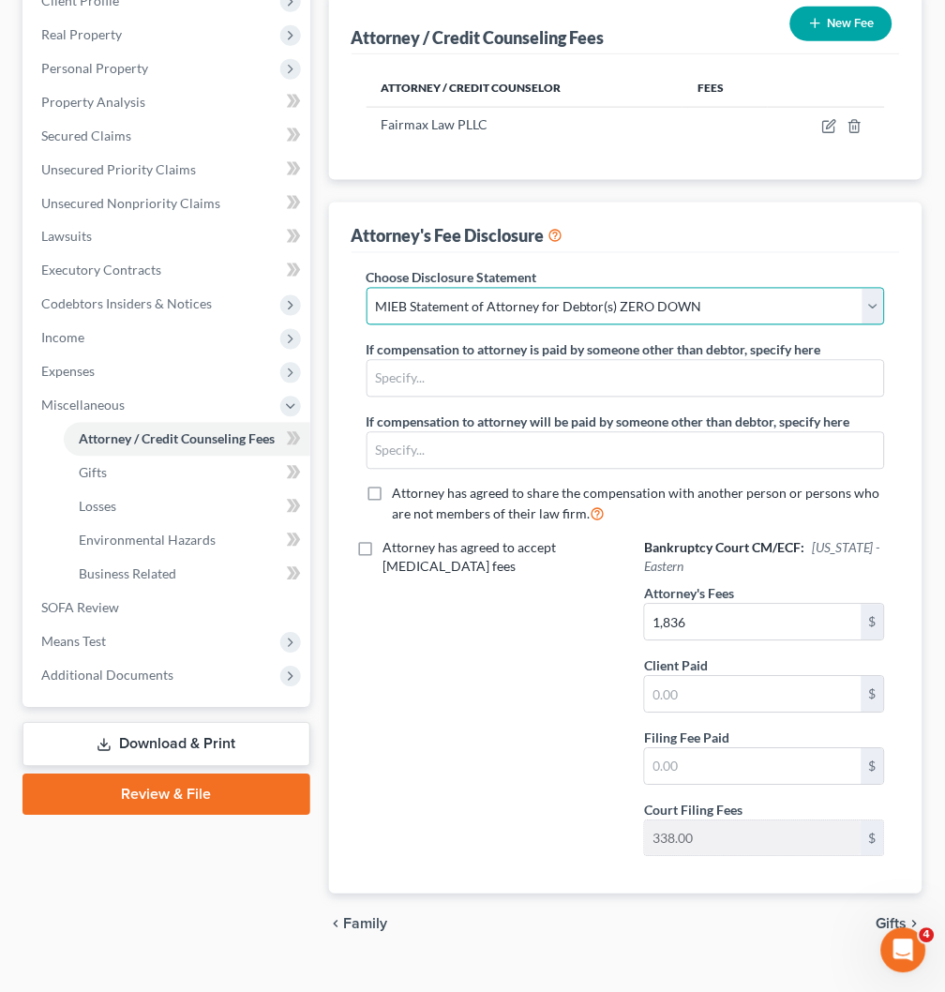
scroll to position [347, 0]
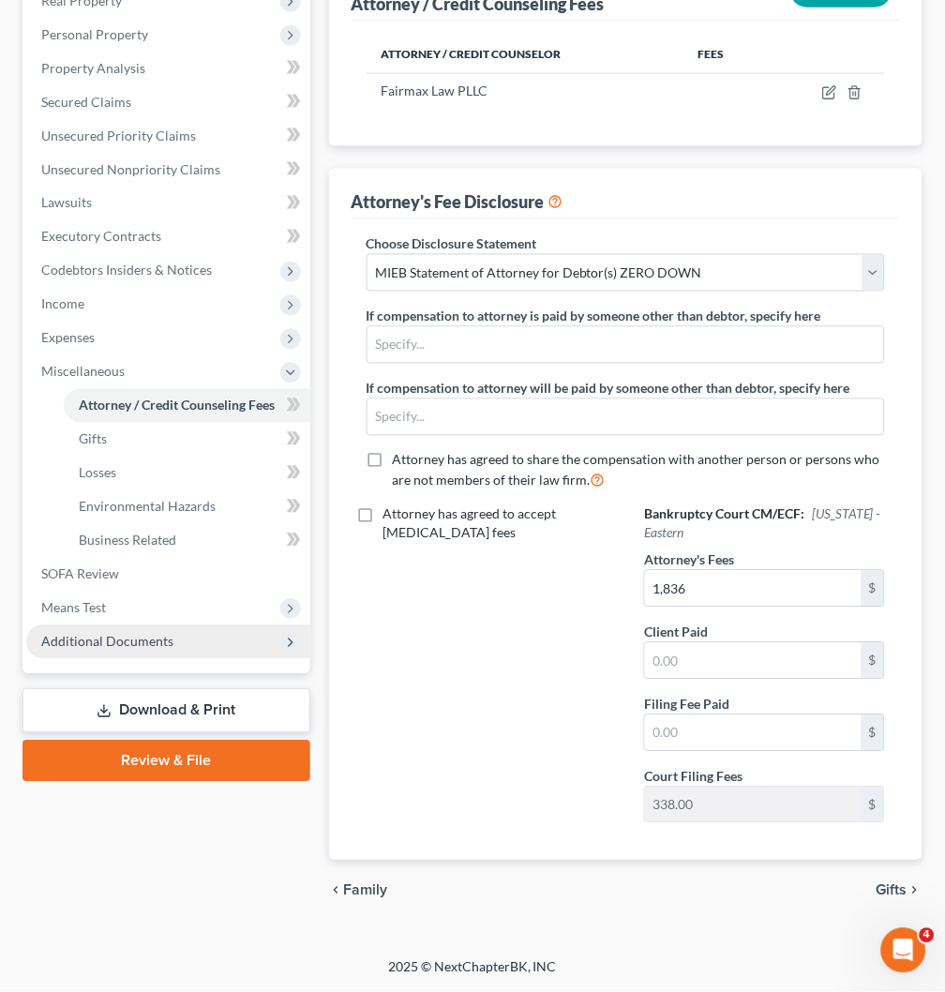
click at [164, 641] on span "Additional Documents" at bounding box center [107, 642] width 132 height 16
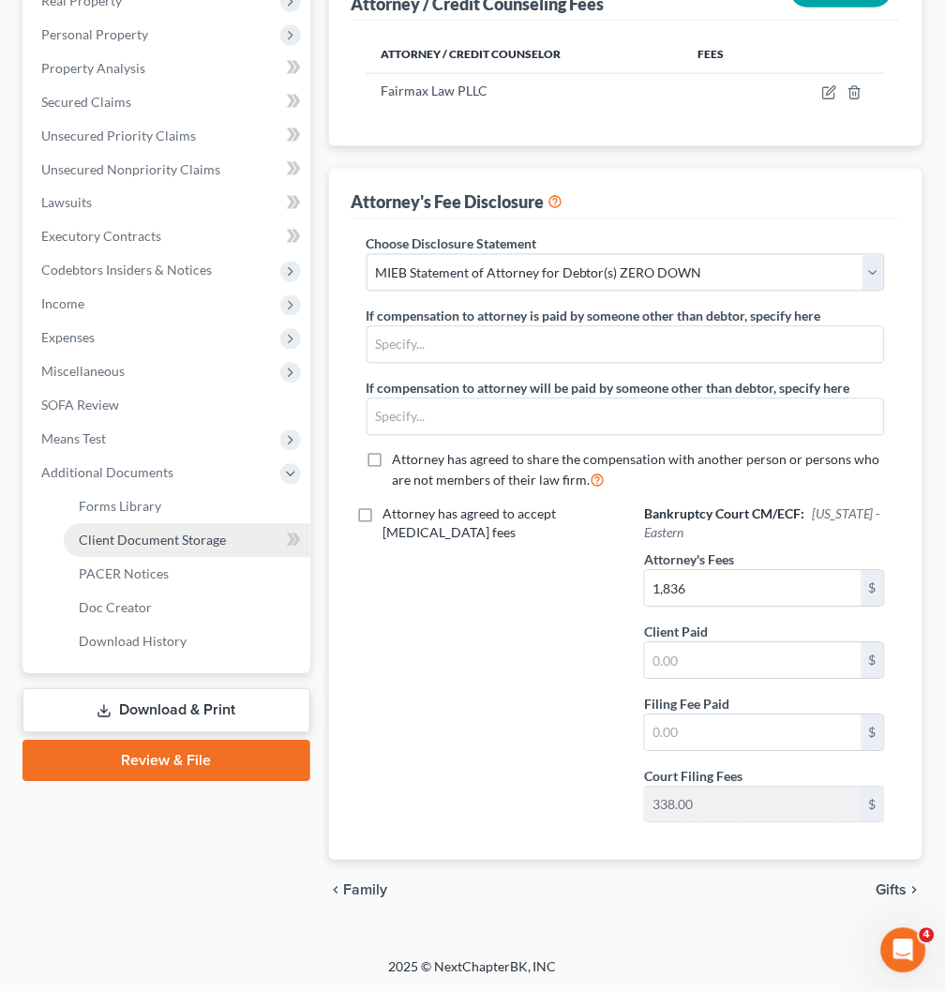
click at [237, 535] on link "Client Document Storage" at bounding box center [187, 541] width 247 height 34
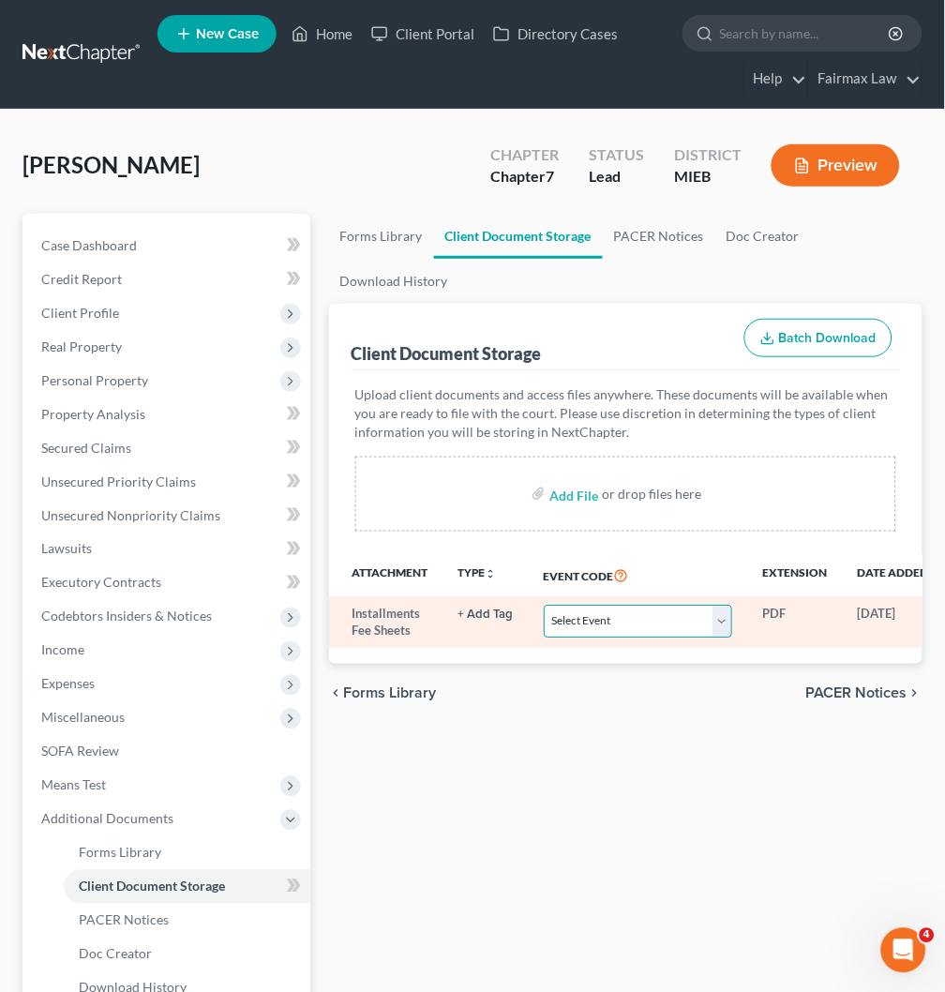
click at [629, 620] on select "Select Event 20 Largest Unsecured Creditors Amended Chapter 11 Plan Amended Cha…" at bounding box center [638, 622] width 189 height 33
select select "32"
click at [544, 606] on select "Select Event 20 Largest Unsecured Creditors Amended Chapter 11 Plan Amended Cha…" at bounding box center [638, 622] width 189 height 33
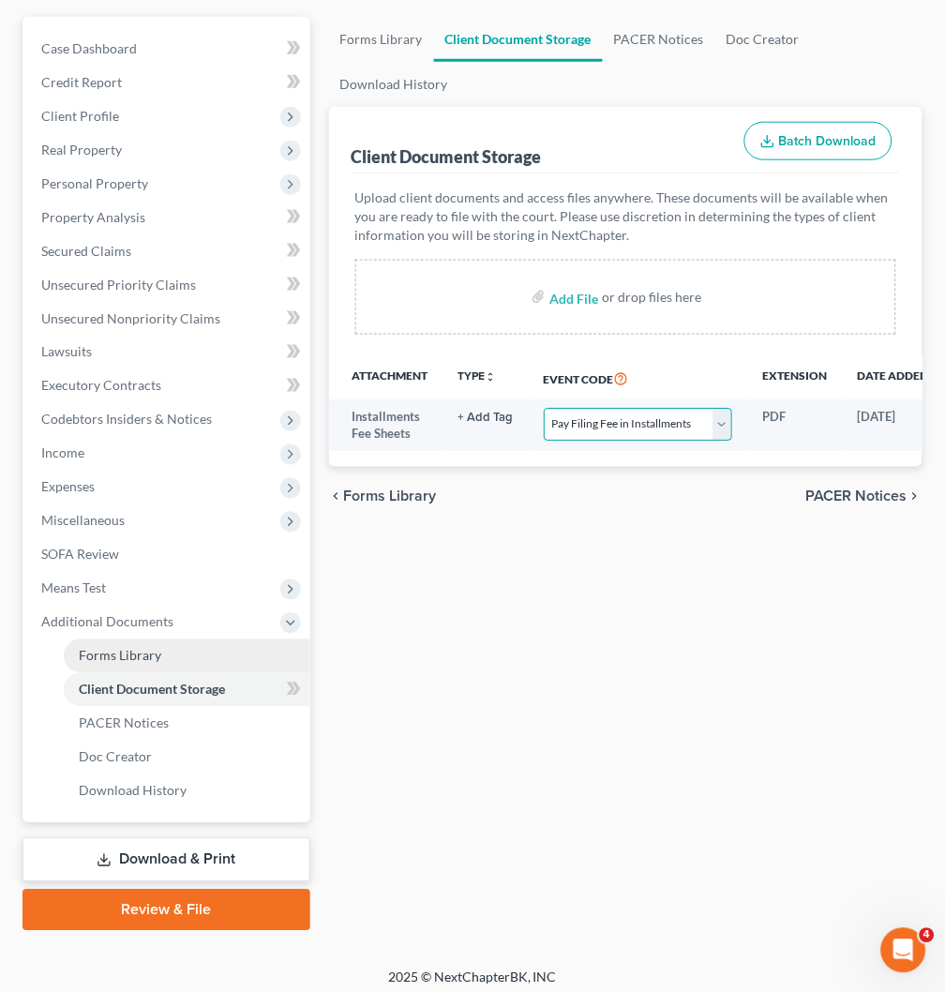
scroll to position [204, 0]
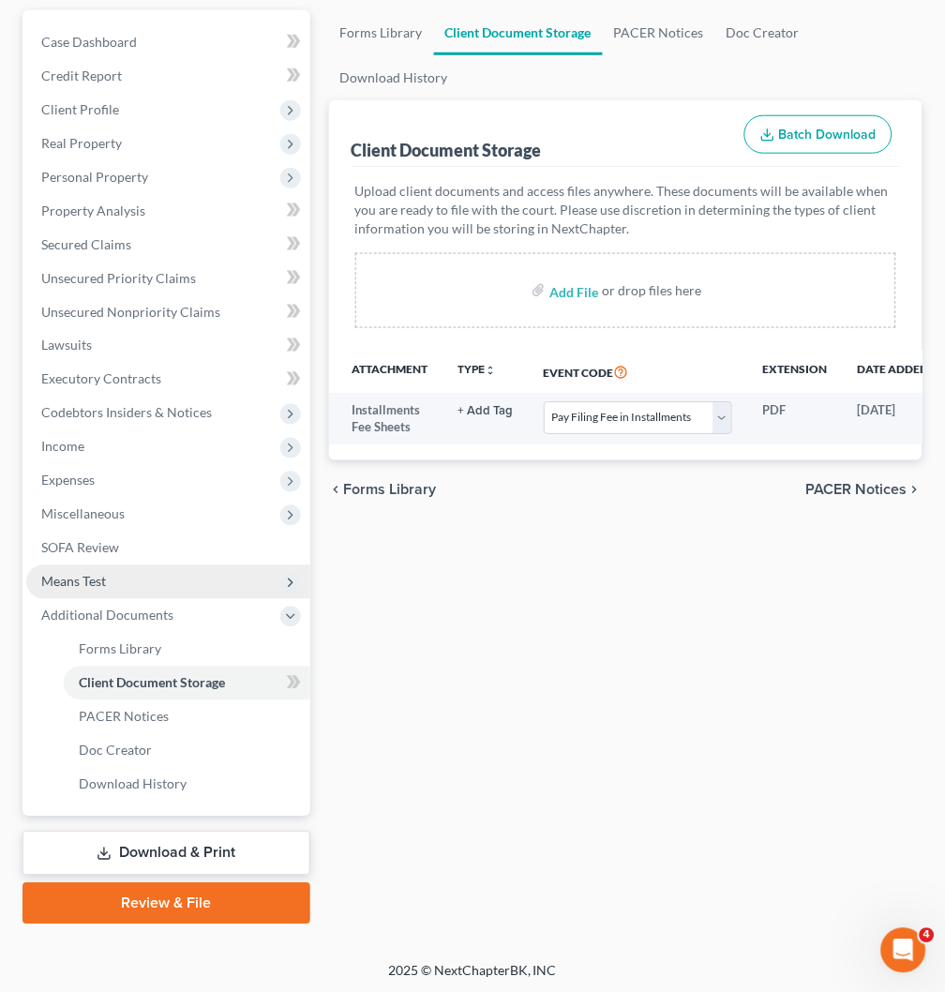
click at [183, 579] on span "Means Test" at bounding box center [168, 583] width 284 height 34
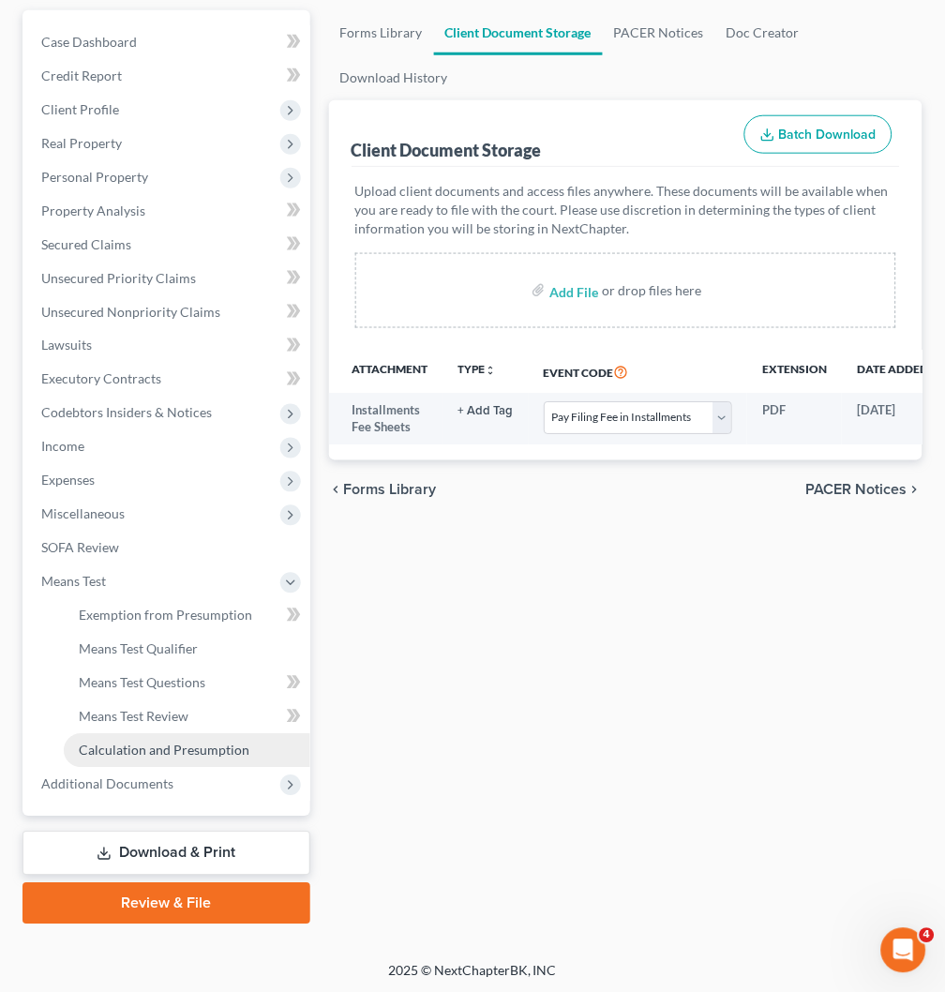
click at [222, 743] on span "Calculation and Presumption" at bounding box center [164, 751] width 171 height 16
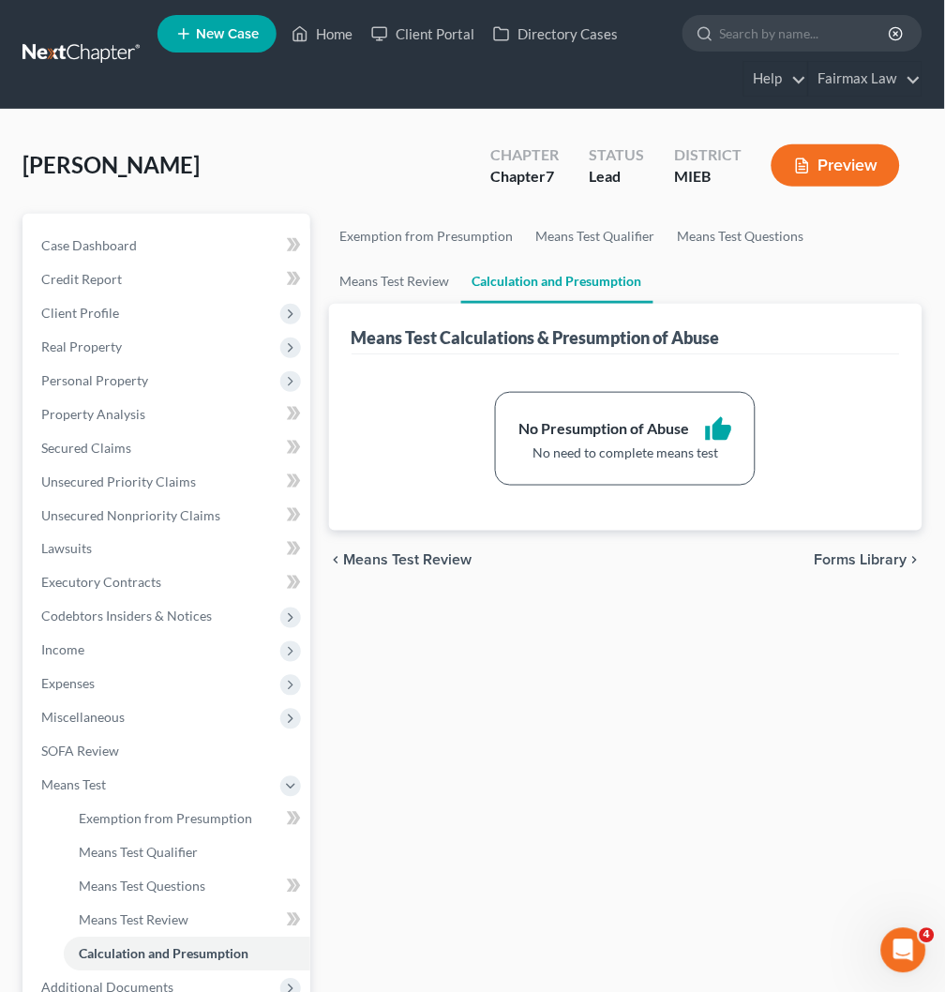
drag, startPoint x: 114, startPoint y: 41, endPoint x: 174, endPoint y: 24, distance: 61.4
click at [114, 41] on link at bounding box center [83, 55] width 120 height 34
